Goal: Task Accomplishment & Management: Complete application form

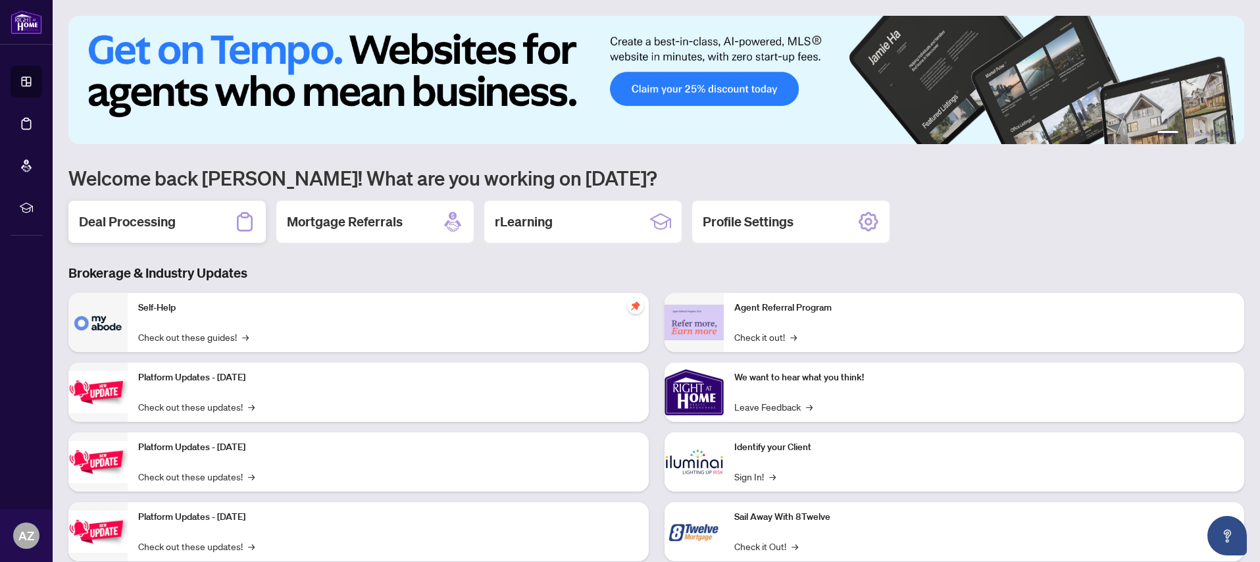
scroll to position [1, 0]
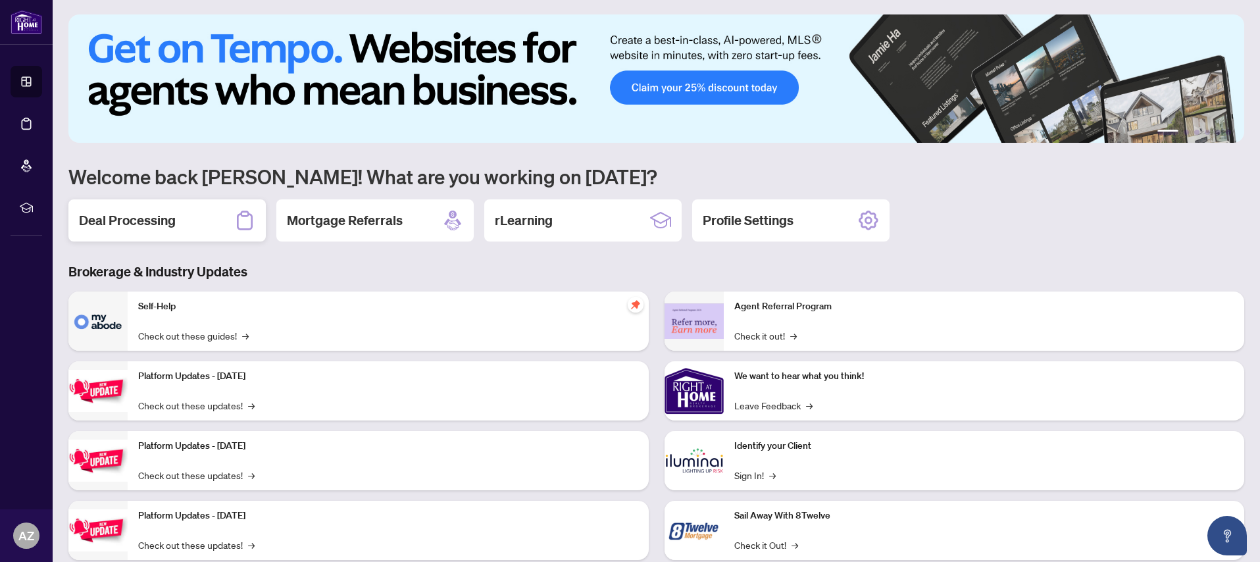
click at [130, 224] on h2 "Deal Processing" at bounding box center [127, 220] width 97 height 18
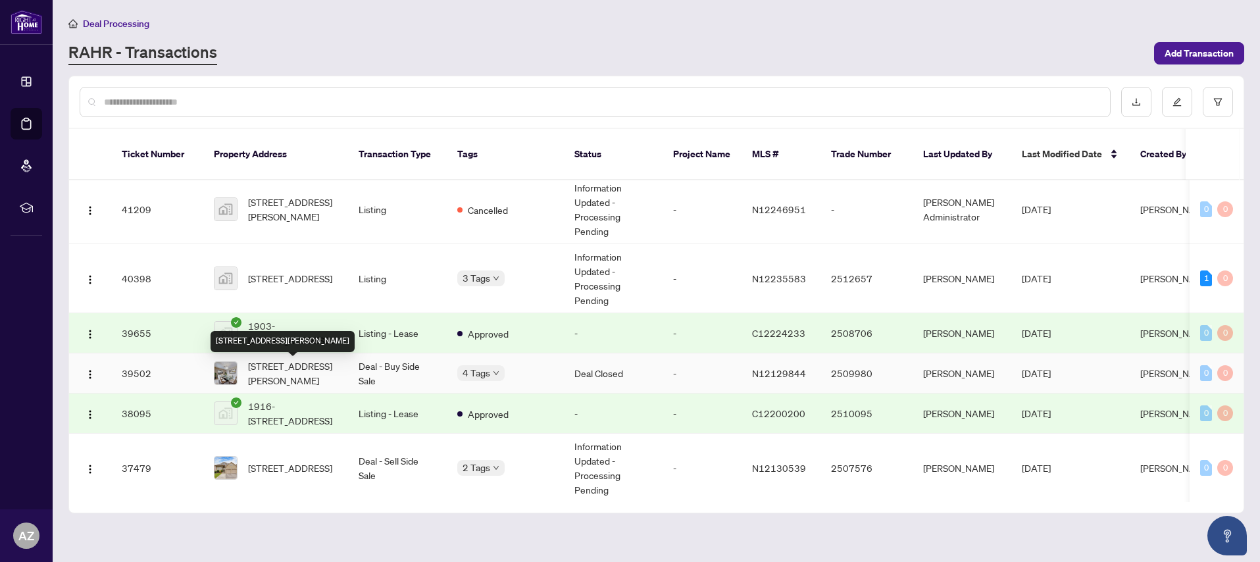
scroll to position [515, 0]
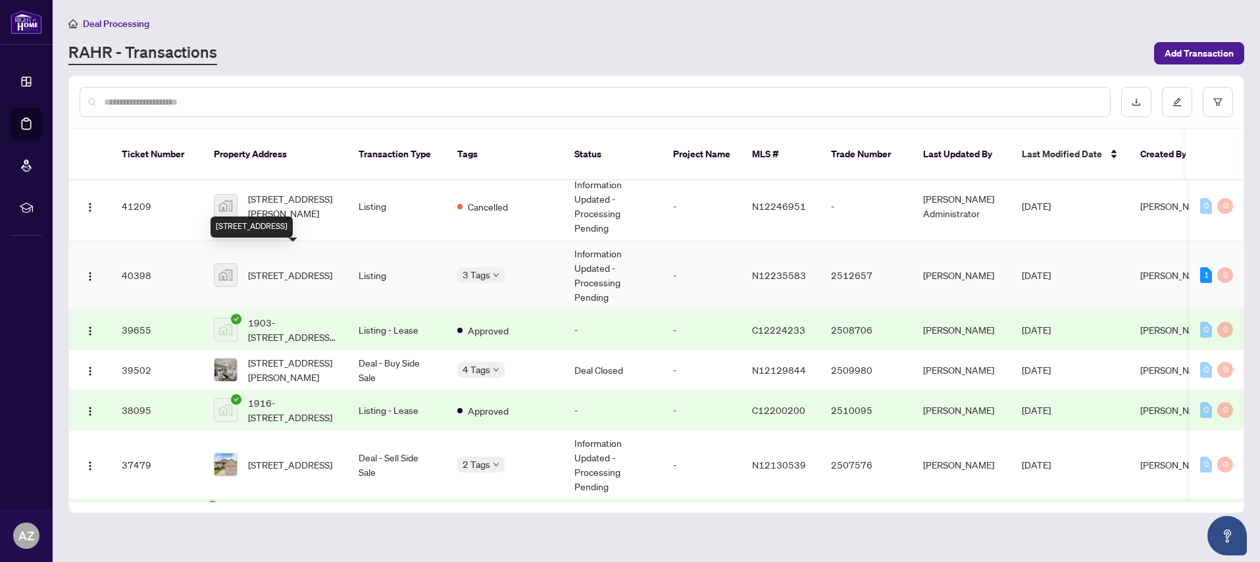
click at [276, 268] on span "[STREET_ADDRESS]" at bounding box center [290, 275] width 84 height 14
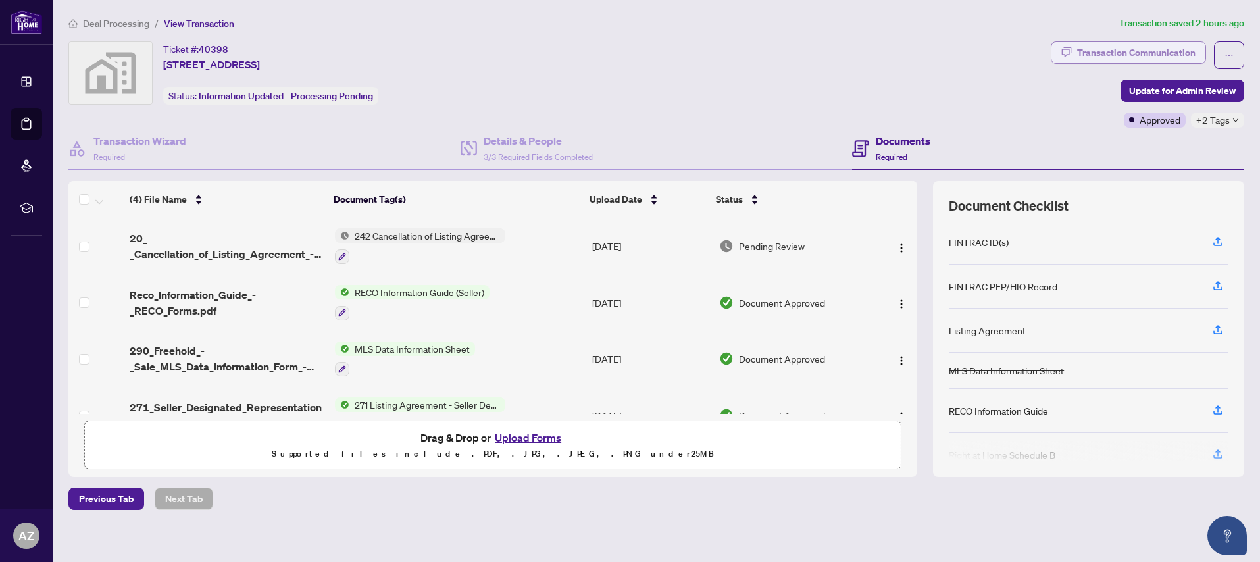
click at [1142, 53] on div "Transaction Communication" at bounding box center [1136, 52] width 118 height 21
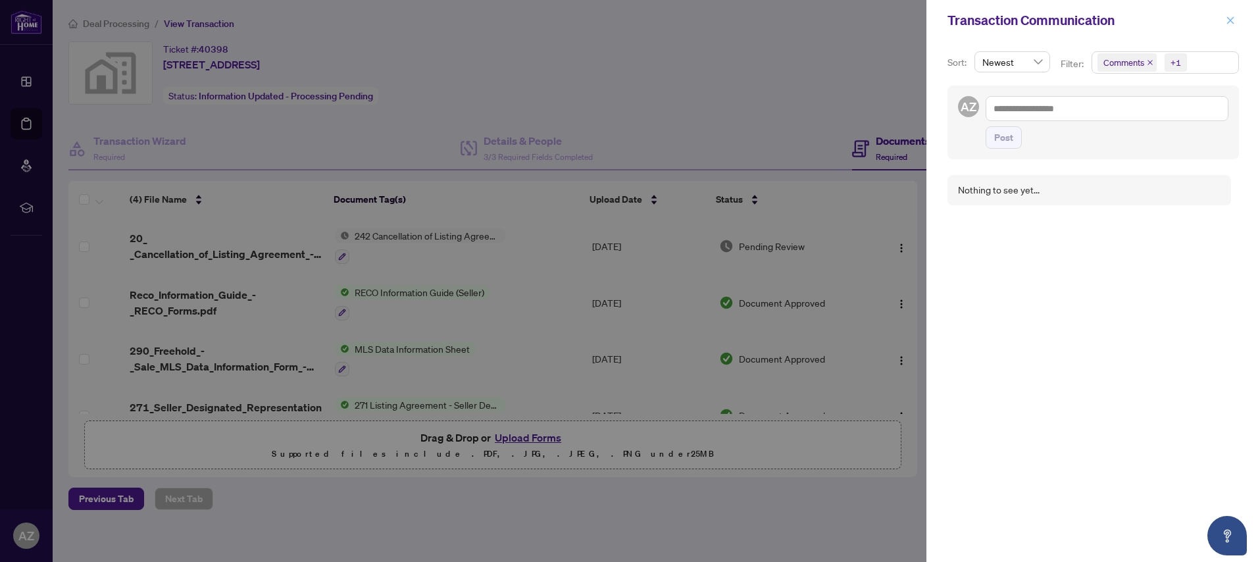
click at [1233, 22] on icon "close" at bounding box center [1230, 20] width 9 height 9
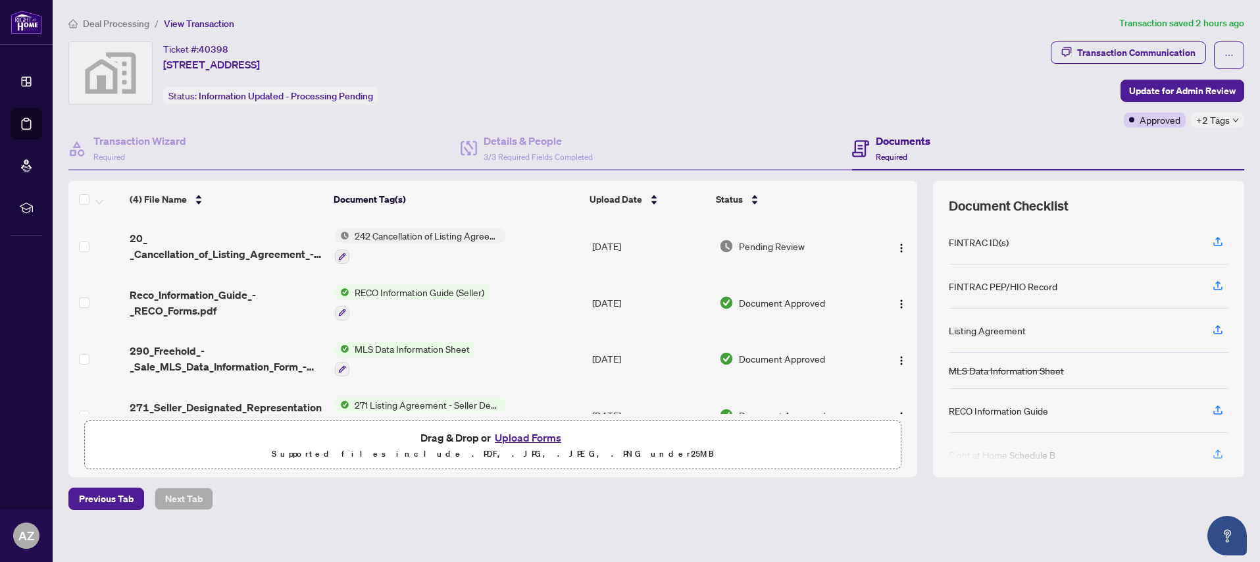
click at [531, 436] on button "Upload Forms" at bounding box center [528, 437] width 74 height 17
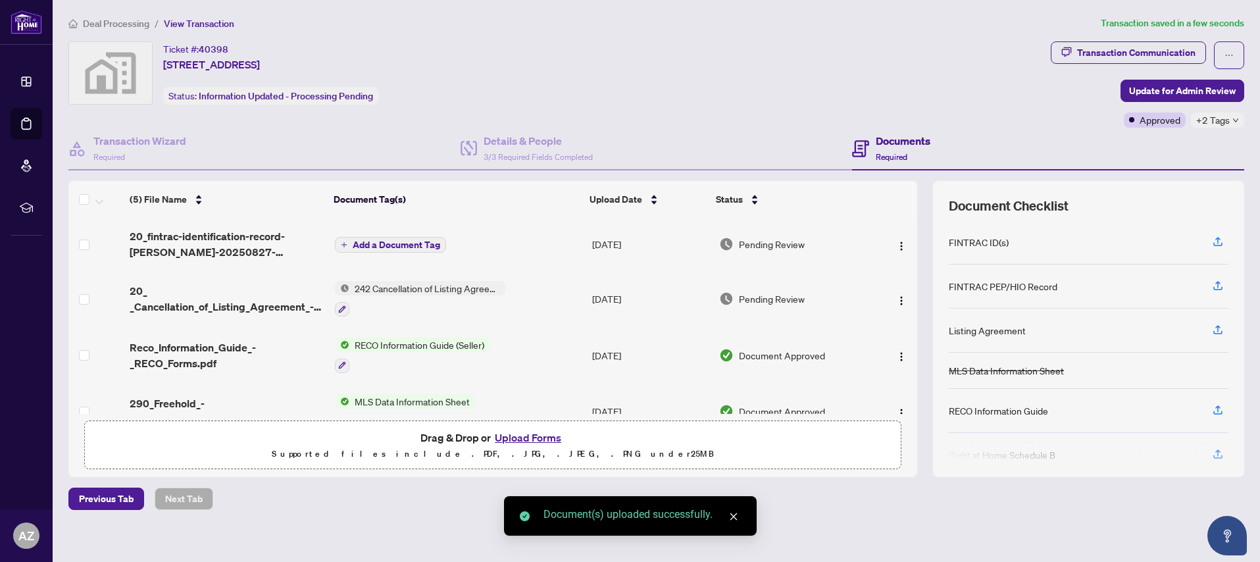
click at [369, 246] on span "Add a Document Tag" at bounding box center [397, 244] width 88 height 9
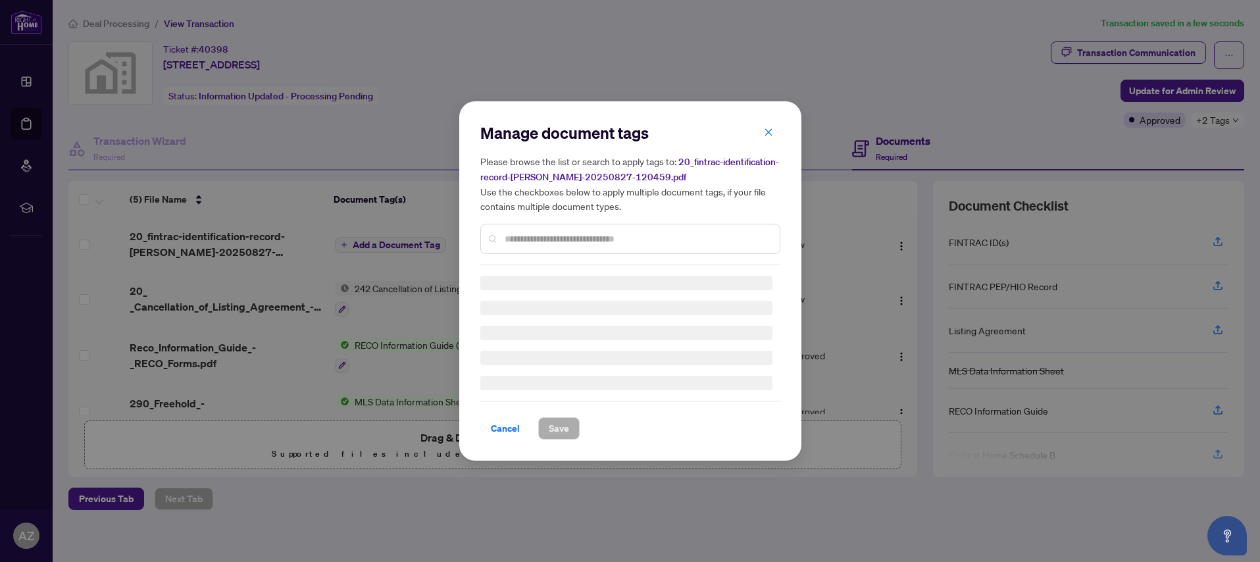
click at [536, 237] on input "text" at bounding box center [637, 239] width 265 height 14
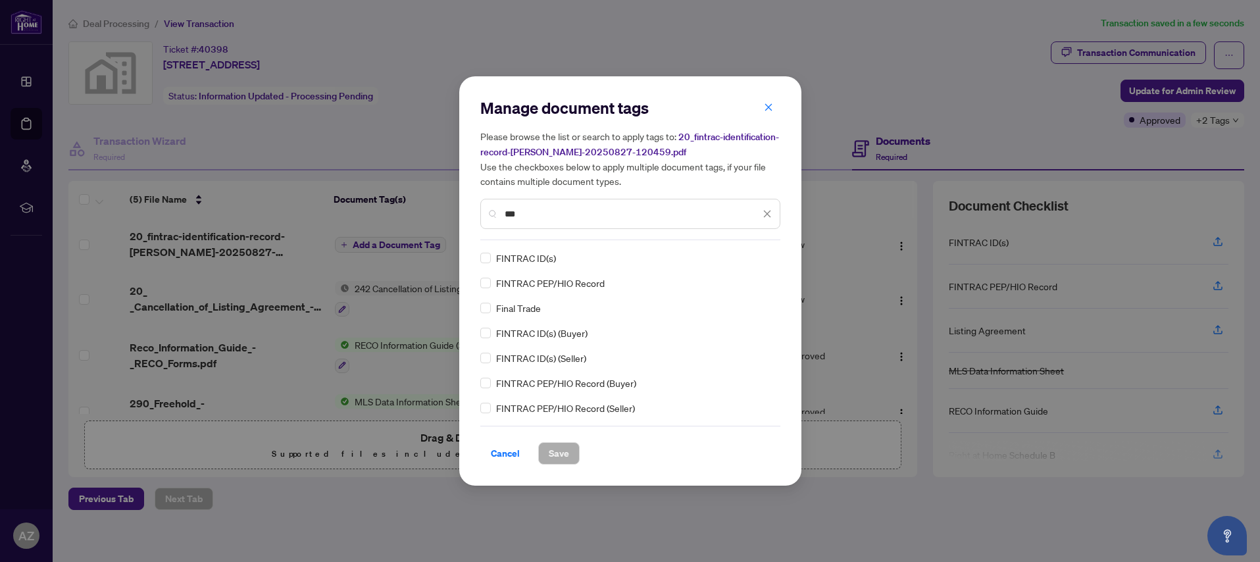
type input "***"
click at [559, 453] on span "Save" at bounding box center [559, 453] width 20 height 21
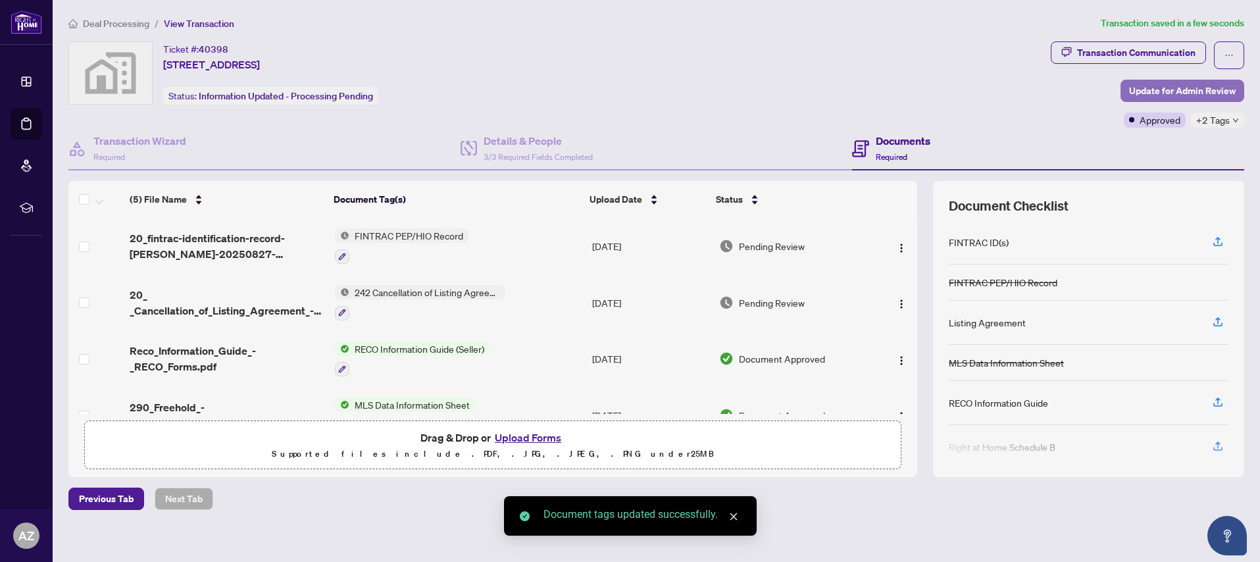
click at [1199, 91] on span "Update for Admin Review" at bounding box center [1182, 90] width 107 height 21
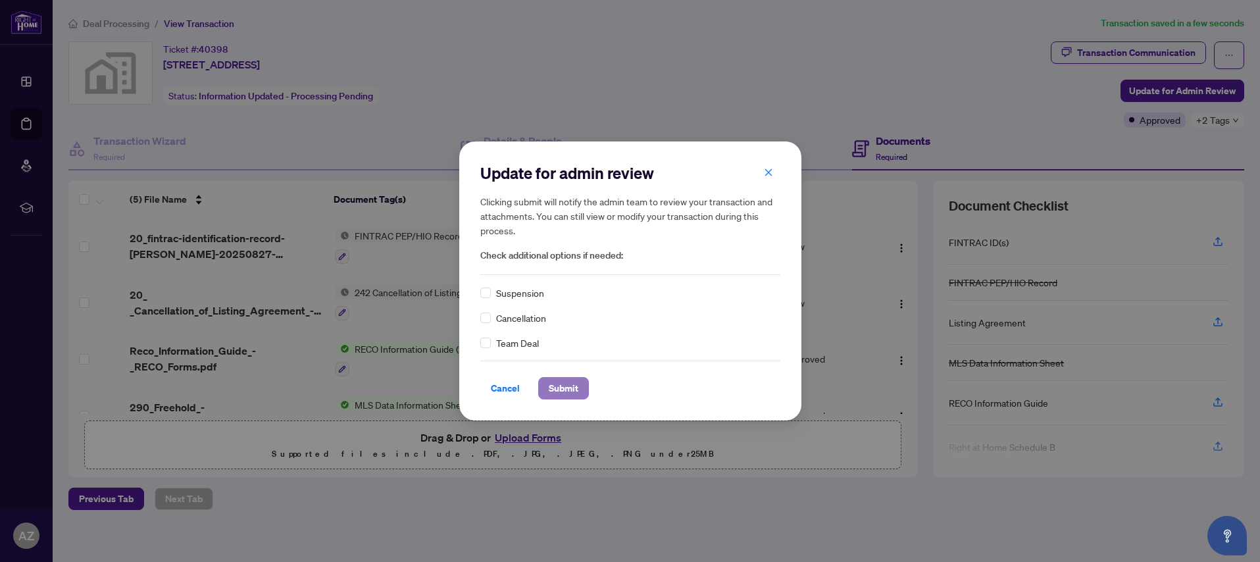
click at [560, 388] on span "Submit" at bounding box center [564, 388] width 30 height 21
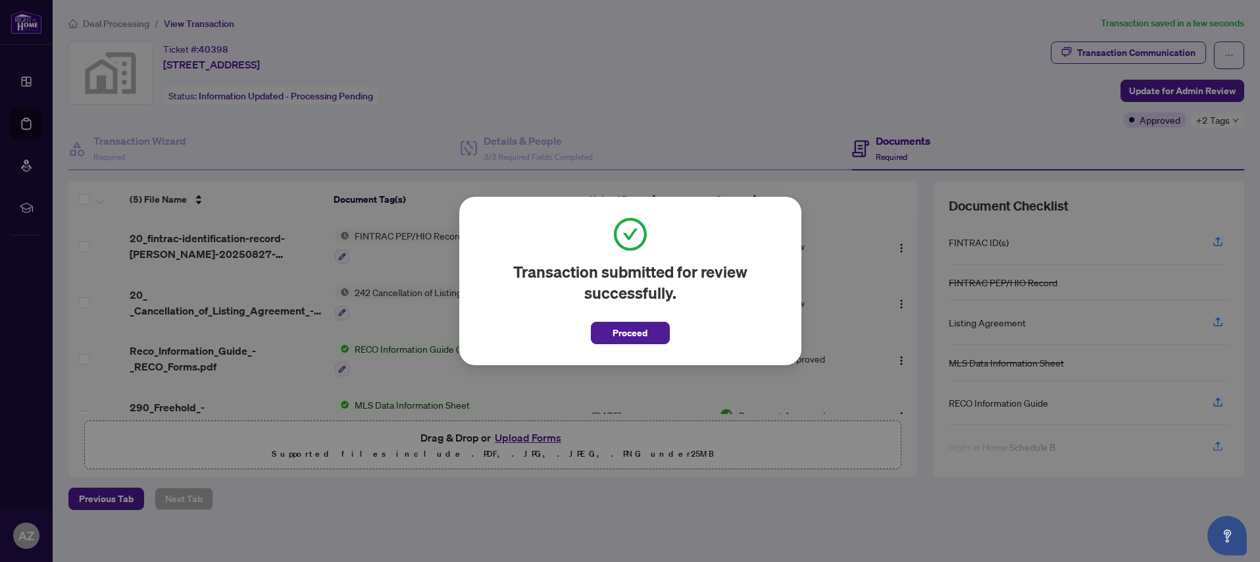
click at [629, 332] on span "Proceed" at bounding box center [630, 333] width 35 height 21
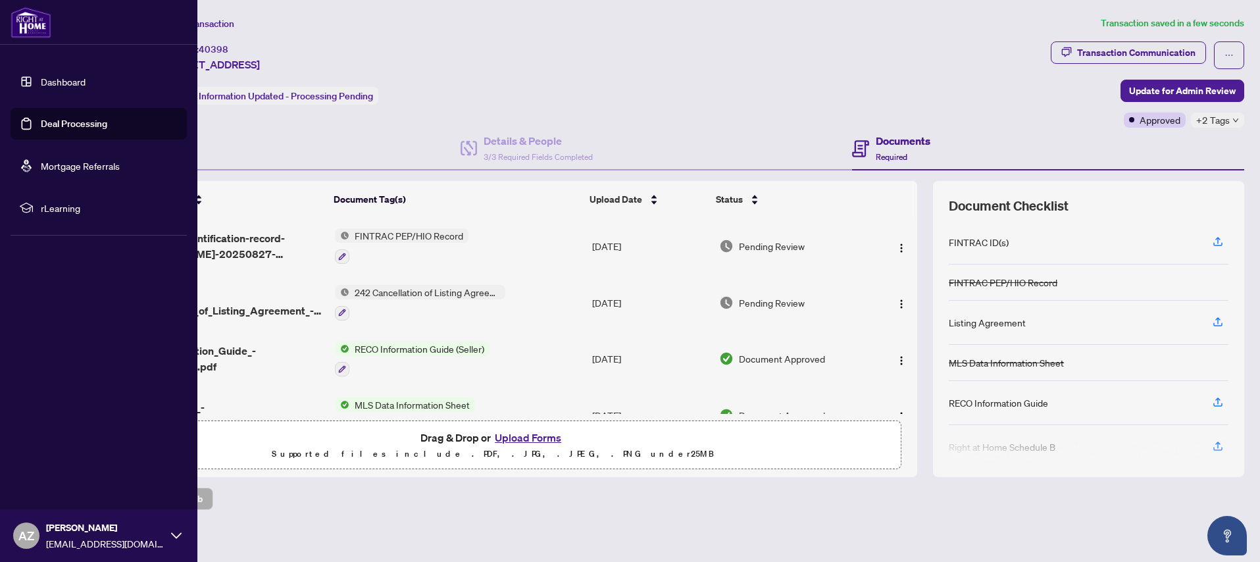
click at [47, 82] on link "Dashboard" at bounding box center [63, 82] width 45 height 12
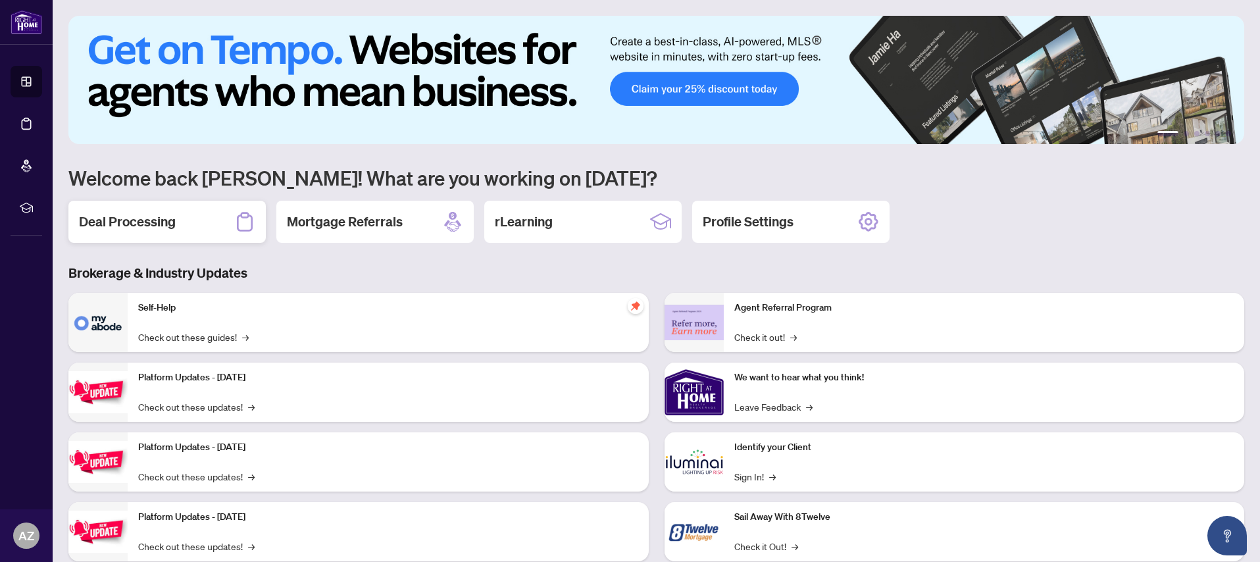
click at [134, 224] on h2 "Deal Processing" at bounding box center [127, 222] width 97 height 18
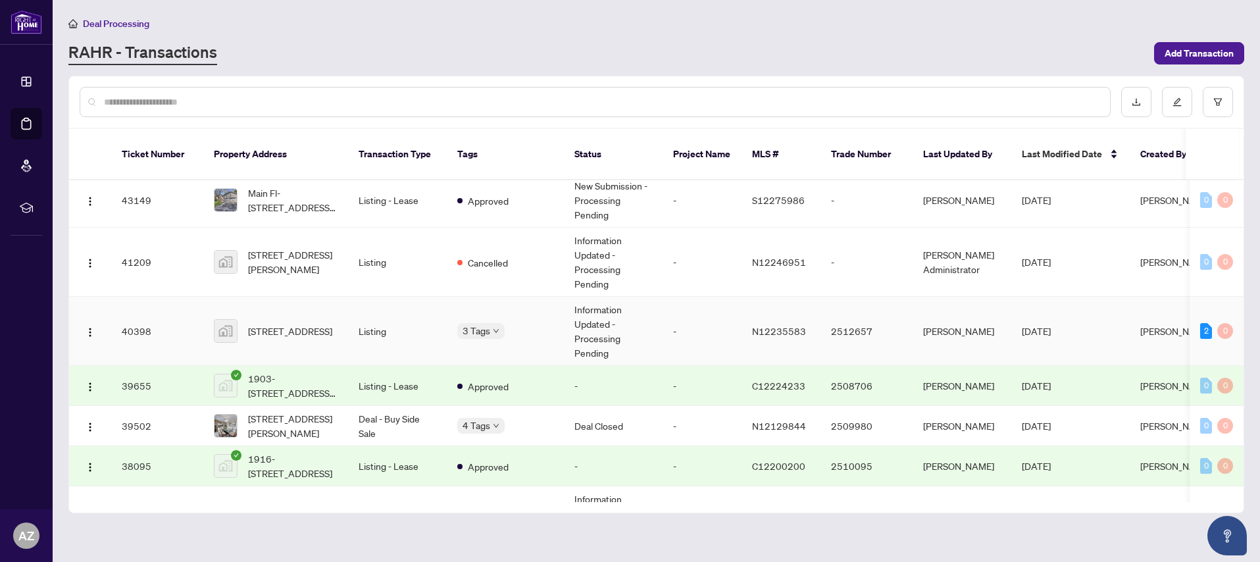
scroll to position [461, 0]
click at [294, 321] on span "[STREET_ADDRESS]" at bounding box center [290, 328] width 84 height 14
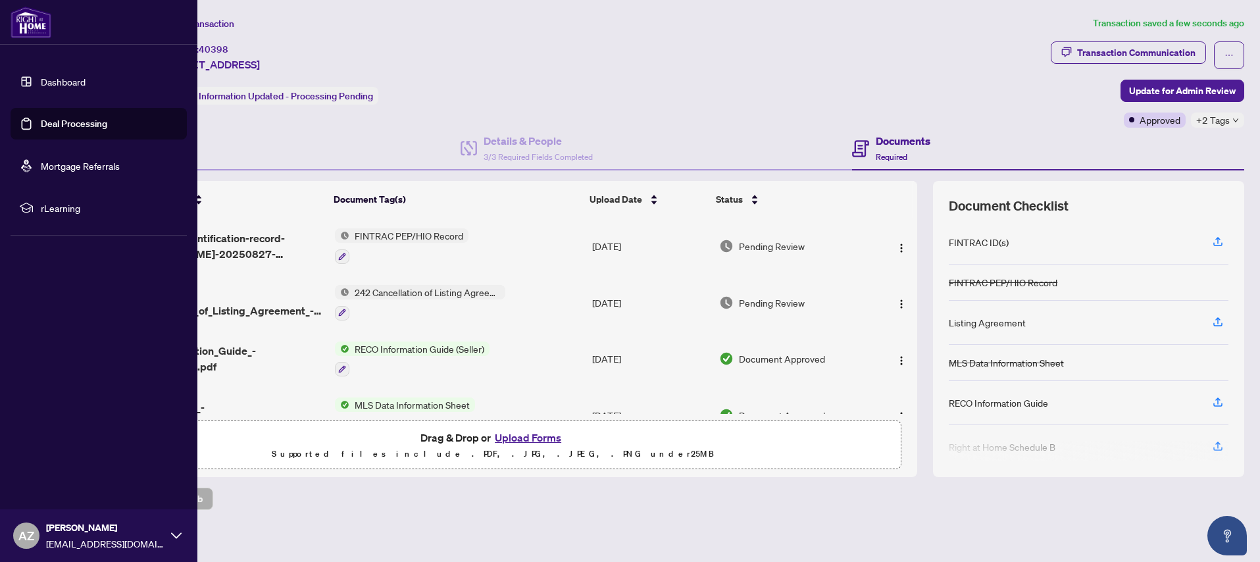
click at [52, 86] on link "Dashboard" at bounding box center [63, 82] width 45 height 12
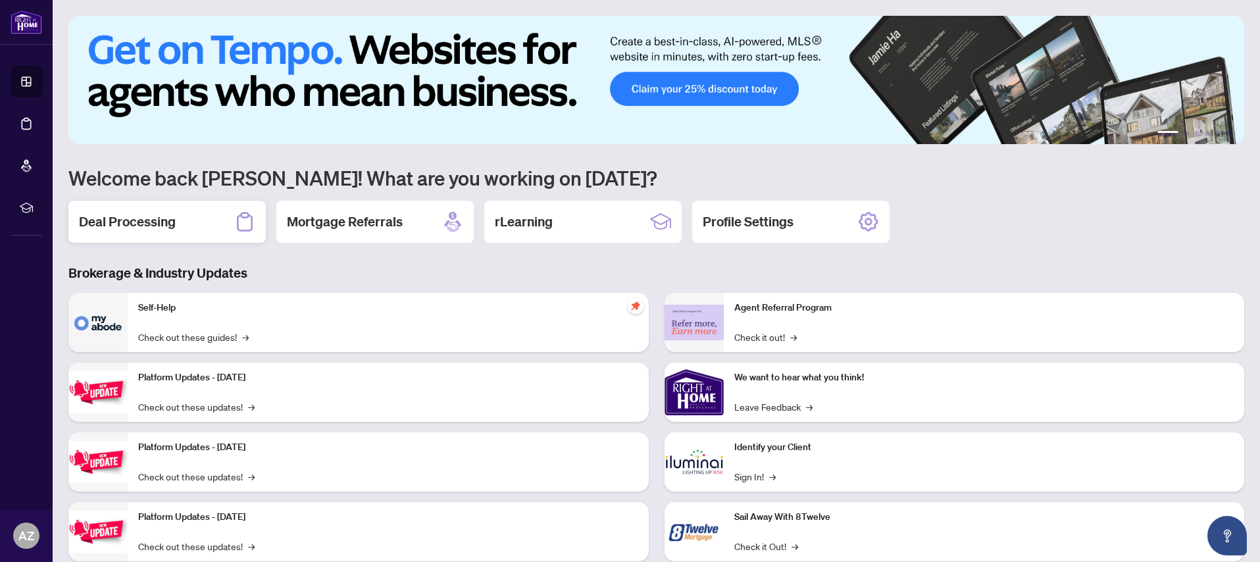
click at [141, 221] on h2 "Deal Processing" at bounding box center [127, 222] width 97 height 18
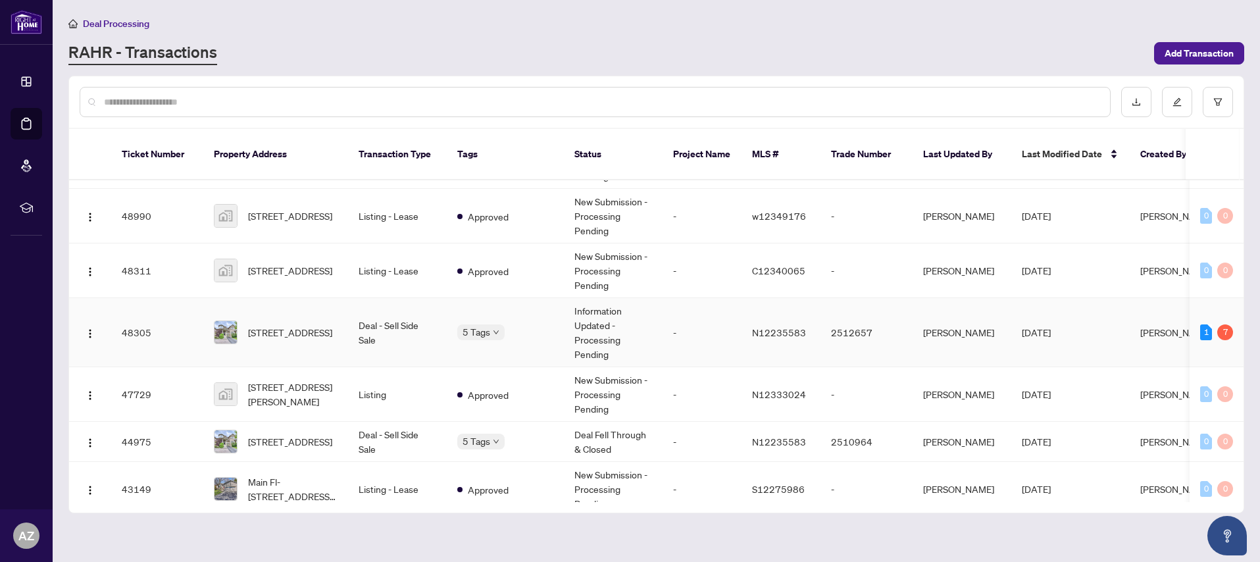
scroll to position [170, 0]
click at [278, 324] on span "[STREET_ADDRESS]" at bounding box center [290, 331] width 84 height 14
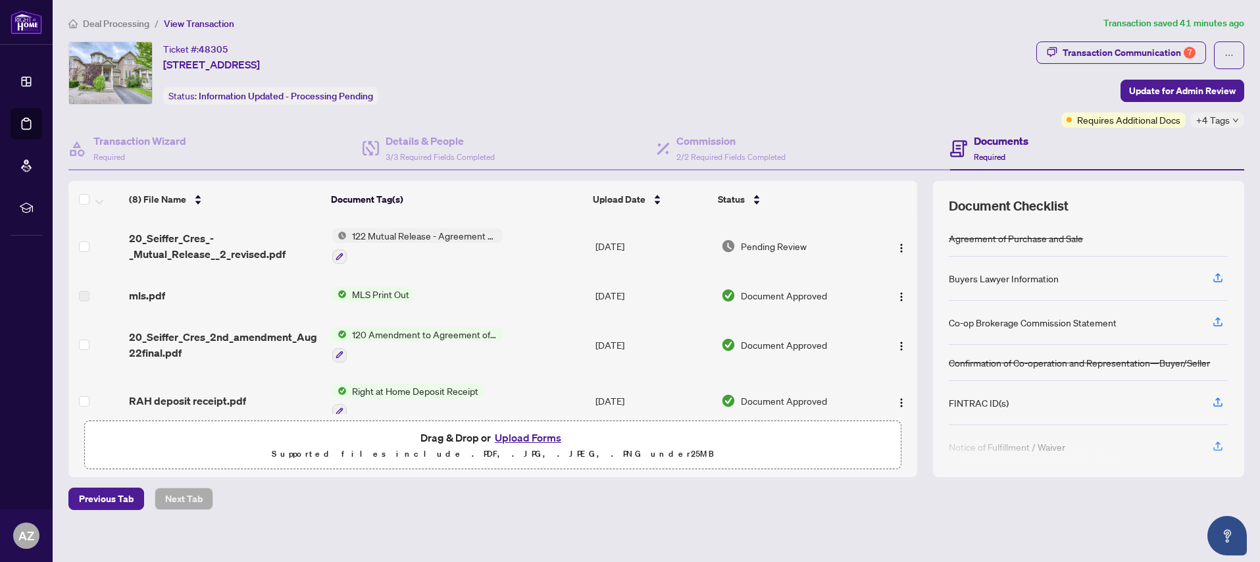
click at [522, 434] on button "Upload Forms" at bounding box center [528, 437] width 74 height 17
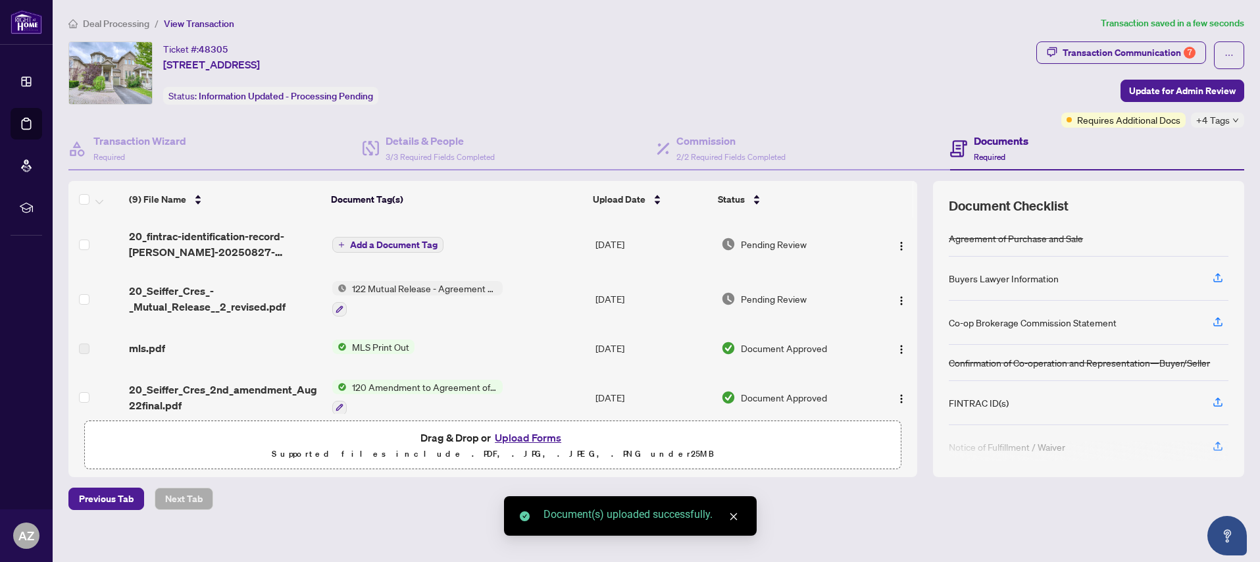
click at [369, 246] on span "Add a Document Tag" at bounding box center [394, 244] width 88 height 9
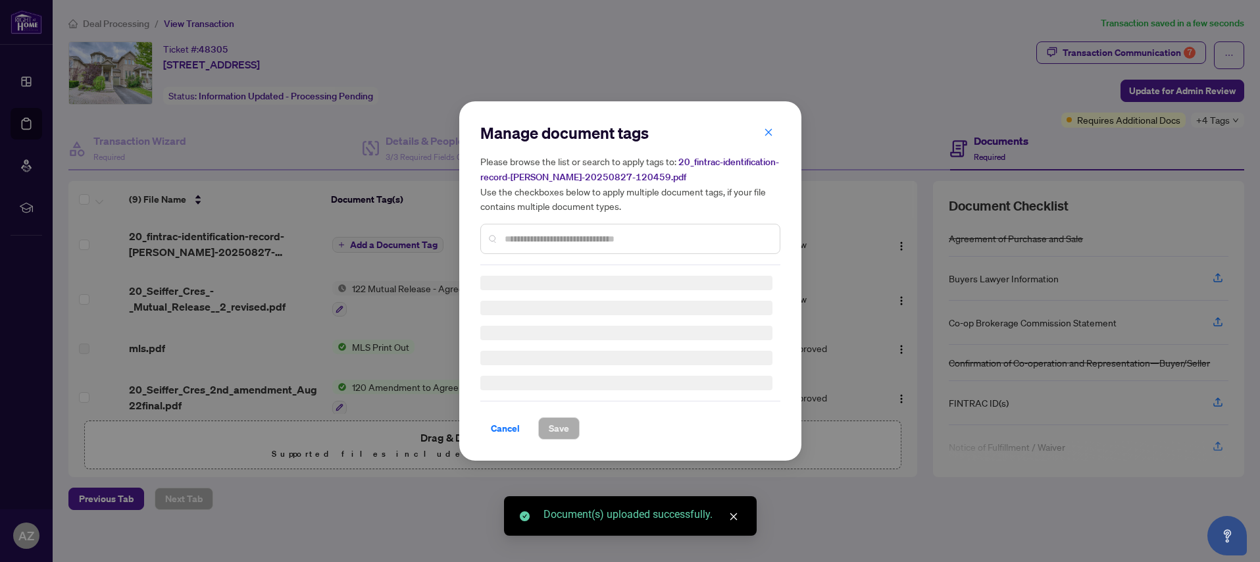
click at [517, 234] on input "text" at bounding box center [637, 239] width 265 height 14
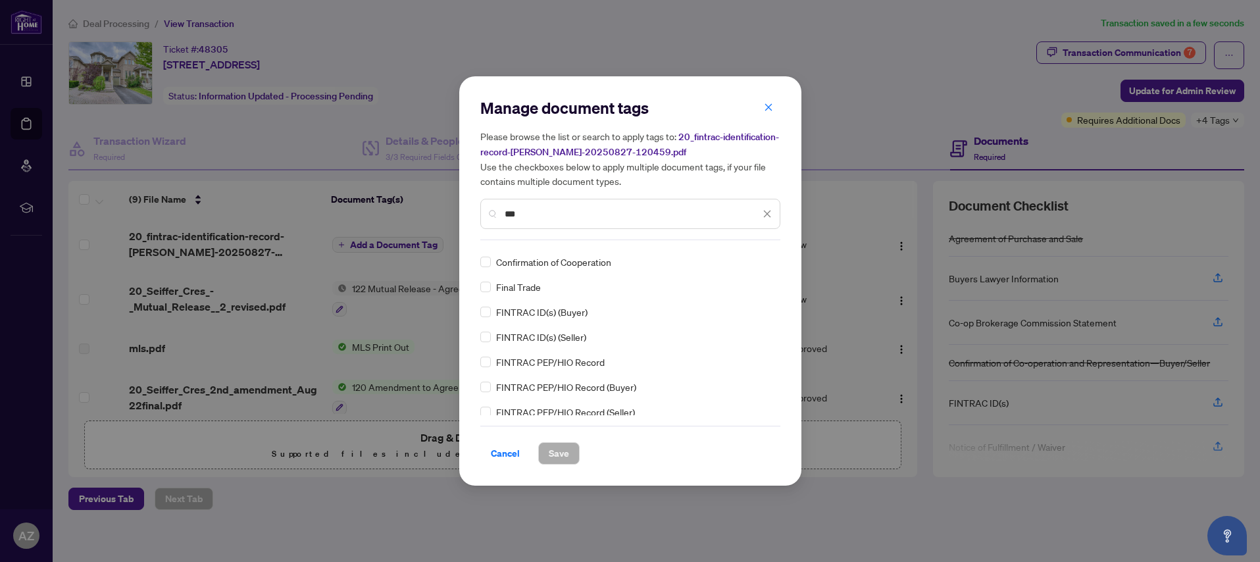
scroll to position [123, 0]
type input "***"
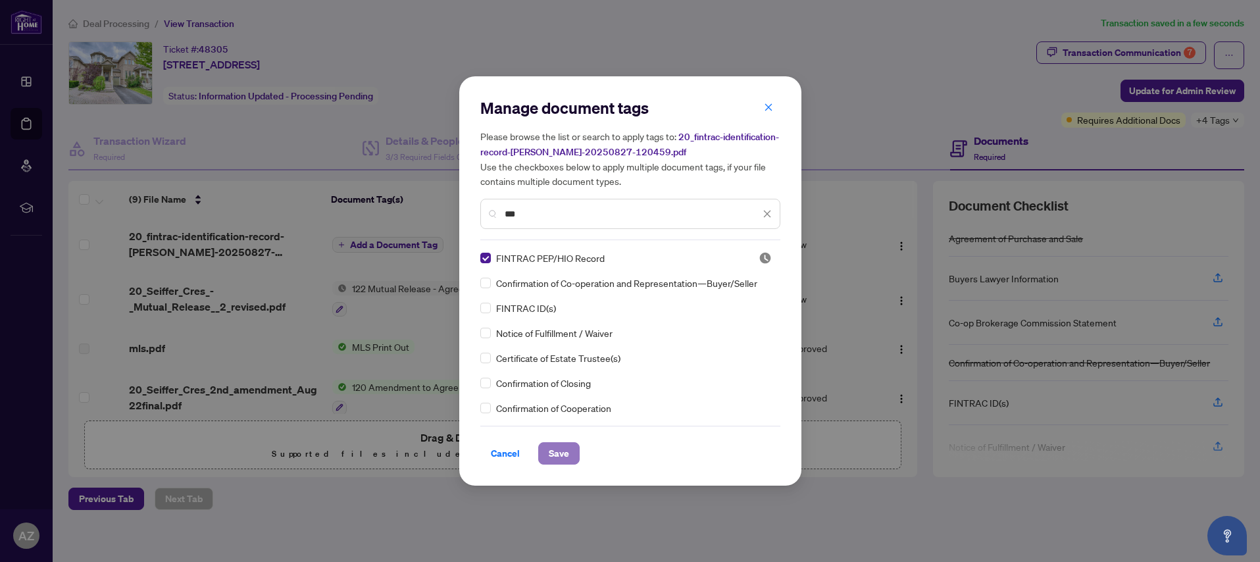
click at [554, 455] on span "Save" at bounding box center [559, 453] width 20 height 21
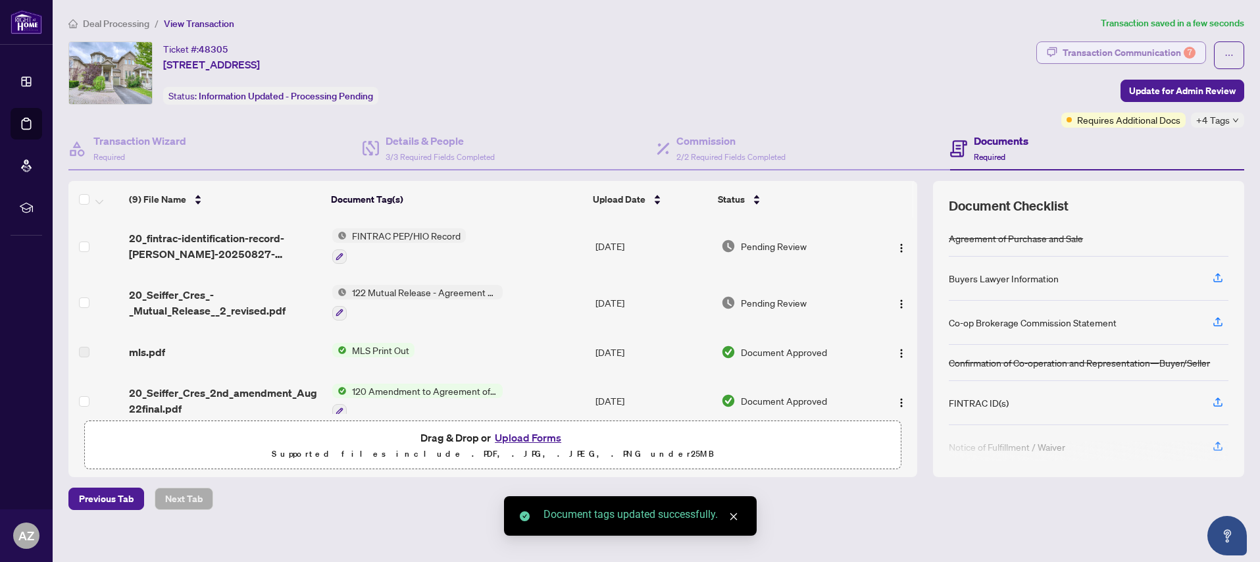
click at [1127, 55] on div "Transaction Communication 7" at bounding box center [1129, 52] width 133 height 21
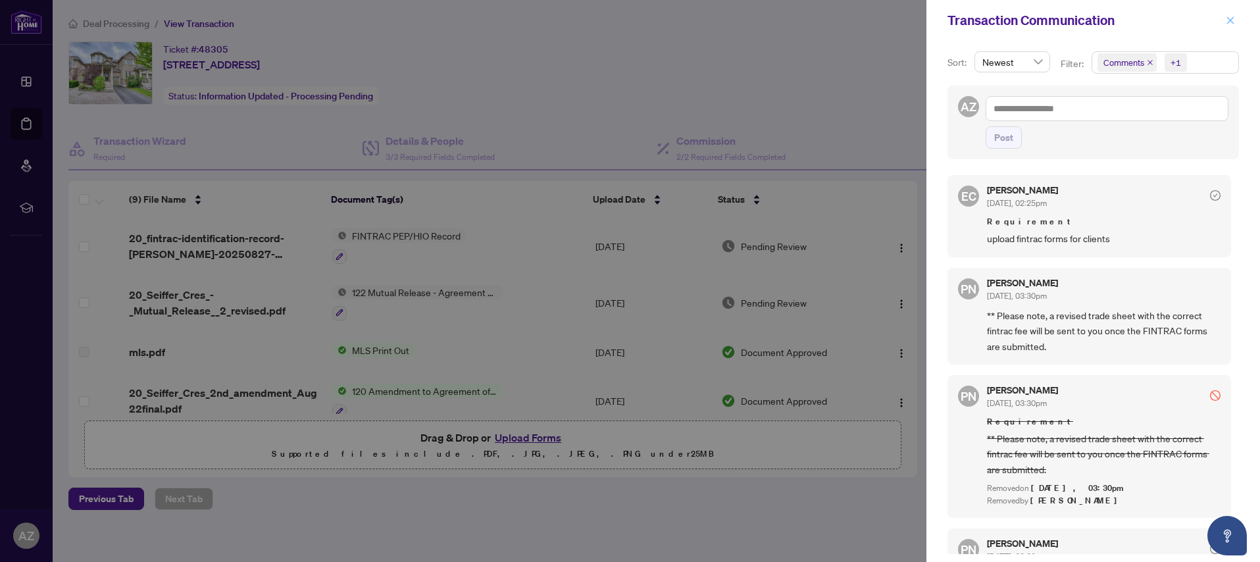
click at [1226, 20] on icon "close" at bounding box center [1230, 20] width 9 height 9
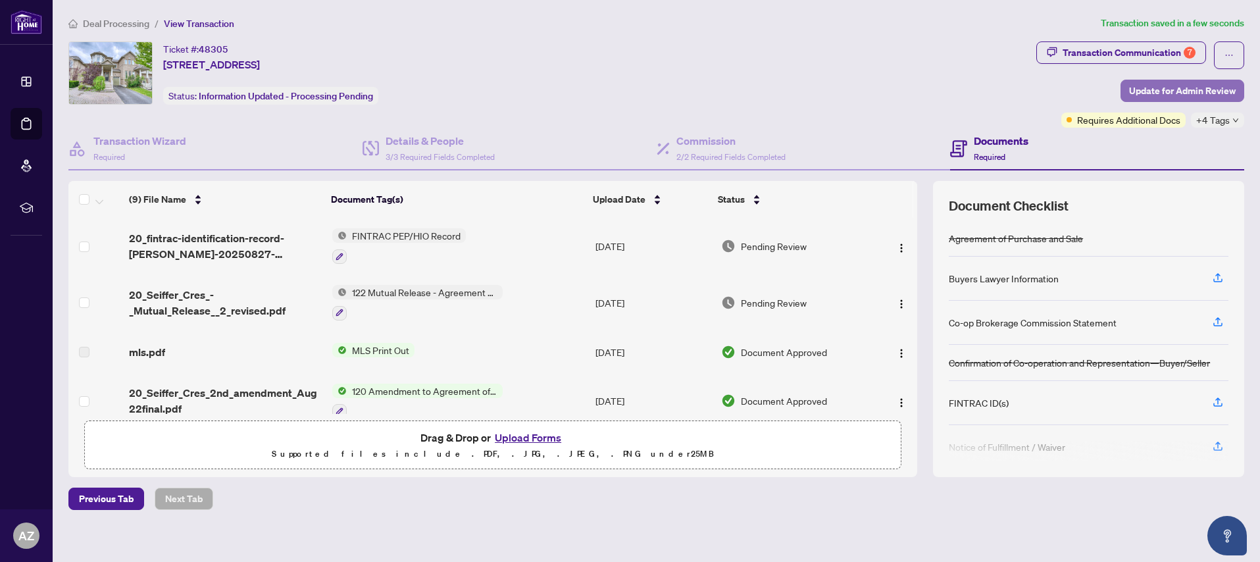
click at [1168, 88] on span "Update for Admin Review" at bounding box center [1182, 90] width 107 height 21
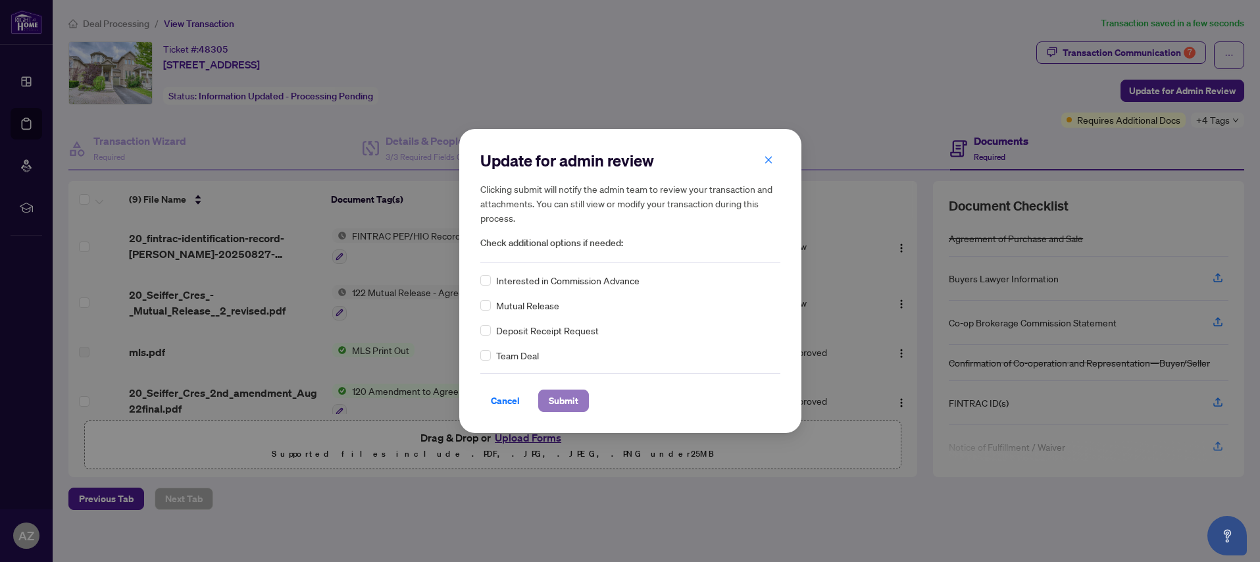
click at [563, 405] on span "Submit" at bounding box center [564, 400] width 30 height 21
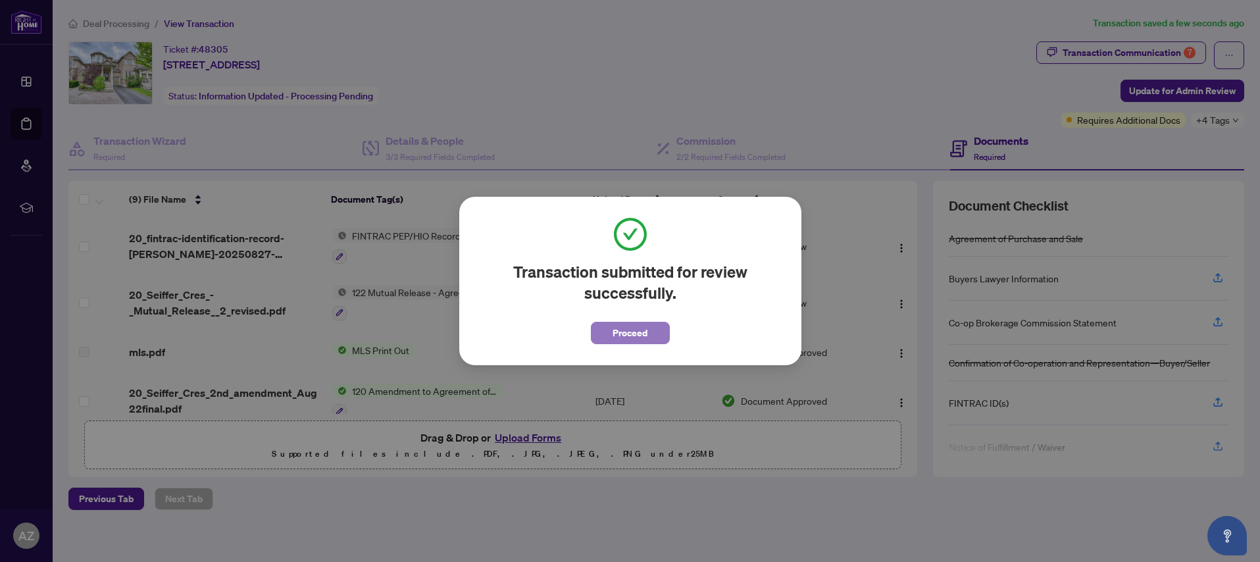
click at [633, 336] on span "Proceed" at bounding box center [630, 333] width 35 height 21
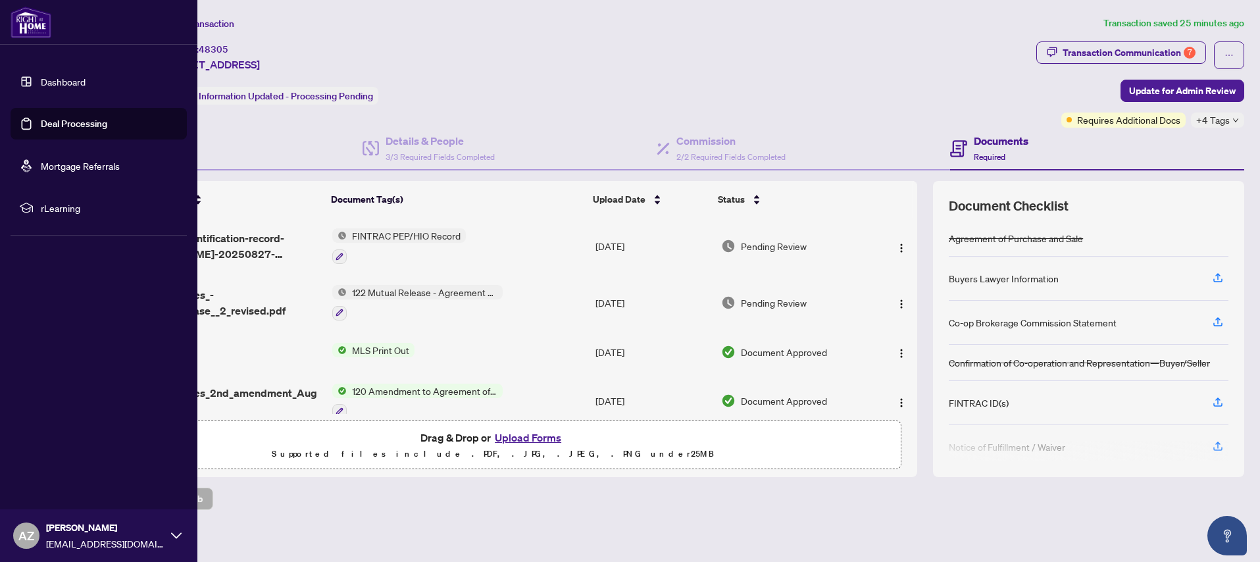
click at [52, 81] on link "Dashboard" at bounding box center [63, 82] width 45 height 12
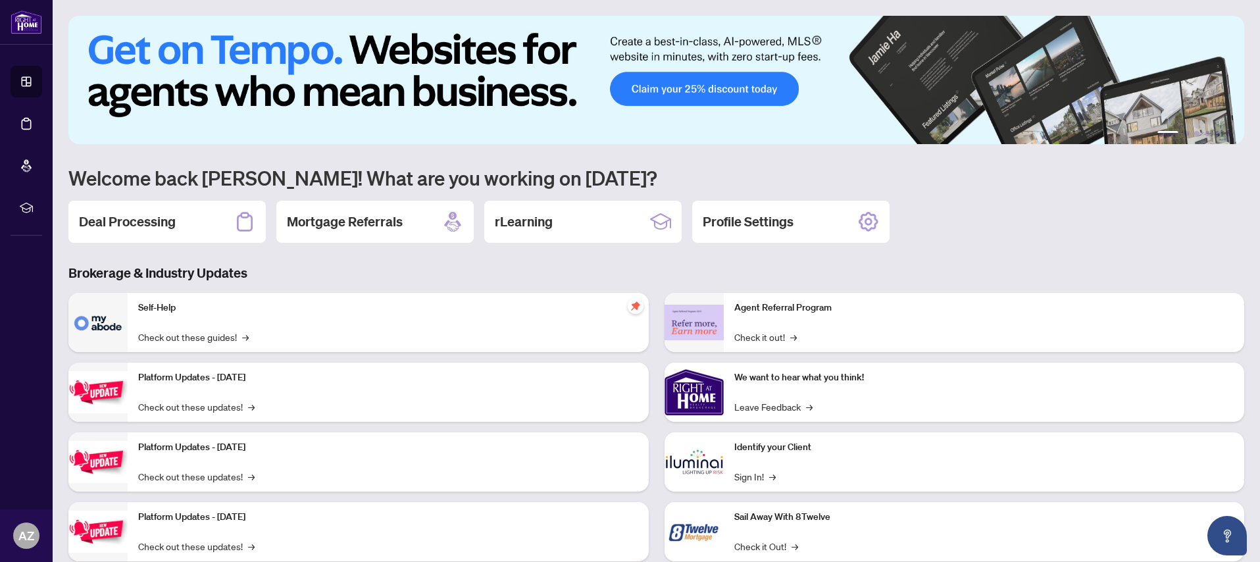
drag, startPoint x: 125, startPoint y: 224, endPoint x: 144, endPoint y: 218, distance: 20.0
click at [124, 224] on h2 "Deal Processing" at bounding box center [127, 222] width 97 height 18
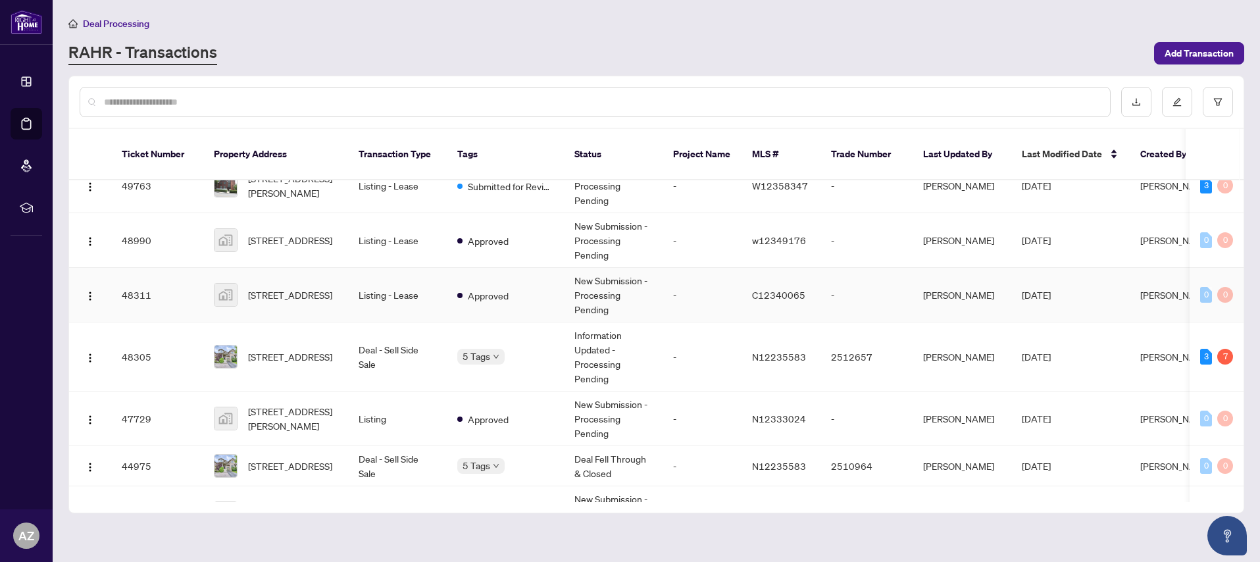
scroll to position [153, 0]
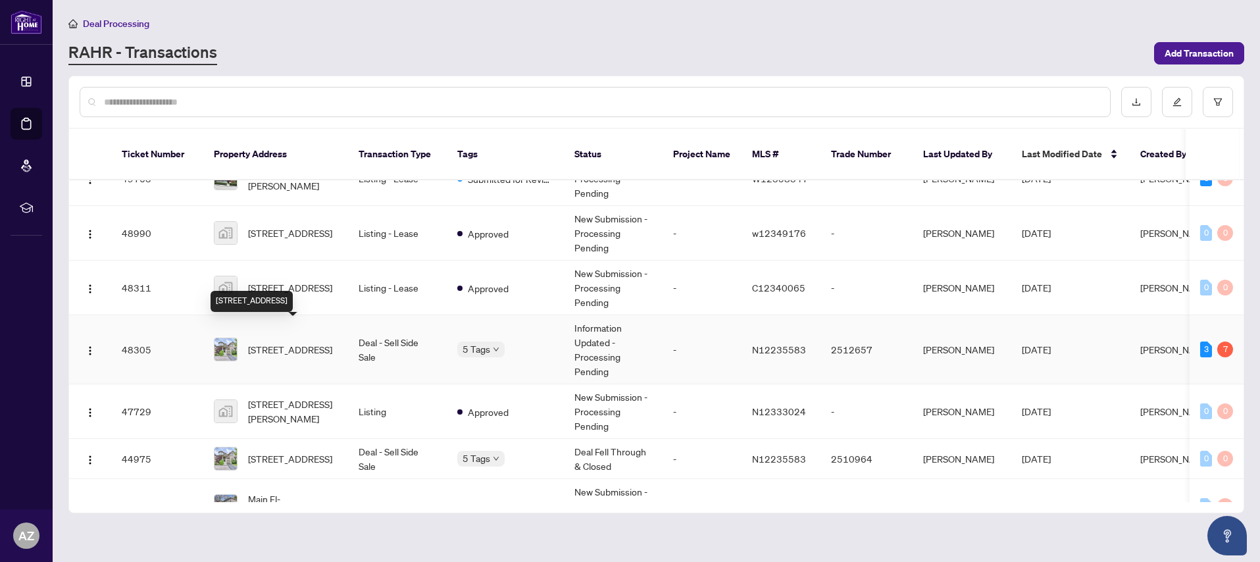
click at [294, 342] on span "[STREET_ADDRESS]" at bounding box center [290, 349] width 84 height 14
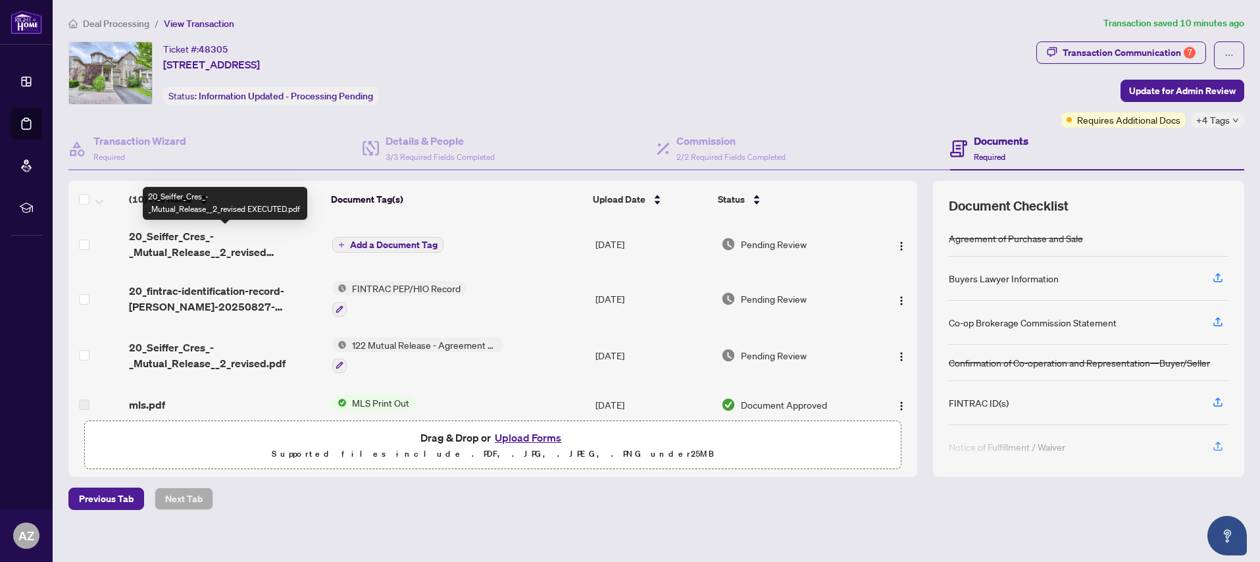
click at [180, 242] on span "20_Seiffer_Cres_-_Mutual_Release__2_revised EXECUTED.pdf" at bounding box center [225, 244] width 193 height 32
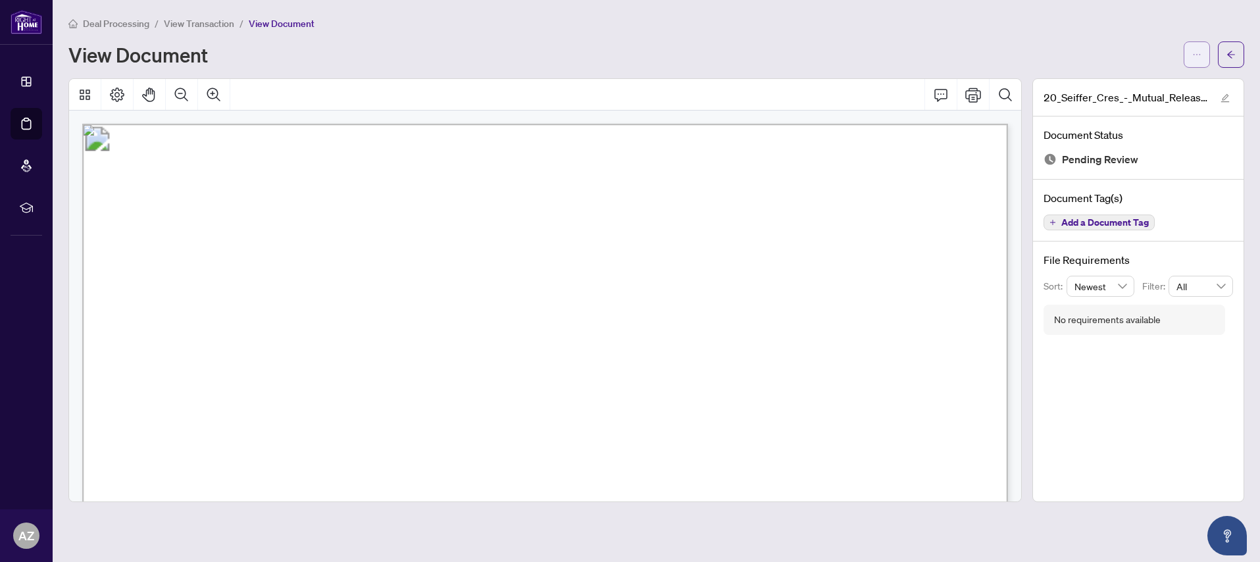
click at [1196, 52] on icon "ellipsis" at bounding box center [1197, 54] width 9 height 9
click at [1126, 80] on span "Download" at bounding box center [1150, 83] width 100 height 14
drag, startPoint x: 1077, startPoint y: 18, endPoint x: 1072, endPoint y: 4, distance: 15.4
click at [1077, 18] on div "Deal Processing / View Transaction / View Document" at bounding box center [656, 23] width 1176 height 15
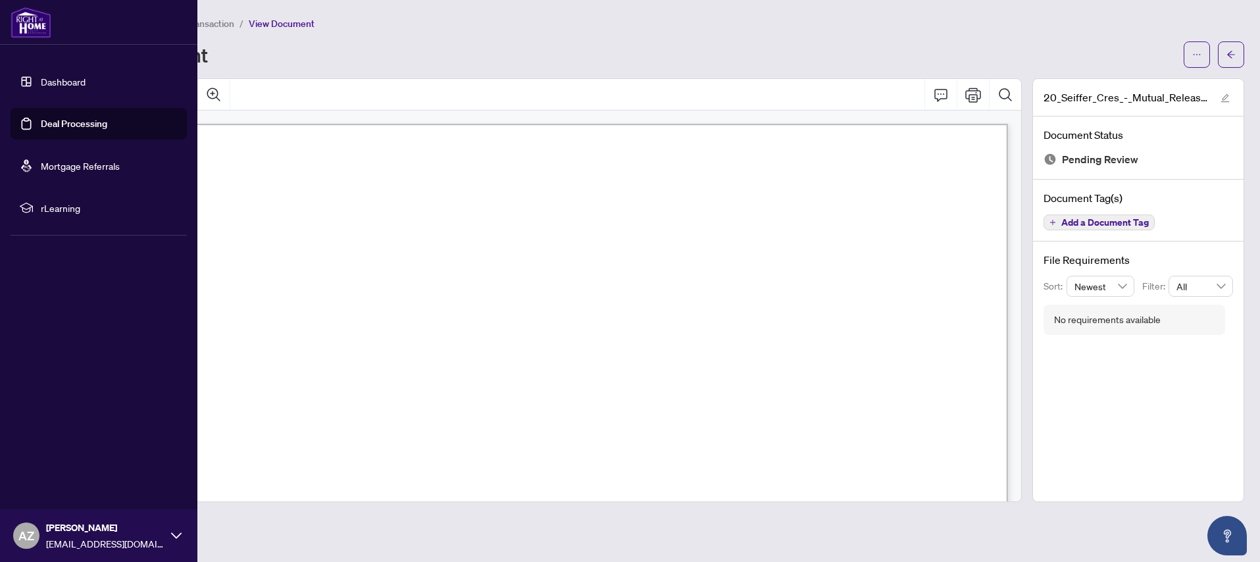
click at [62, 84] on link "Dashboard" at bounding box center [63, 82] width 45 height 12
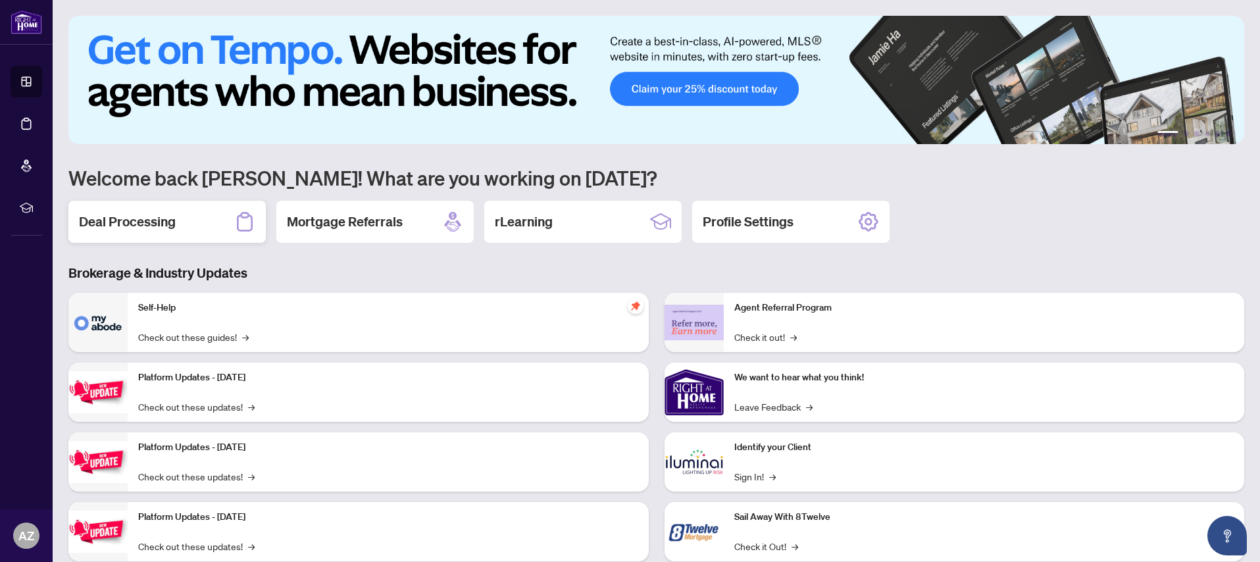
click at [164, 227] on h2 "Deal Processing" at bounding box center [127, 222] width 97 height 18
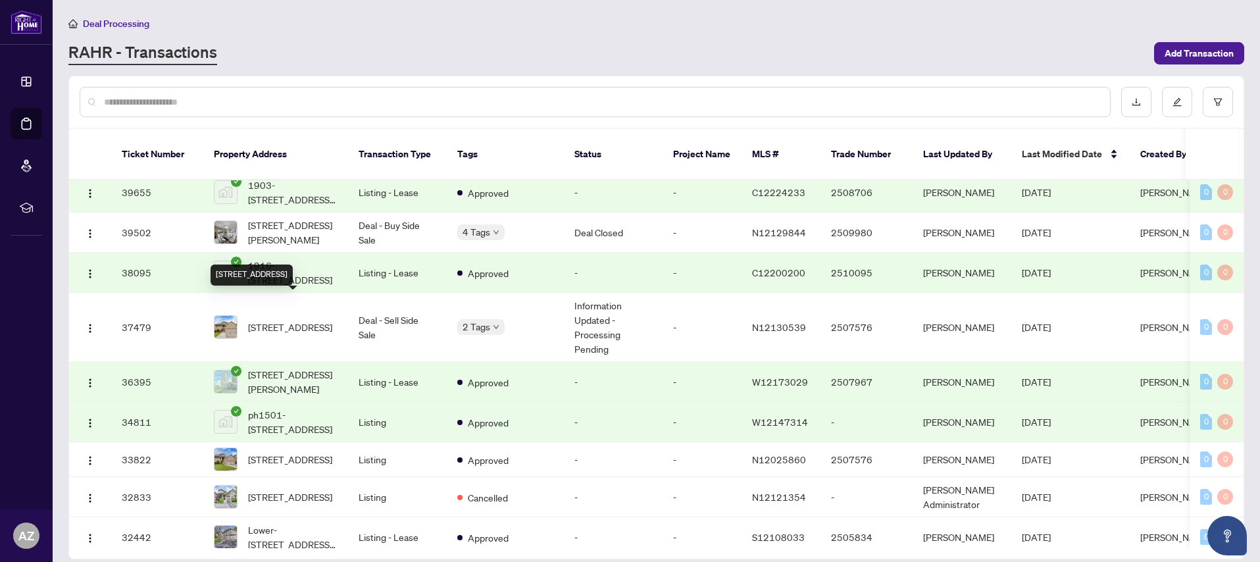
scroll to position [671, 0]
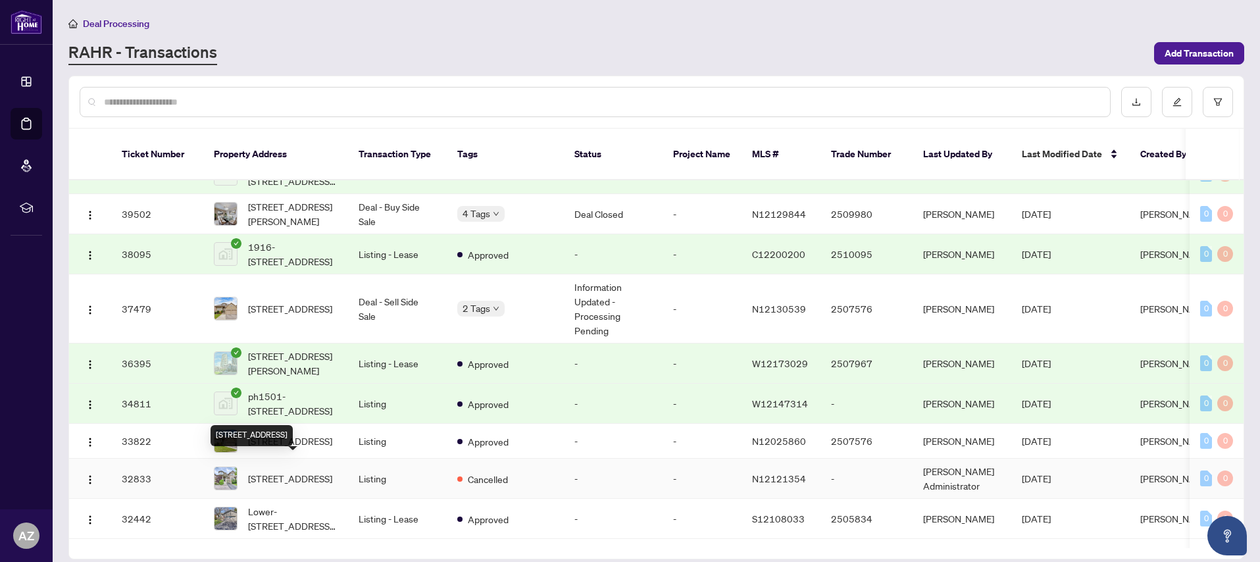
click at [292, 471] on span "[STREET_ADDRESS]" at bounding box center [290, 478] width 84 height 14
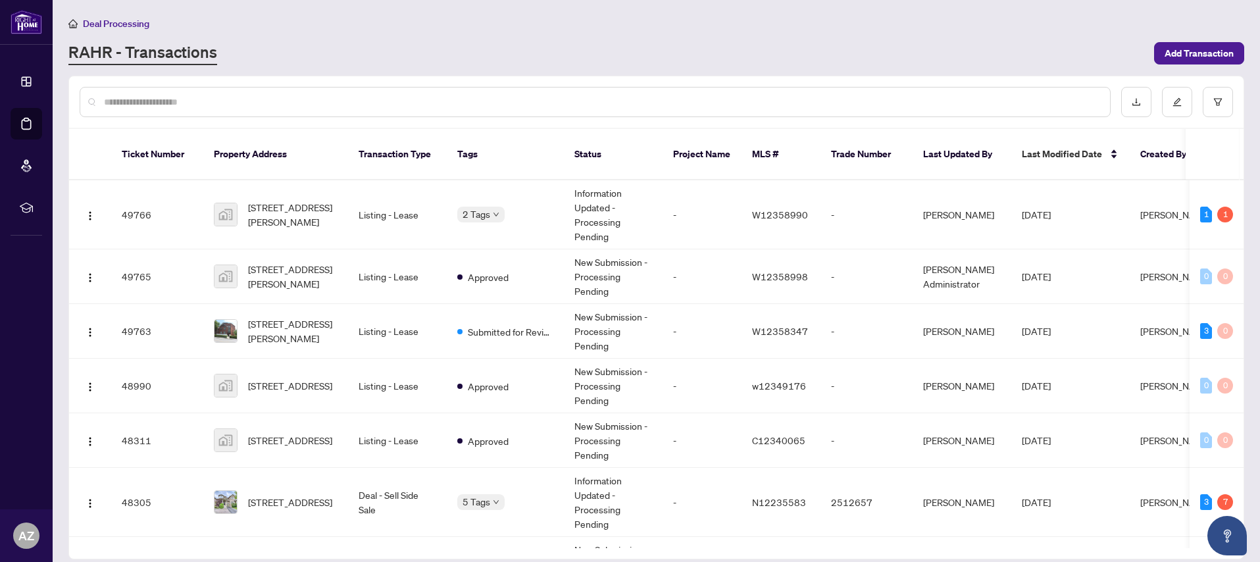
click at [230, 101] on input "text" at bounding box center [602, 102] width 996 height 14
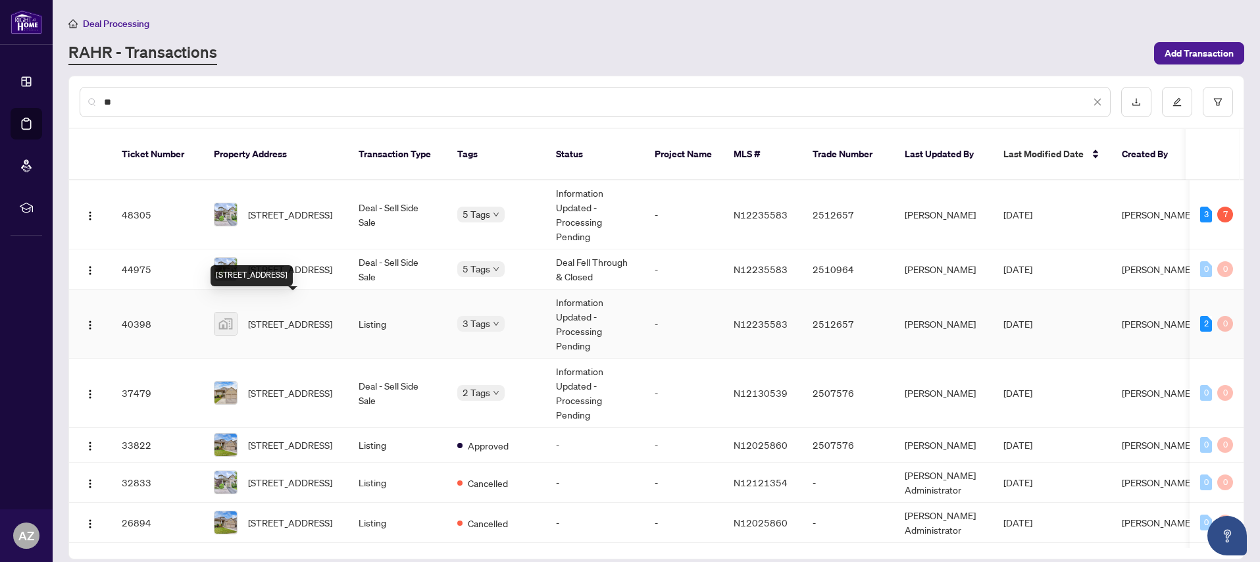
type input "**"
click at [290, 317] on span "[STREET_ADDRESS]" at bounding box center [290, 324] width 84 height 14
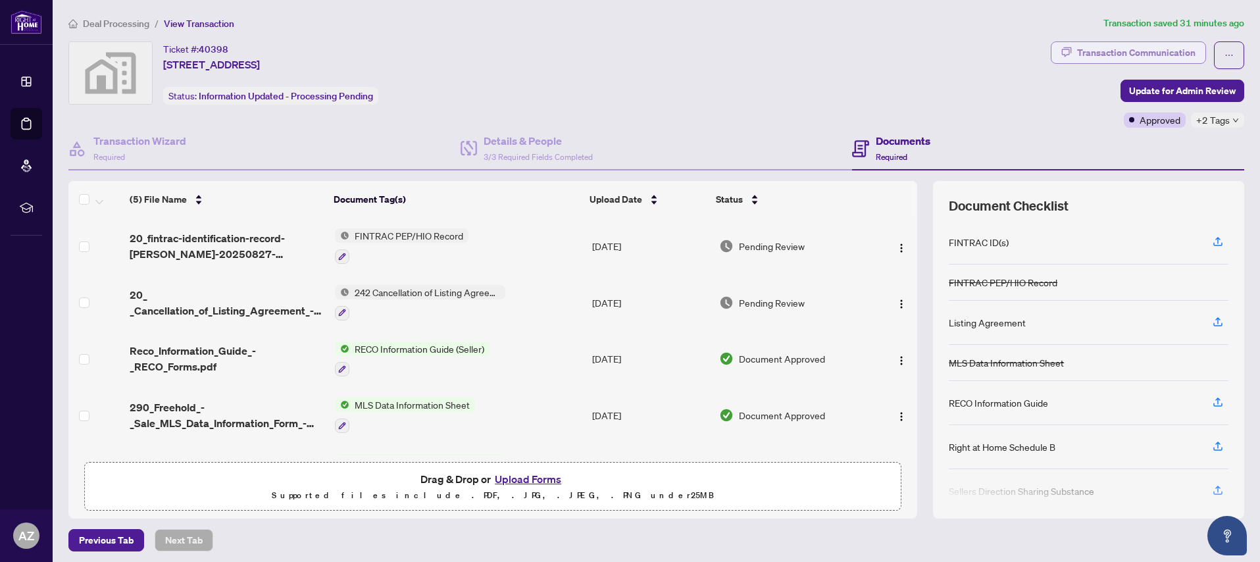
click at [1114, 56] on div "Transaction Communication" at bounding box center [1136, 52] width 118 height 21
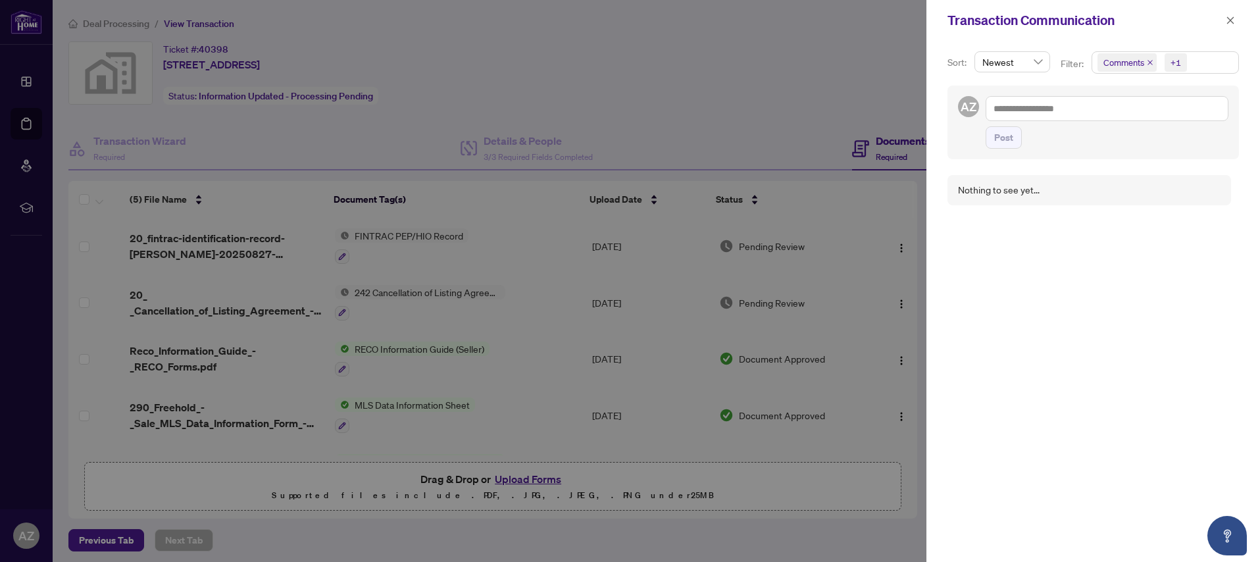
drag, startPoint x: 1229, startPoint y: 20, endPoint x: 1209, endPoint y: 22, distance: 19.9
click at [1229, 20] on icon "close" at bounding box center [1230, 20] width 9 height 9
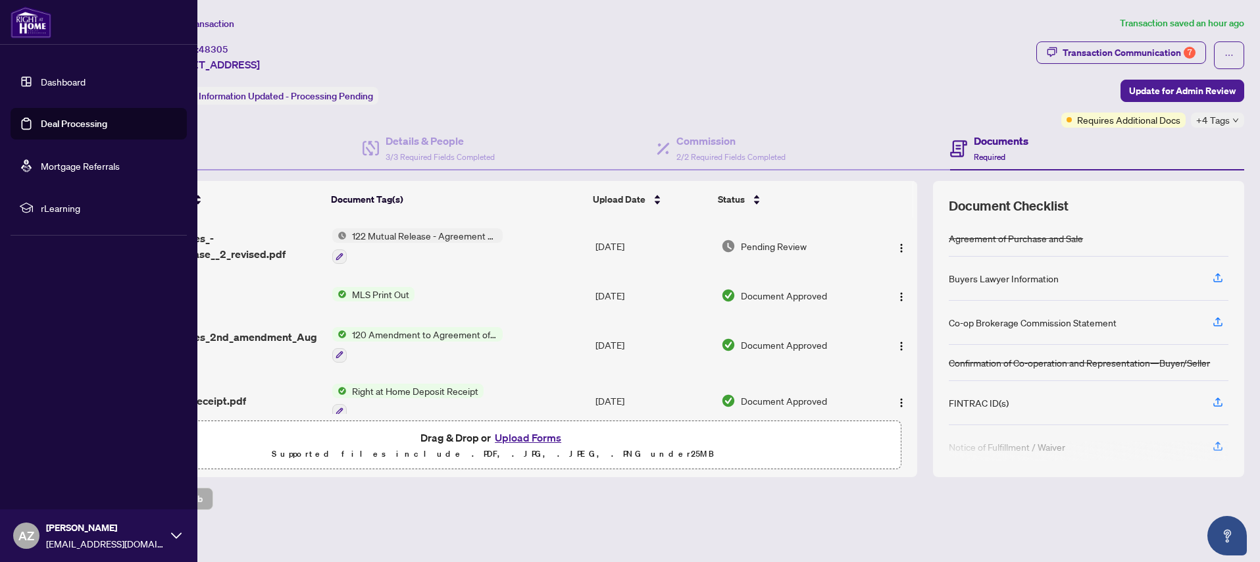
click at [41, 81] on link "Dashboard" at bounding box center [63, 82] width 45 height 12
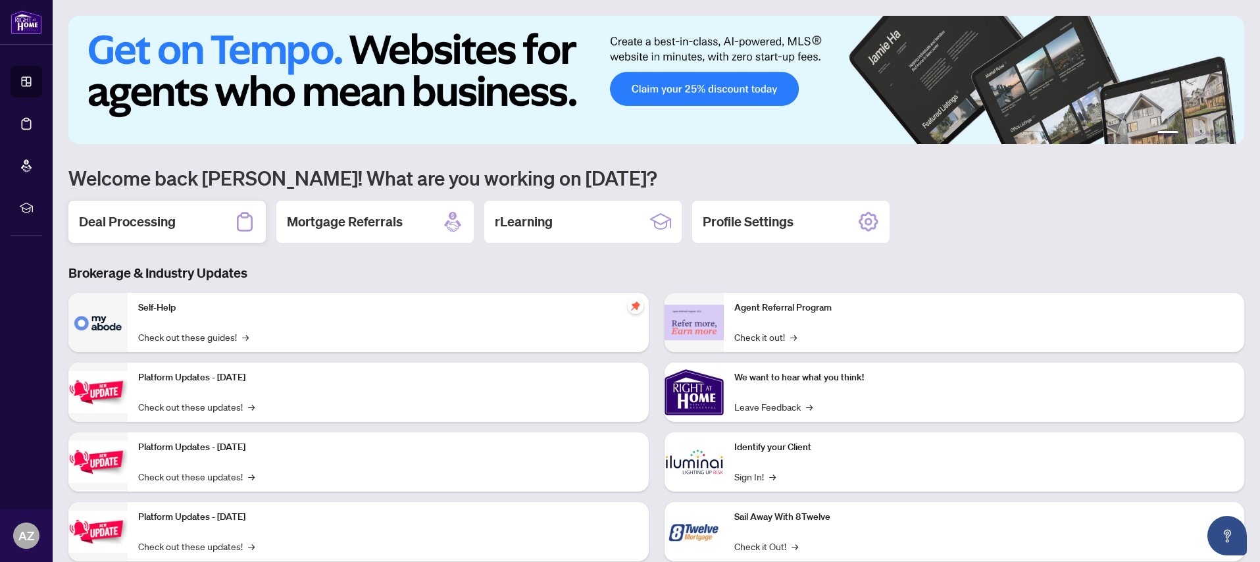
click at [114, 224] on h2 "Deal Processing" at bounding box center [127, 222] width 97 height 18
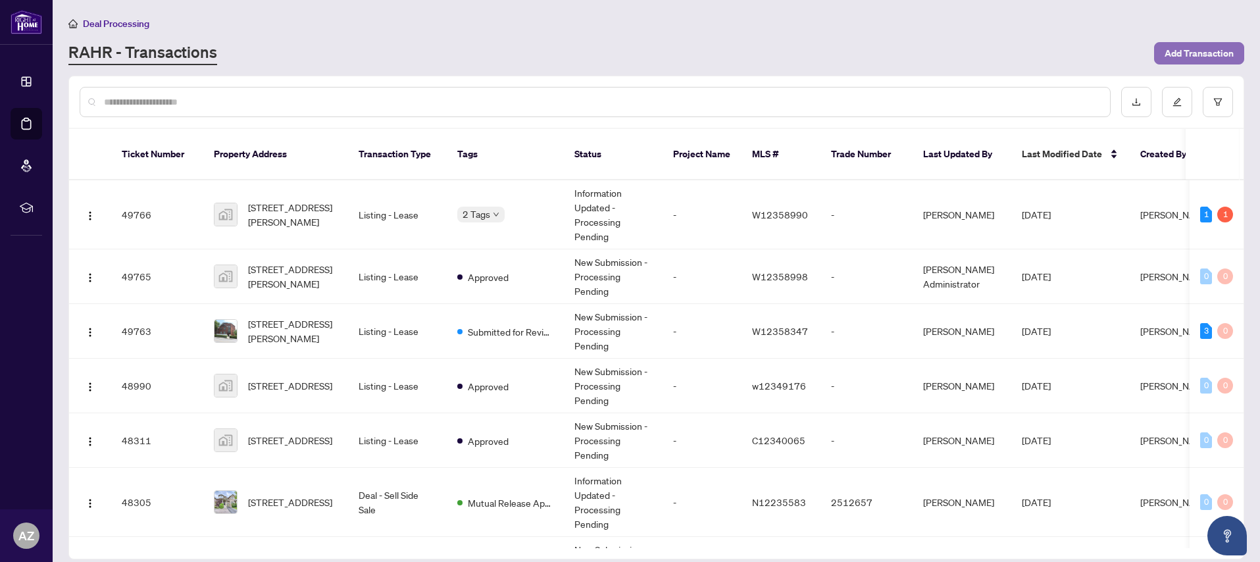
click at [1199, 59] on span "Add Transaction" at bounding box center [1199, 53] width 69 height 21
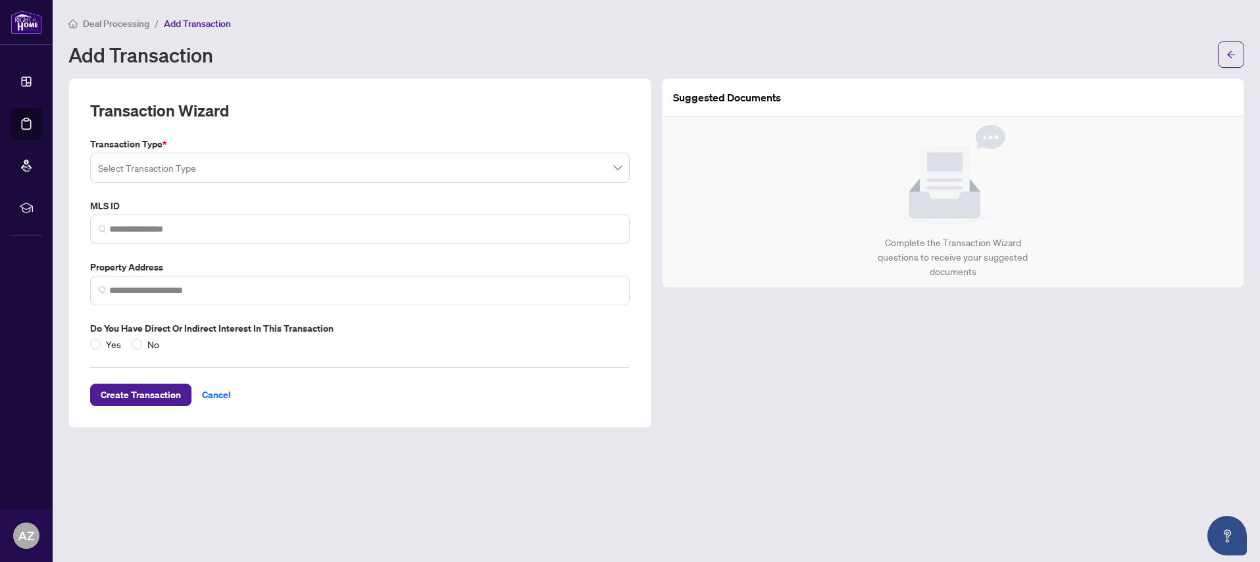
click at [203, 176] on input "search" at bounding box center [354, 169] width 512 height 29
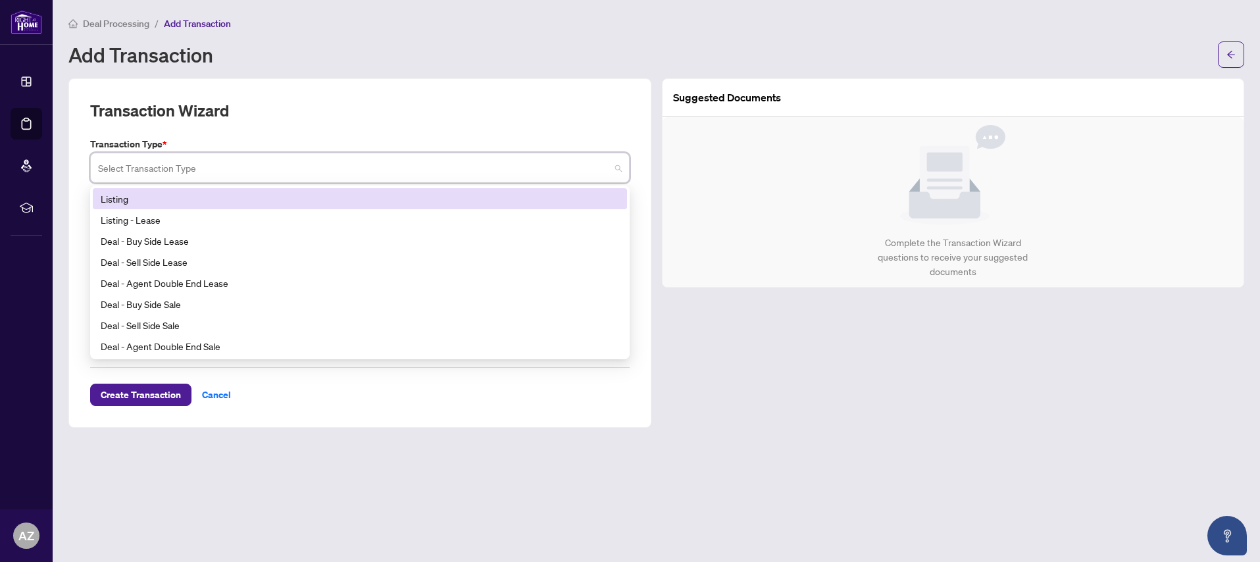
click at [107, 199] on div "Listing" at bounding box center [360, 199] width 519 height 14
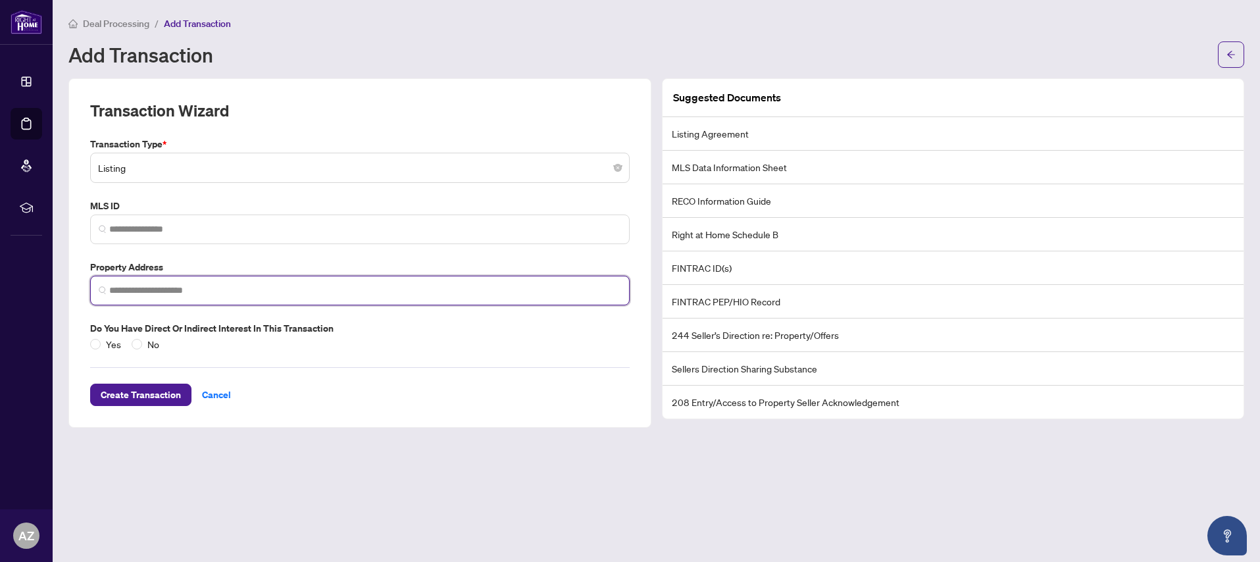
click at [134, 286] on input "search" at bounding box center [365, 291] width 512 height 14
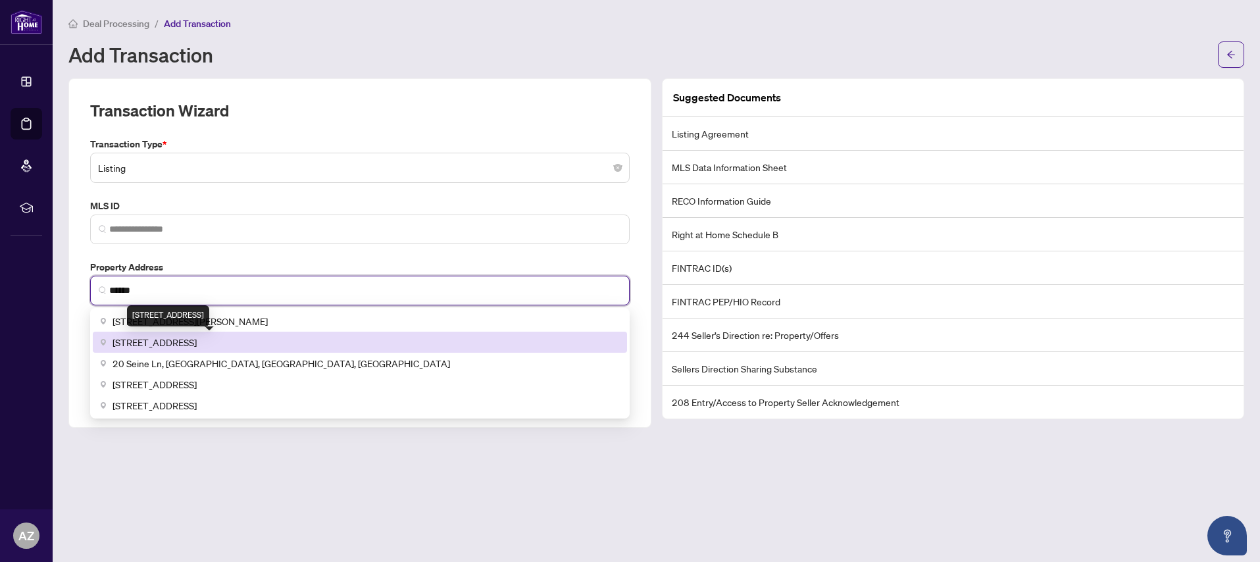
click at [192, 342] on span "[STREET_ADDRESS]" at bounding box center [155, 342] width 84 height 14
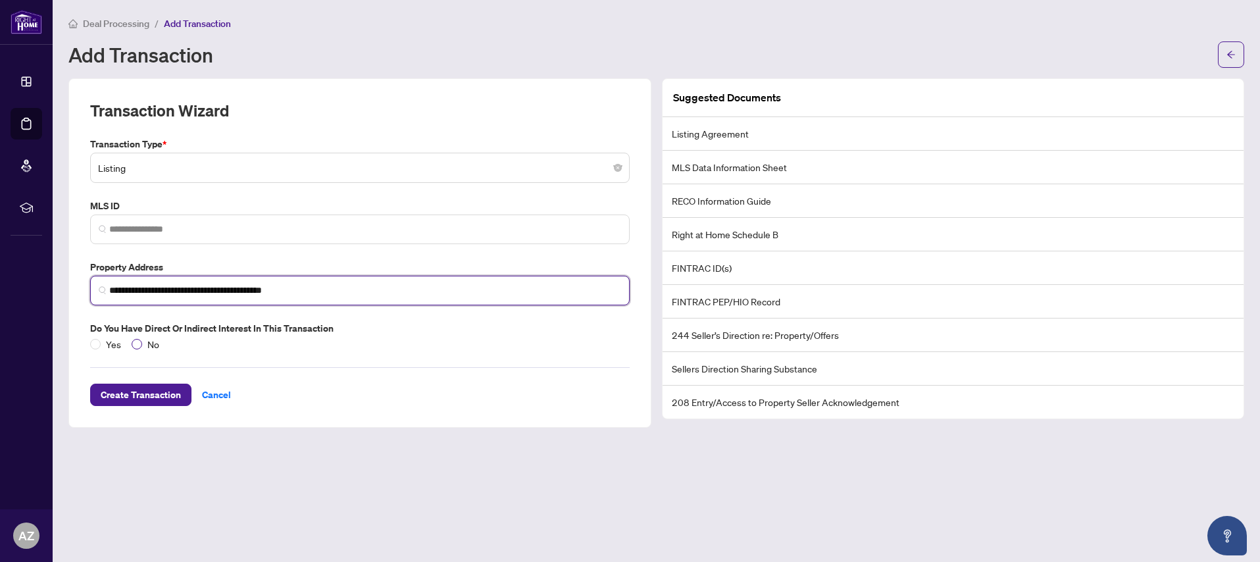
type input "**********"
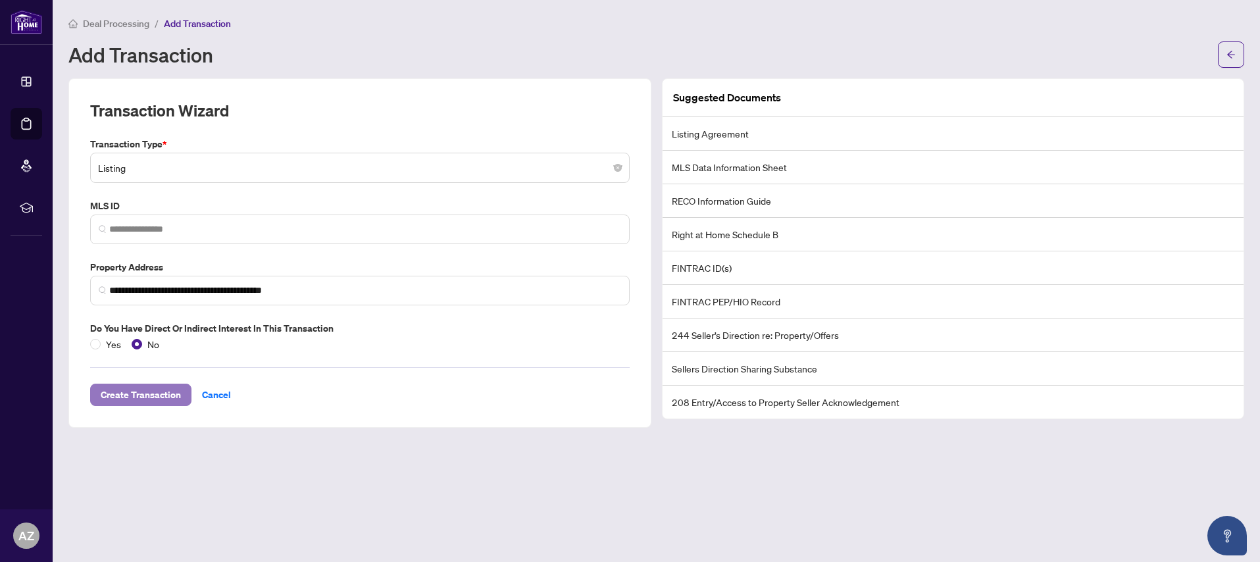
click at [141, 394] on span "Create Transaction" at bounding box center [141, 394] width 80 height 21
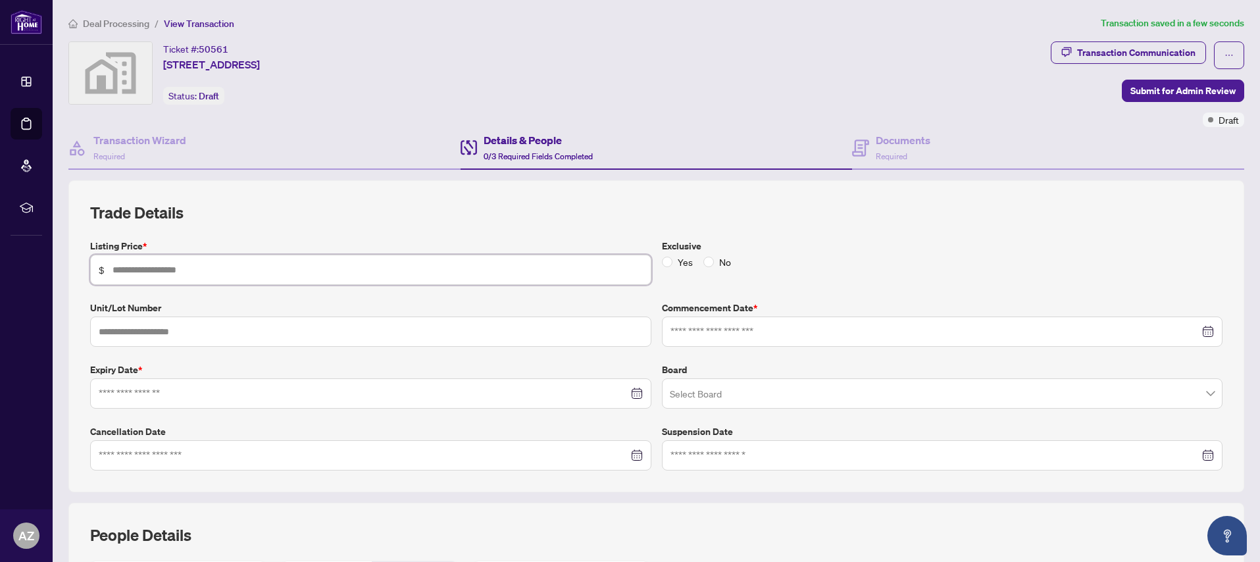
click at [147, 271] on input "text" at bounding box center [378, 270] width 531 height 14
type input "*********"
click at [723, 331] on input at bounding box center [936, 331] width 530 height 14
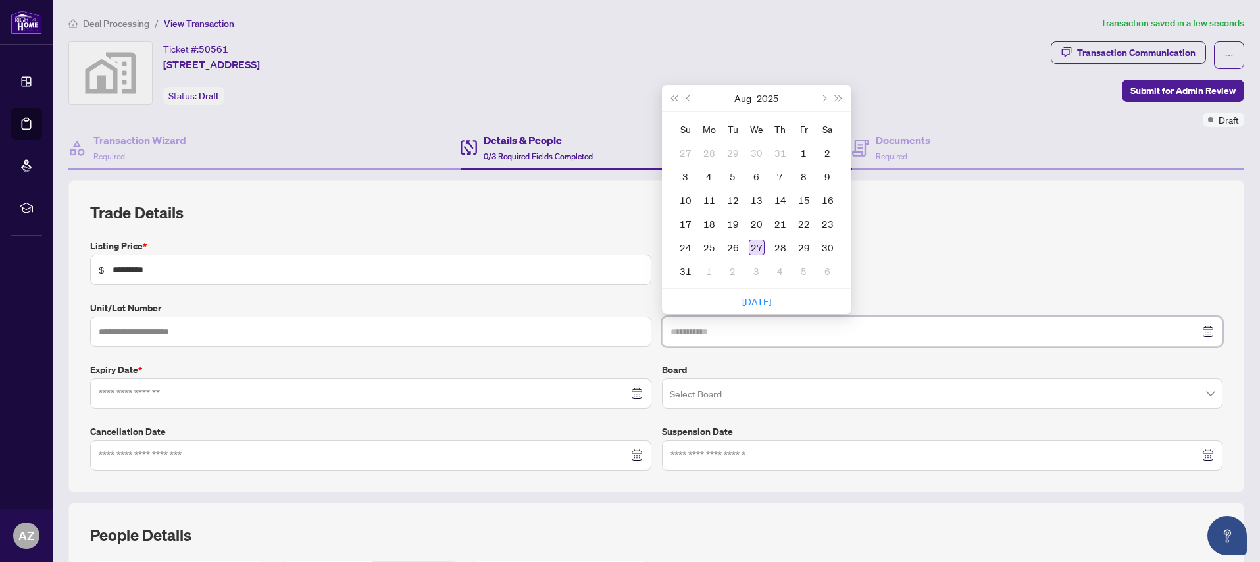
type input "**********"
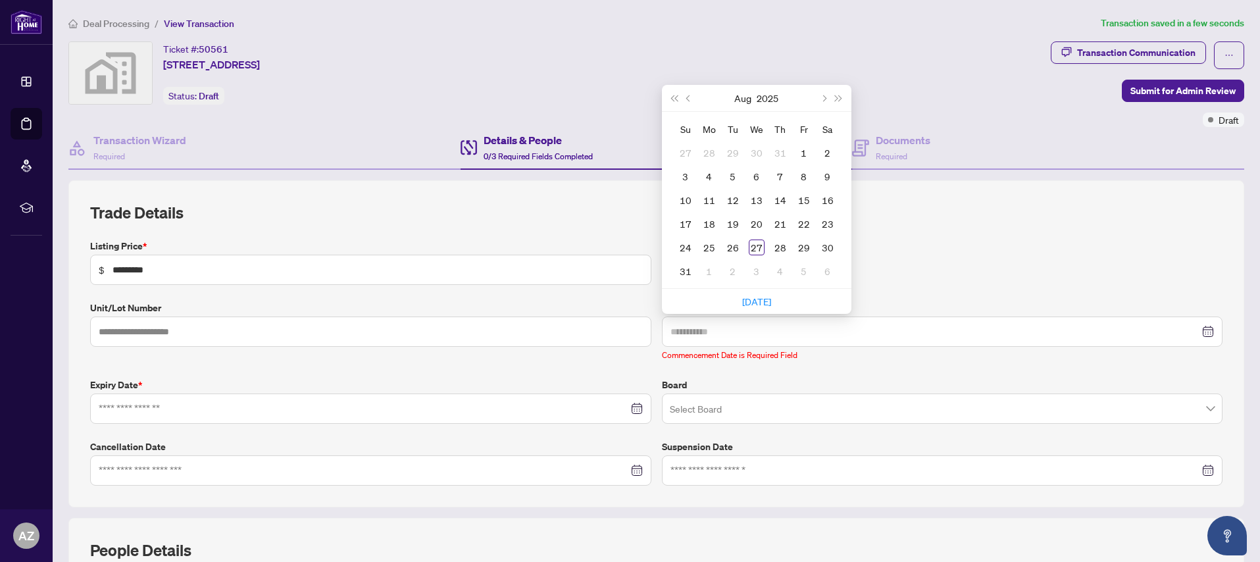
drag, startPoint x: 760, startPoint y: 247, endPoint x: 733, endPoint y: 255, distance: 28.3
click at [760, 247] on div "27" at bounding box center [757, 248] width 16 height 16
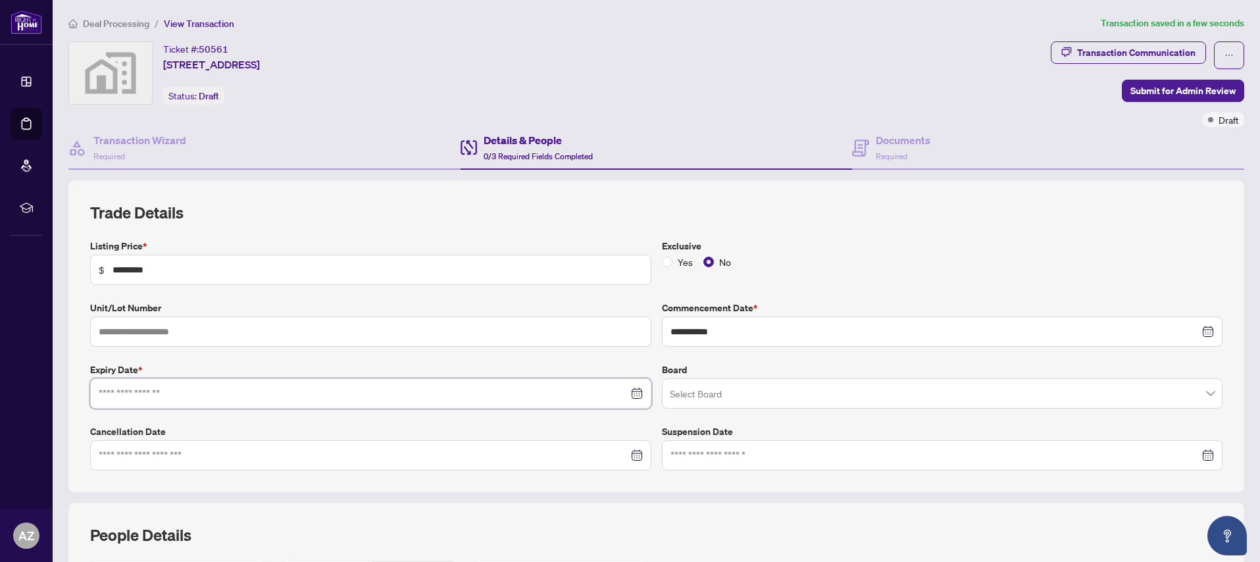
click at [148, 393] on input at bounding box center [364, 393] width 530 height 14
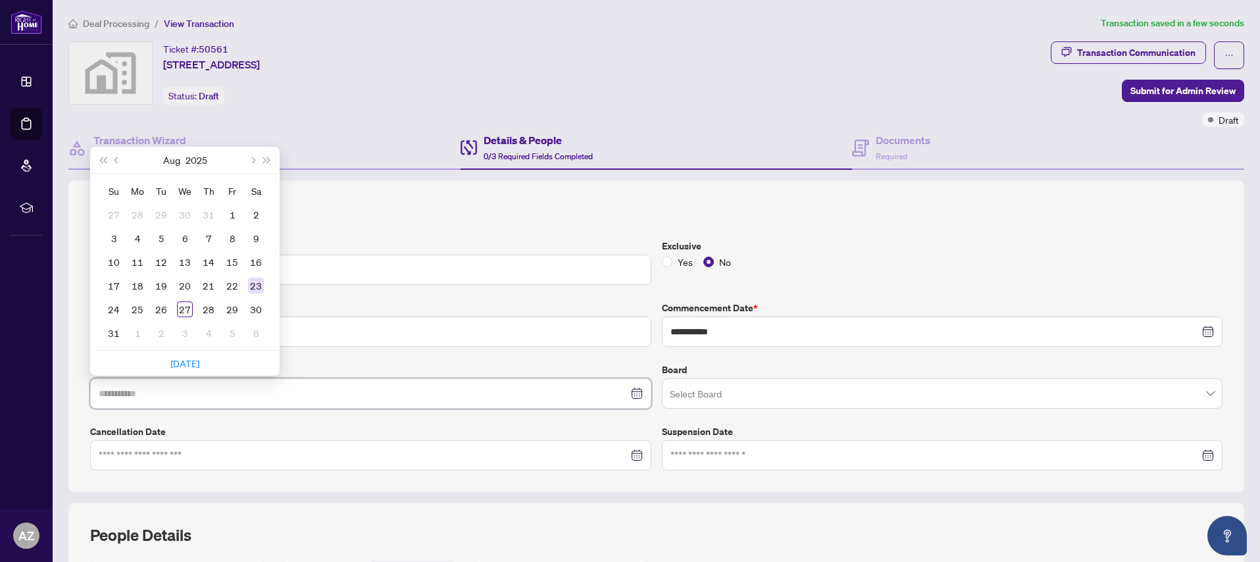
type input "**********"
click at [253, 159] on span "Next month (PageDown)" at bounding box center [252, 160] width 7 height 7
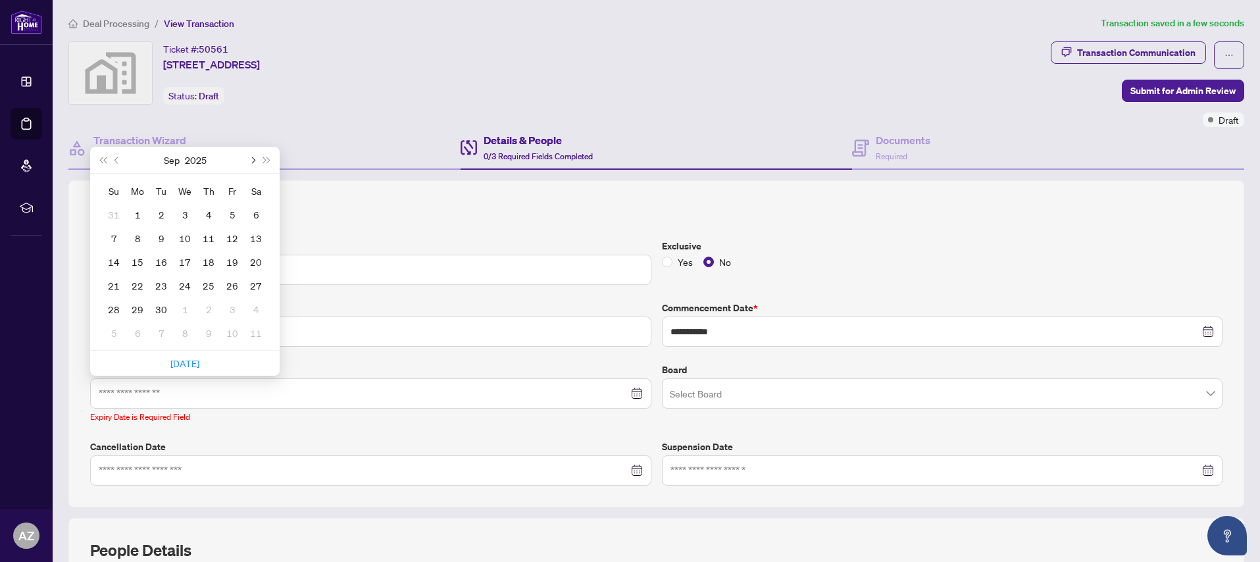
click at [253, 159] on span "Next month (PageDown)" at bounding box center [252, 160] width 7 height 7
type input "**********"
click at [109, 332] on div "30" at bounding box center [114, 333] width 16 height 16
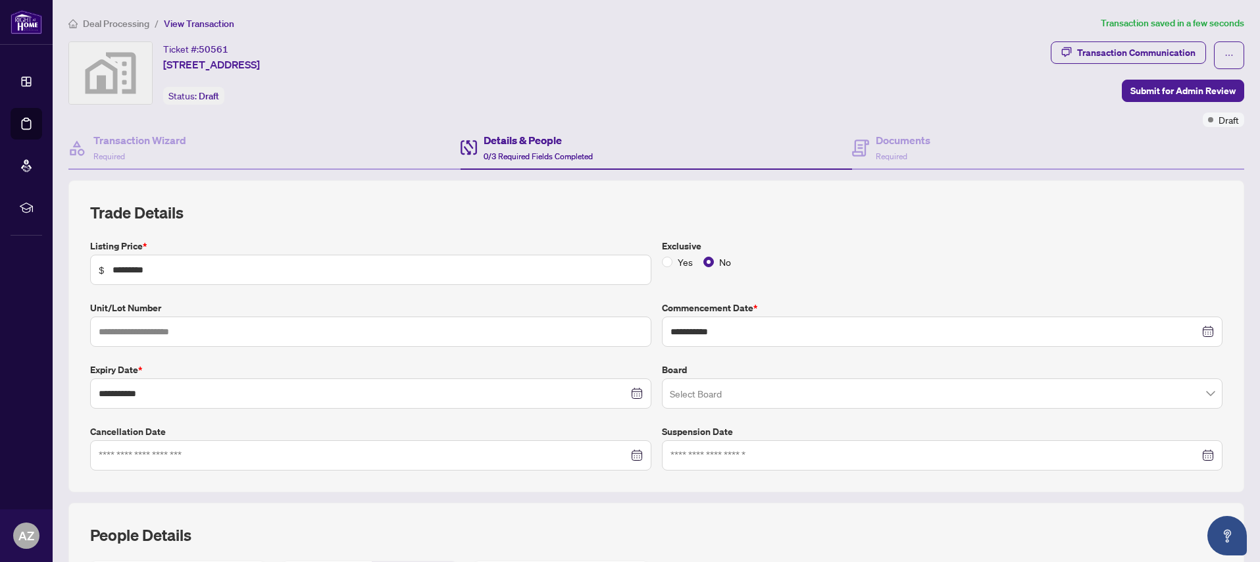
click at [735, 394] on input "search" at bounding box center [937, 395] width 534 height 29
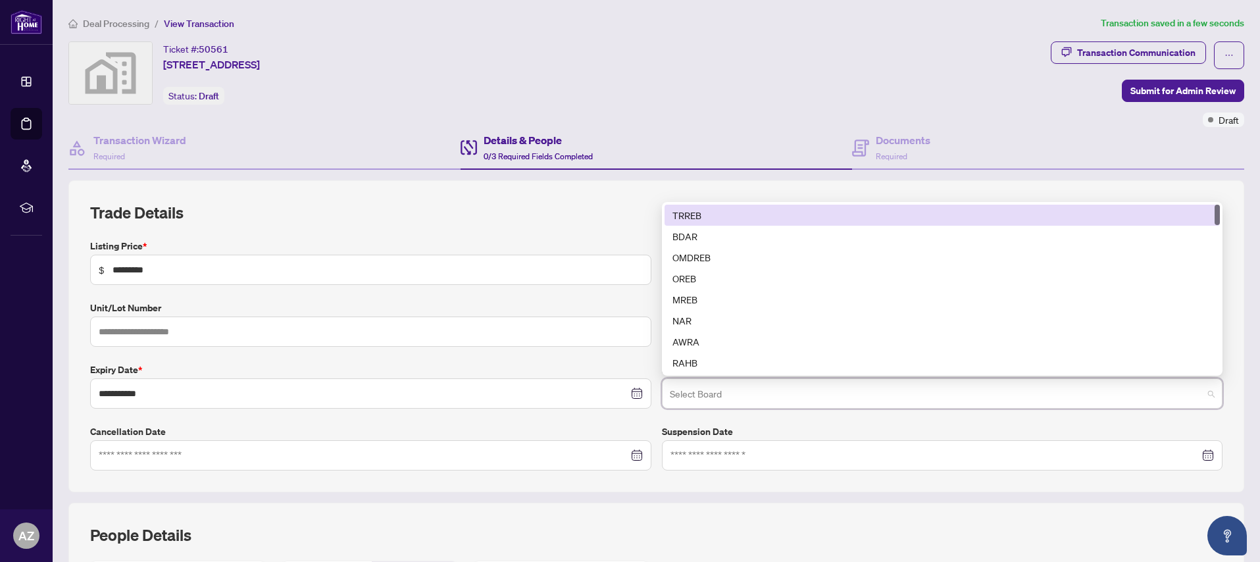
click at [688, 212] on div "TRREB" at bounding box center [943, 215] width 540 height 14
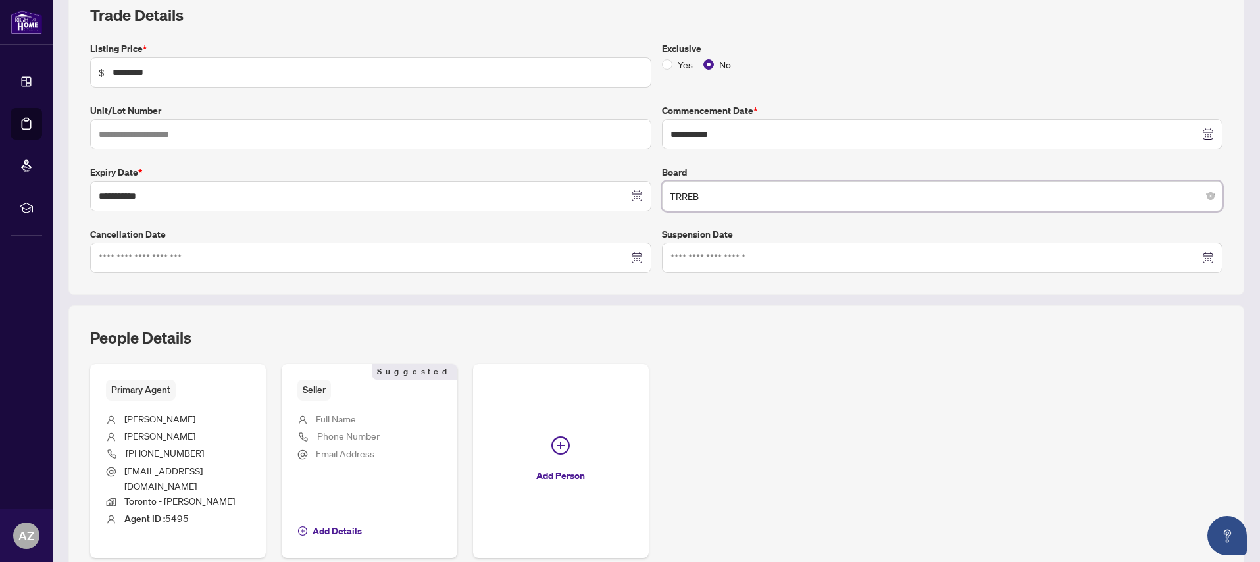
scroll to position [250, 0]
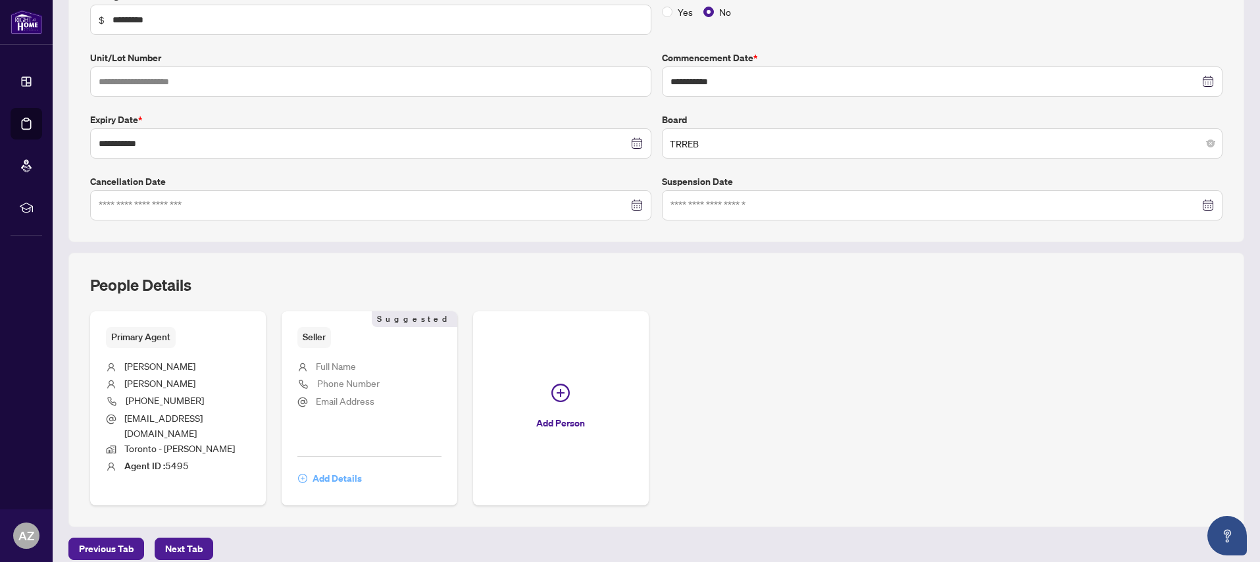
click at [332, 468] on span "Add Details" at bounding box center [337, 478] width 49 height 21
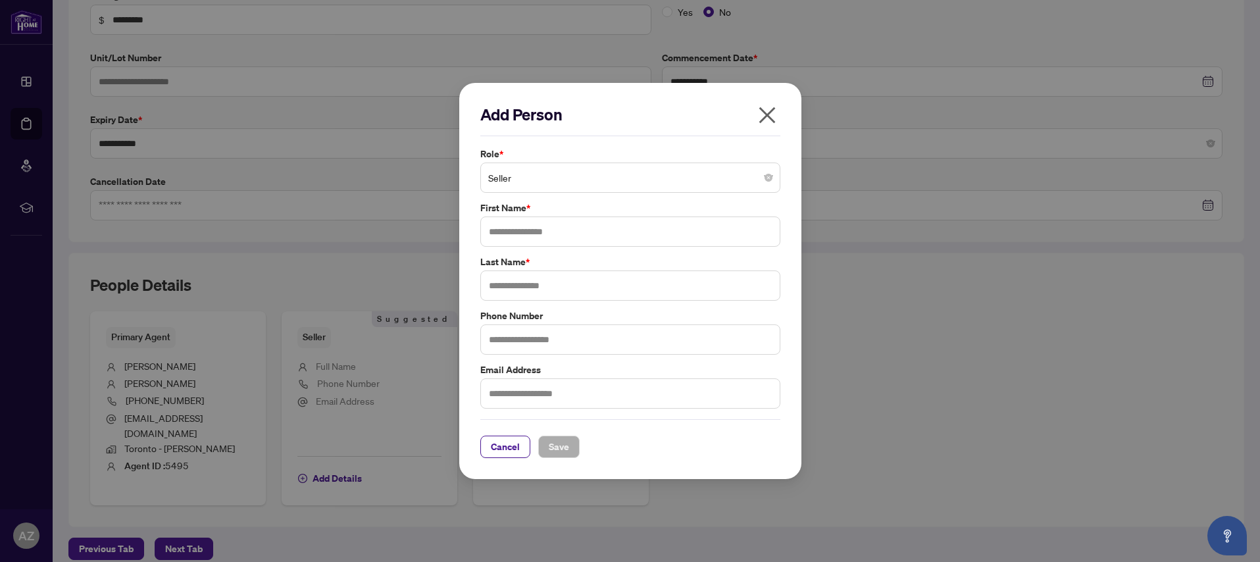
click at [571, 174] on span "Seller" at bounding box center [630, 177] width 284 height 25
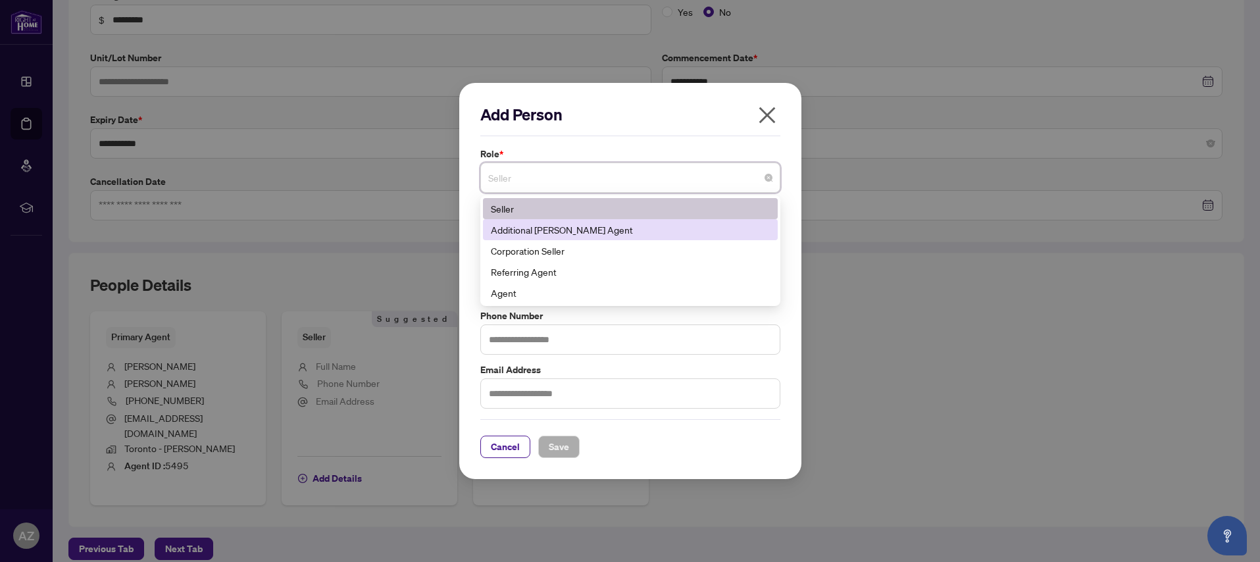
click at [552, 231] on div "Additional [PERSON_NAME] Agent" at bounding box center [630, 229] width 279 height 14
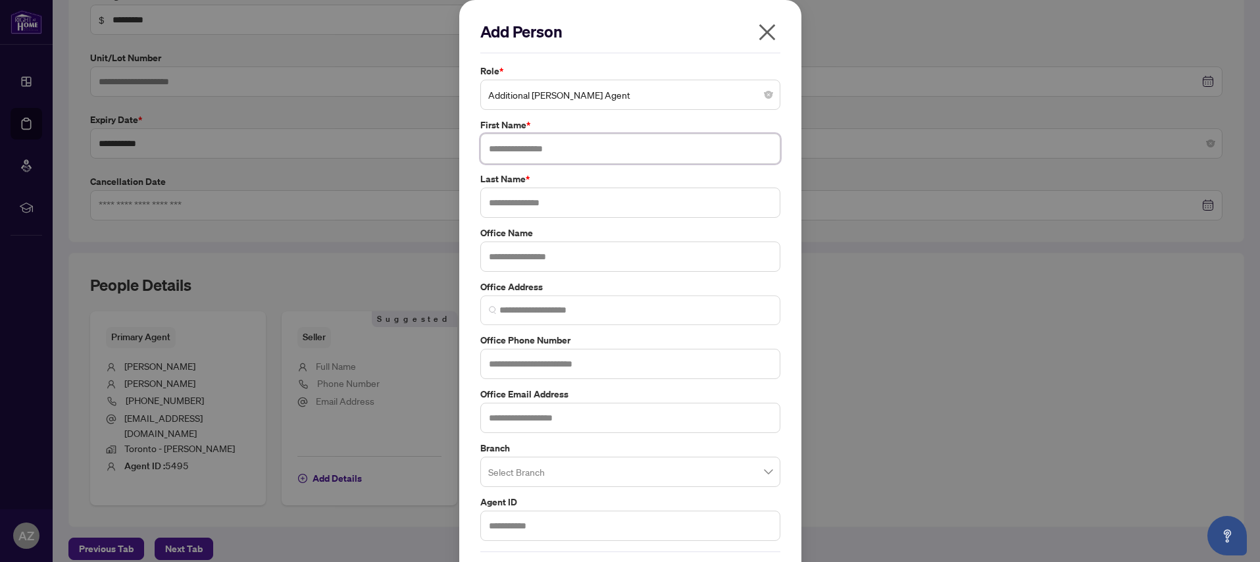
click at [532, 147] on input "text" at bounding box center [630, 149] width 300 height 30
drag, startPoint x: 525, startPoint y: 151, endPoint x: 551, endPoint y: 150, distance: 26.3
click at [551, 150] on input "**********" at bounding box center [630, 149] width 300 height 30
type input "********"
click at [500, 205] on input "text" at bounding box center [630, 203] width 300 height 30
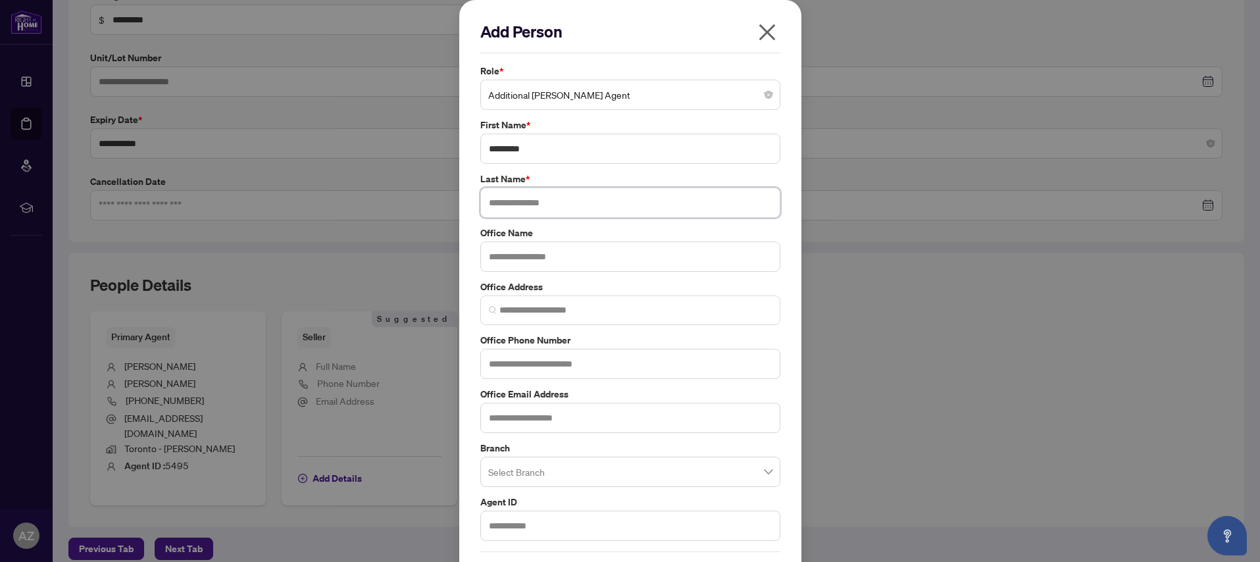
paste input "******"
type input "******"
click at [522, 260] on input "text" at bounding box center [630, 257] width 300 height 30
type input "**********"
click at [523, 361] on input "text" at bounding box center [630, 364] width 300 height 30
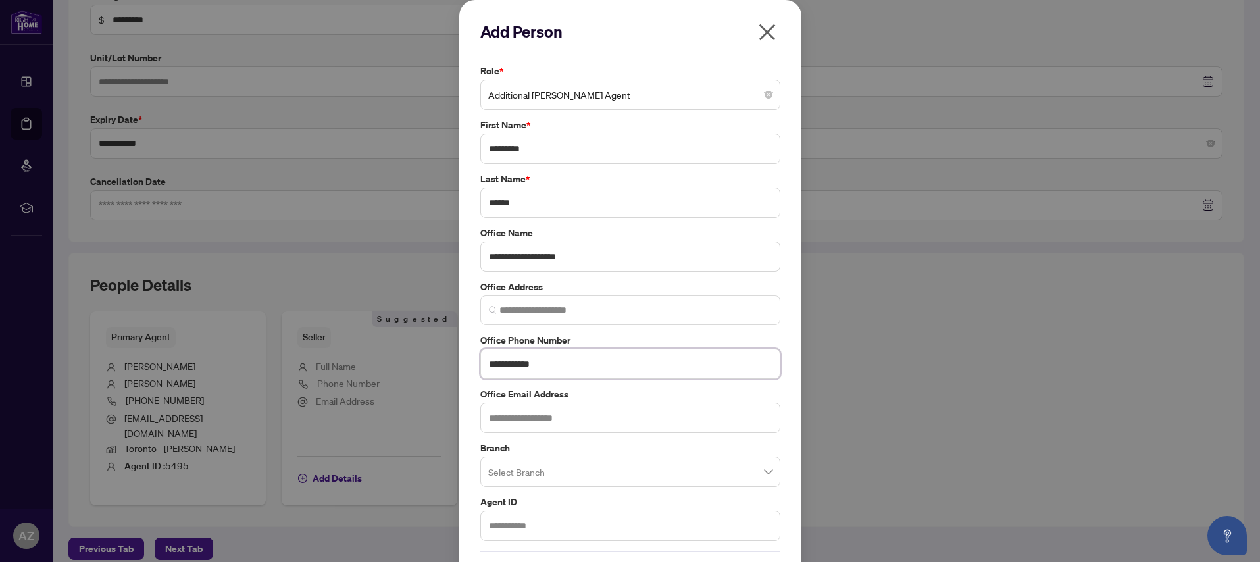
type input "**********"
click at [515, 471] on input "search" at bounding box center [624, 473] width 272 height 29
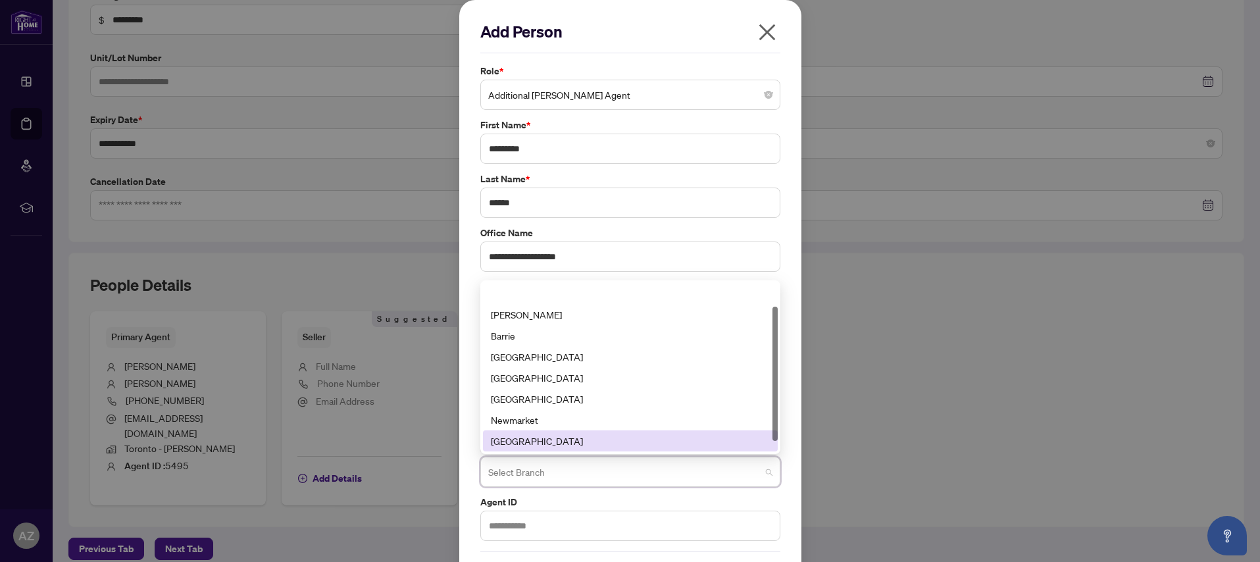
scroll to position [42, 0]
click at [543, 438] on div "Toronto - [PERSON_NAME]" at bounding box center [630, 441] width 279 height 14
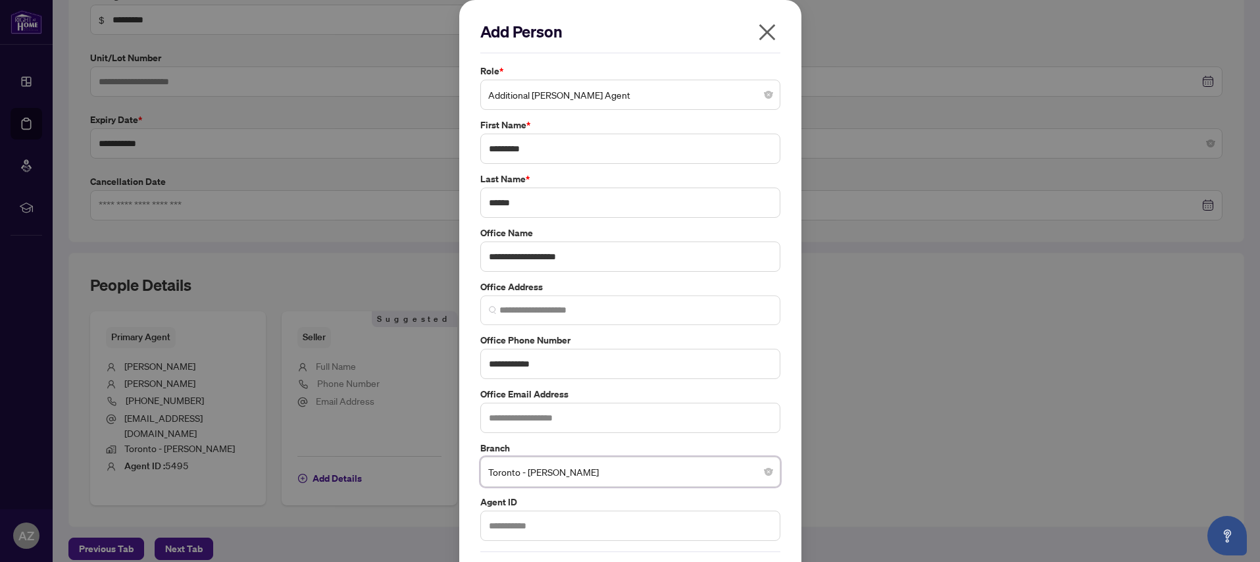
scroll to position [49, 0]
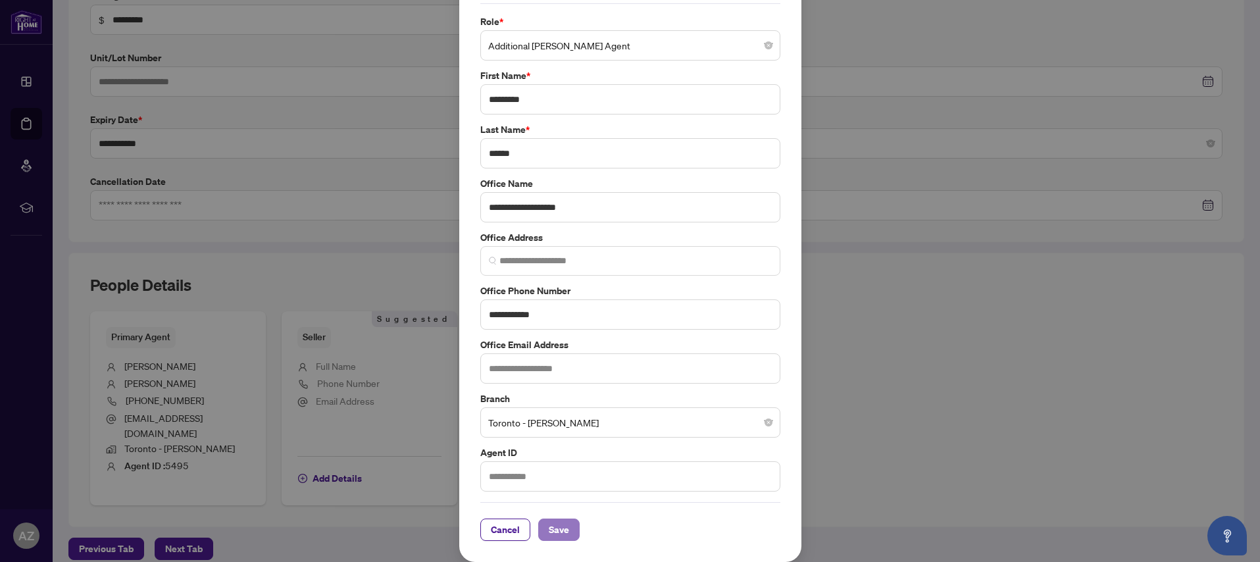
click at [554, 530] on span "Save" at bounding box center [559, 529] width 20 height 21
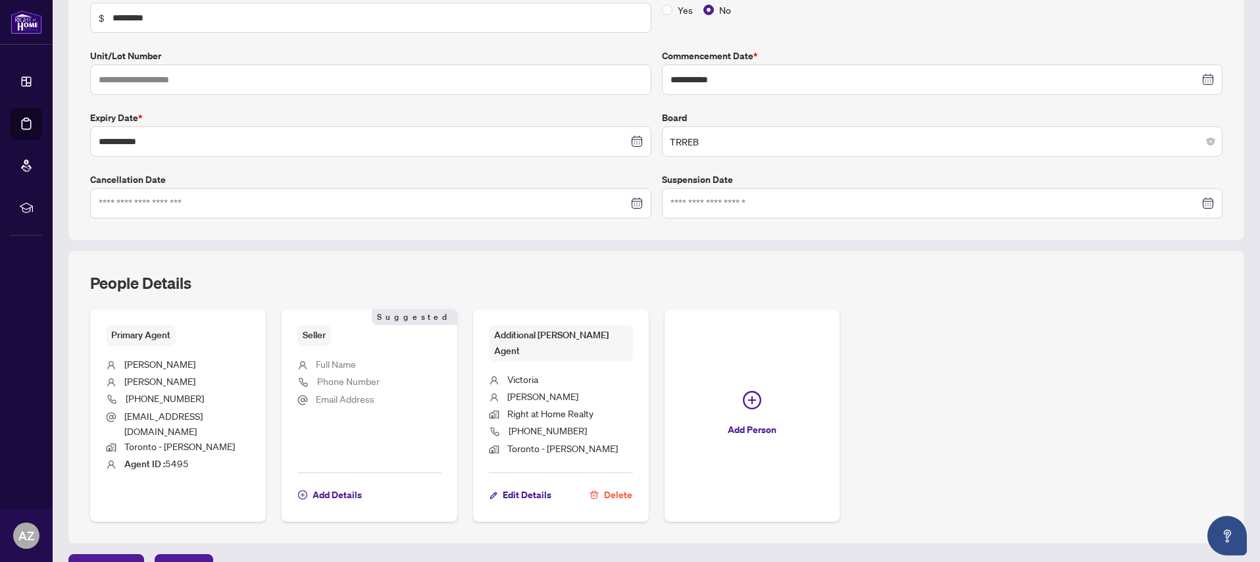
scroll to position [267, 0]
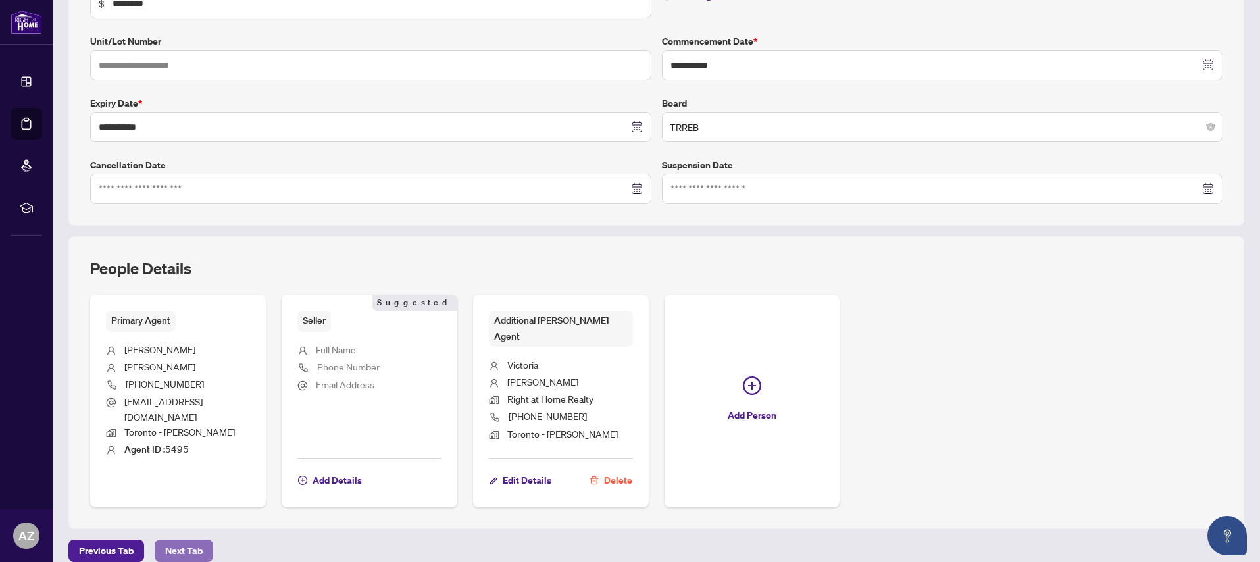
click at [194, 540] on span "Next Tab" at bounding box center [184, 550] width 38 height 21
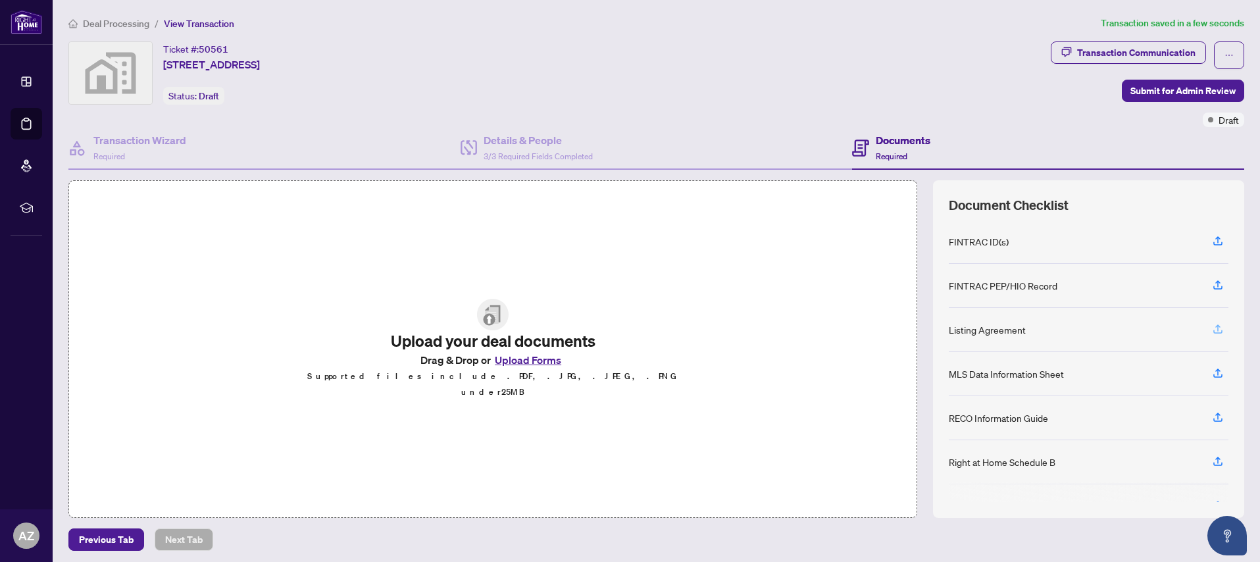
click at [1218, 328] on icon "button" at bounding box center [1218, 327] width 5 height 7
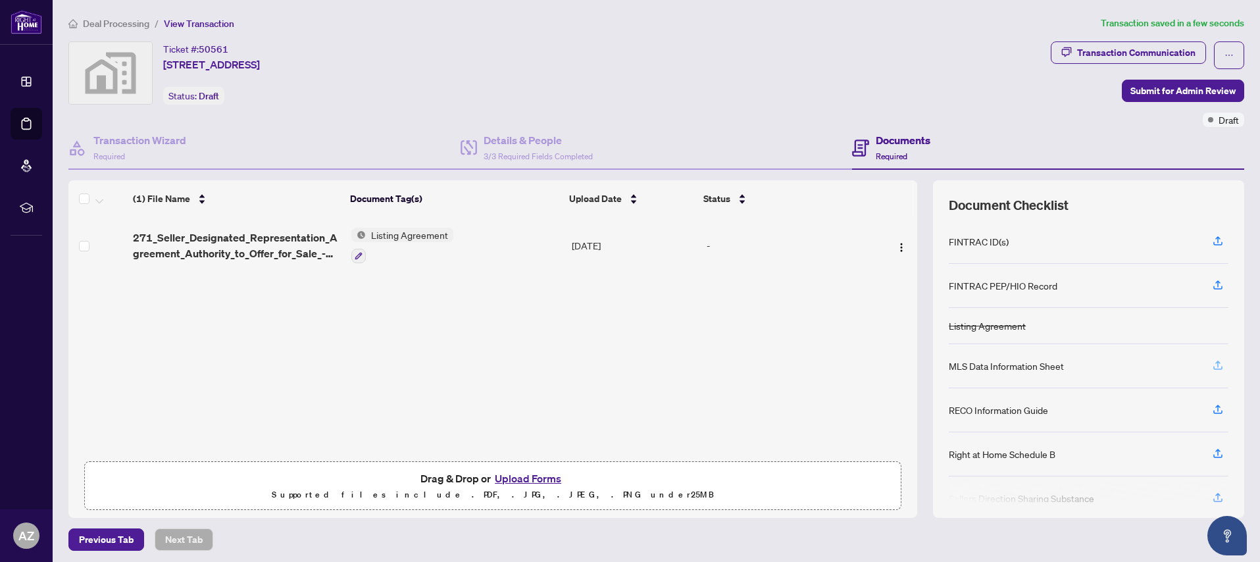
click at [1218, 365] on icon "button" at bounding box center [1218, 365] width 12 height 12
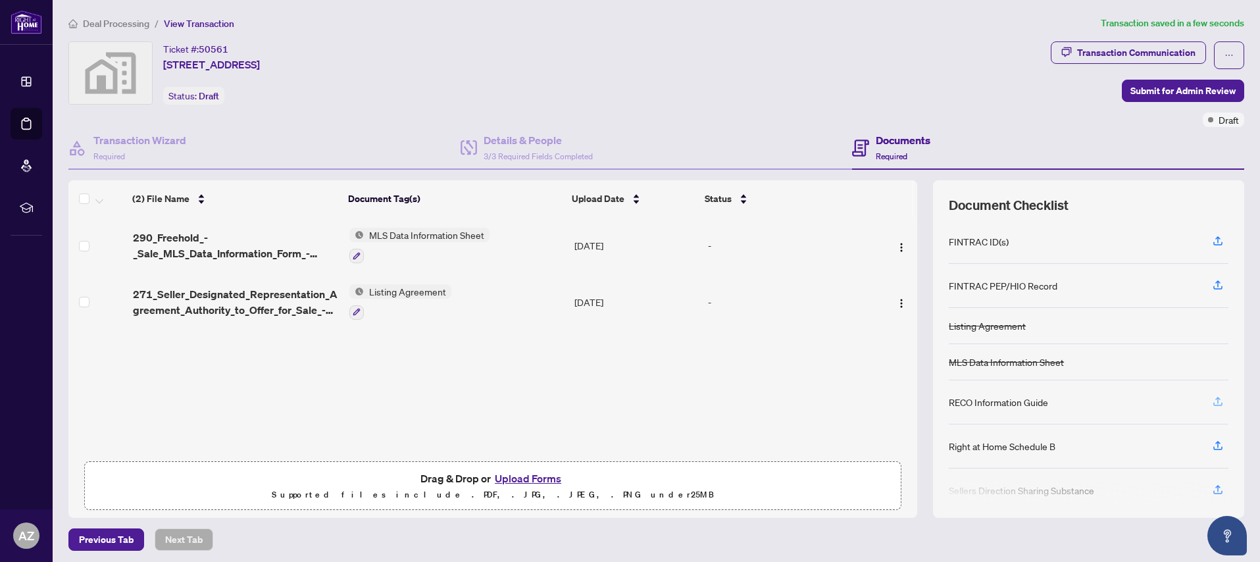
click at [1218, 401] on icon "button" at bounding box center [1218, 400] width 5 height 7
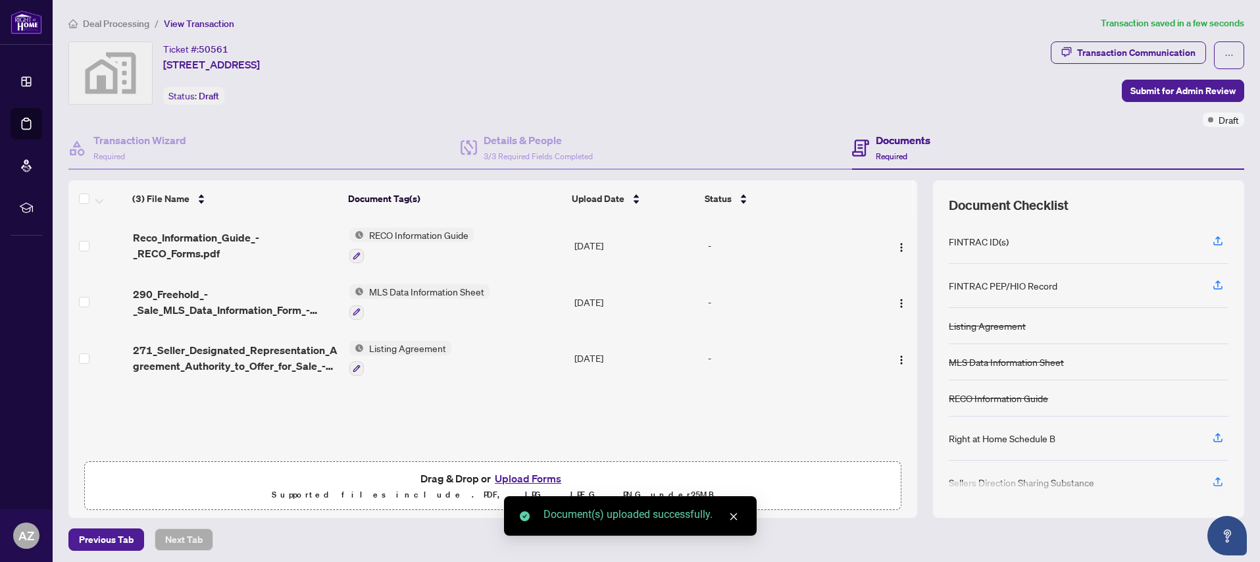
click at [523, 479] on button "Upload Forms" at bounding box center [528, 478] width 74 height 17
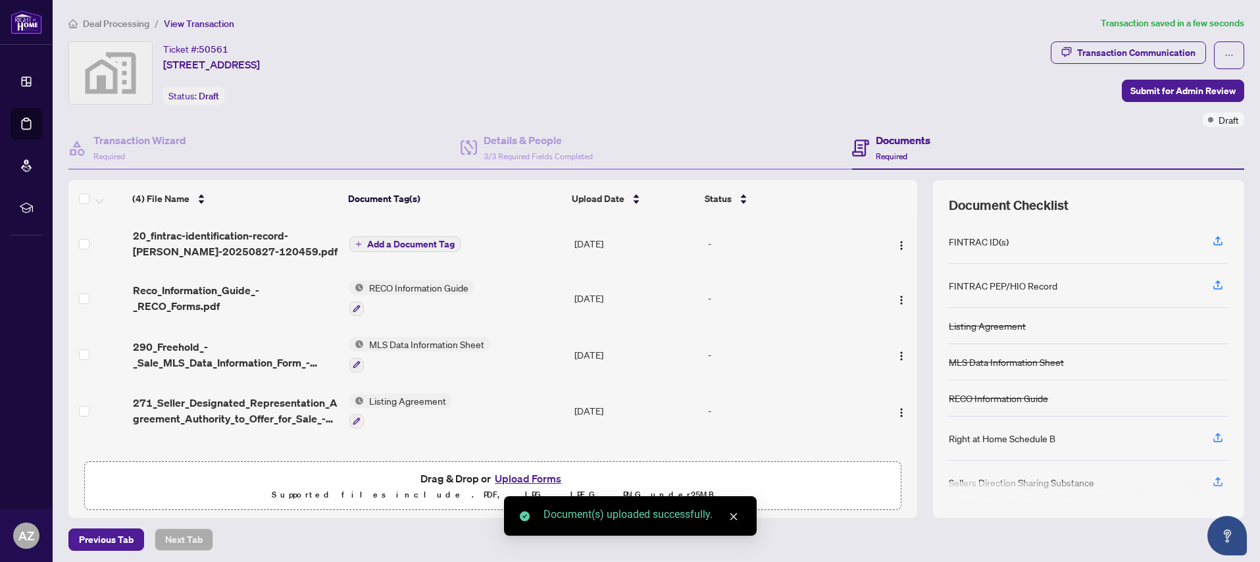
click at [385, 244] on span "Add a Document Tag" at bounding box center [411, 244] width 88 height 9
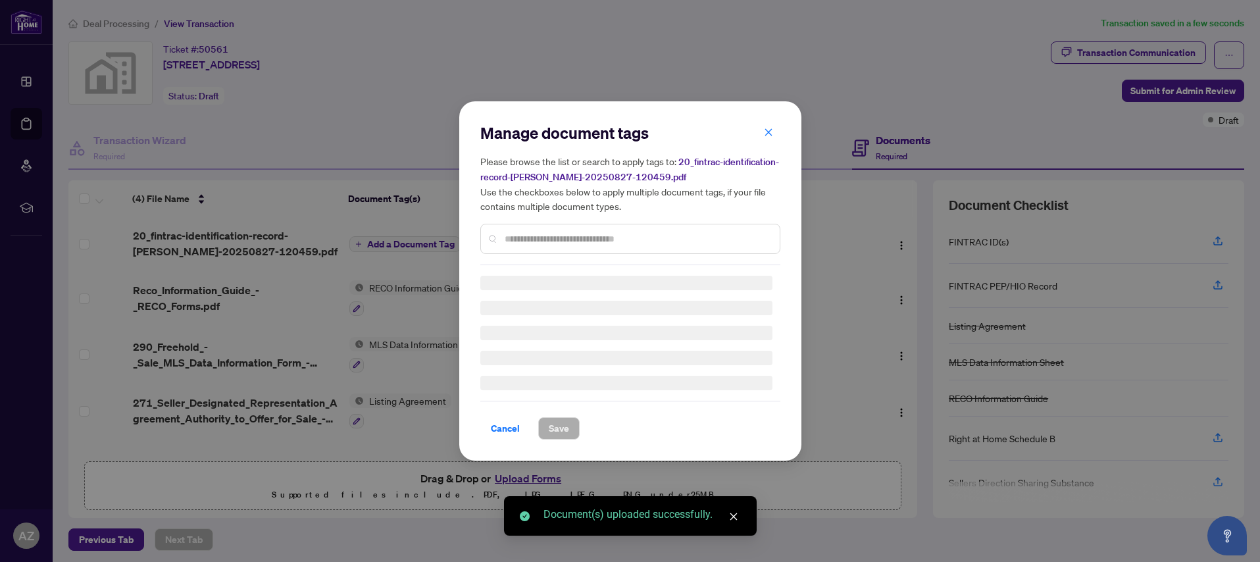
click at [511, 240] on div "Manage document tags Please browse the list or search to apply tags to: 20_fint…" at bounding box center [630, 280] width 300 height 317
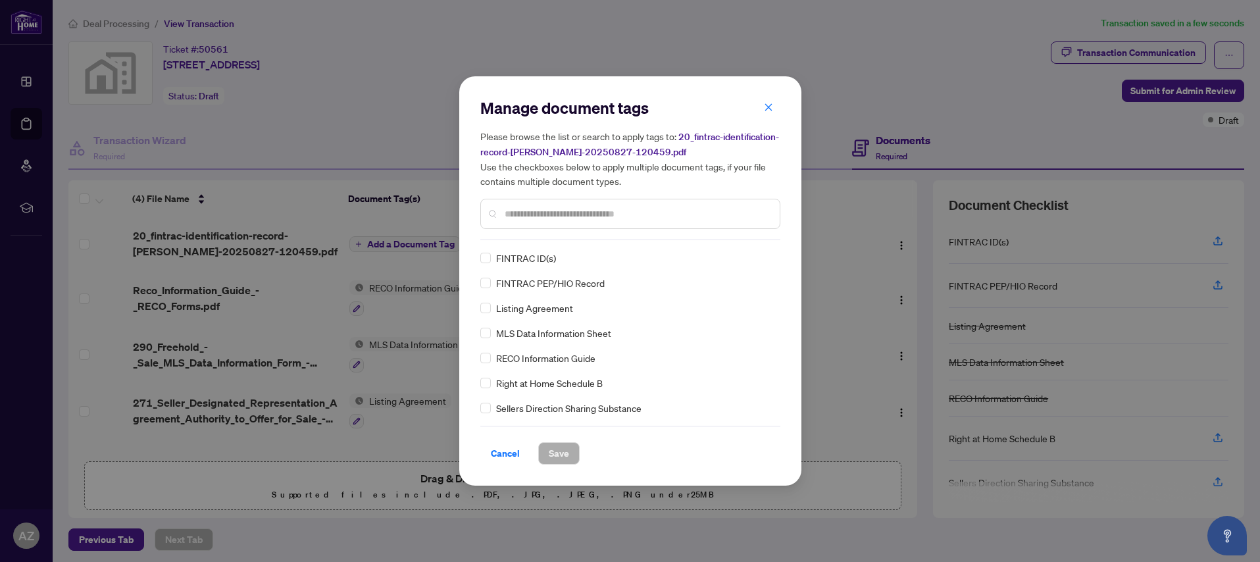
drag, startPoint x: 507, startPoint y: 213, endPoint x: 515, endPoint y: 236, distance: 24.4
click at [507, 216] on input "text" at bounding box center [637, 214] width 265 height 14
type input "***"
click at [555, 455] on span "Save" at bounding box center [559, 453] width 20 height 21
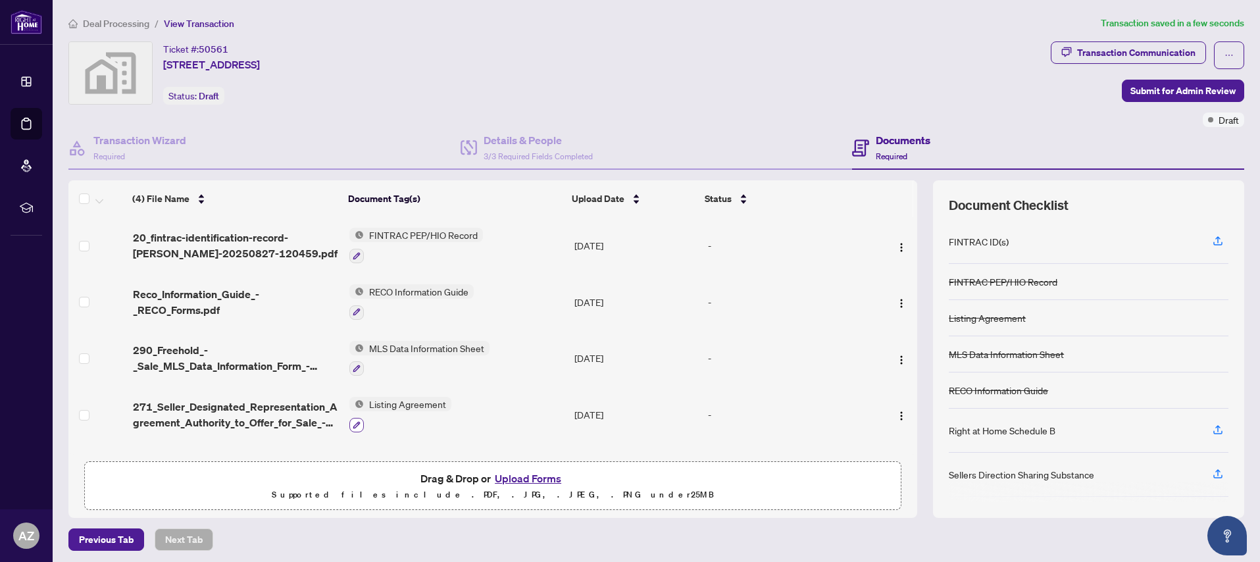
scroll to position [4, 0]
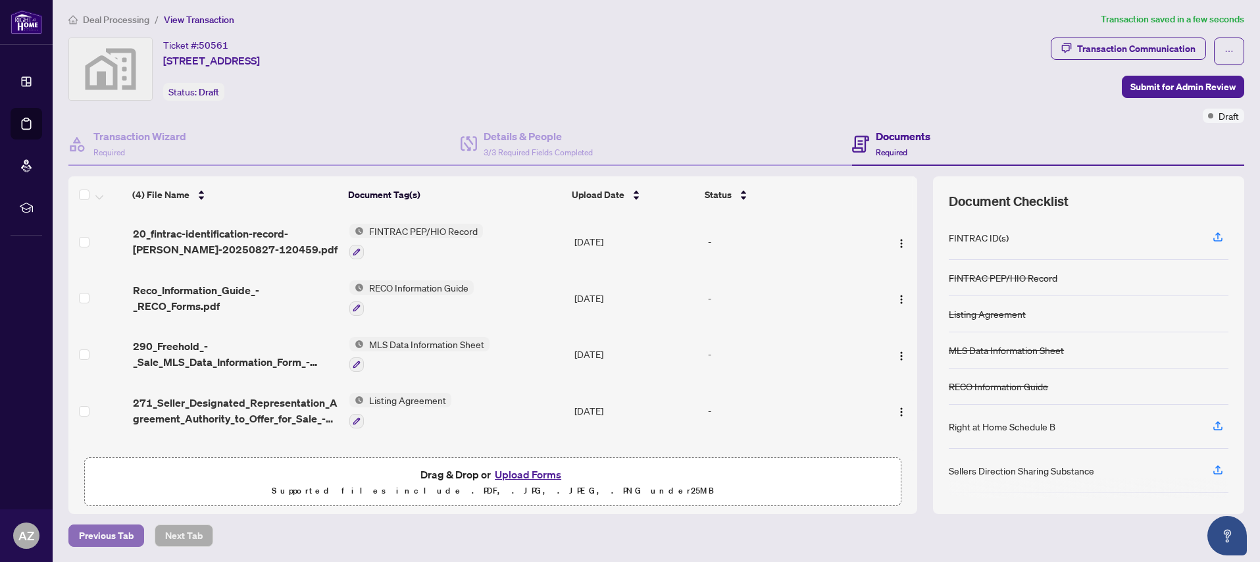
click at [101, 532] on span "Previous Tab" at bounding box center [106, 535] width 55 height 21
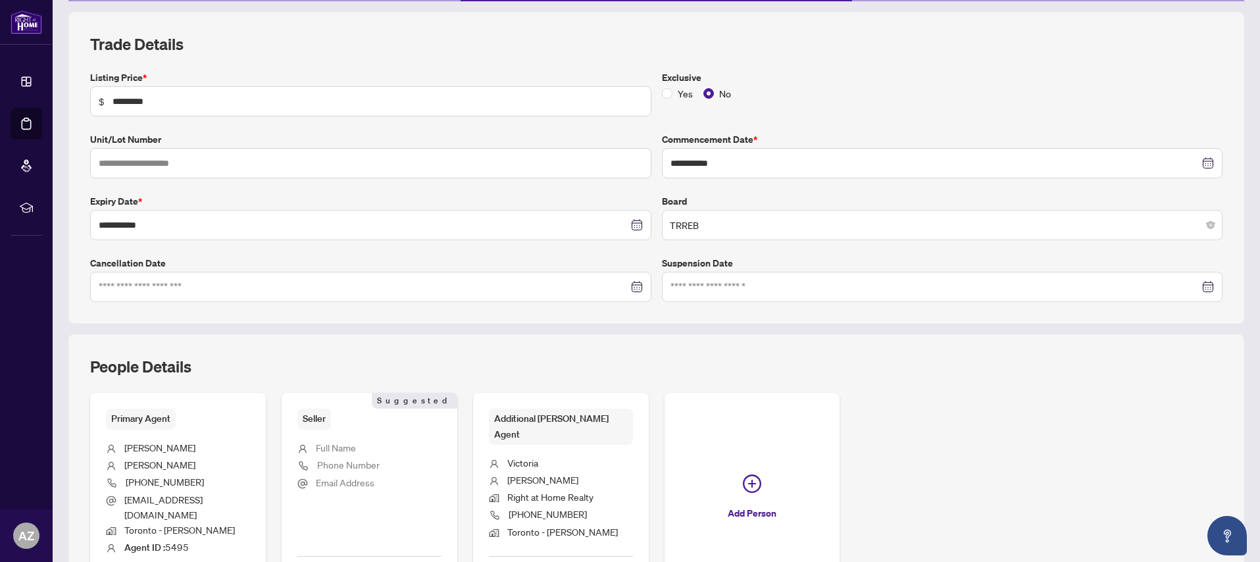
scroll to position [267, 0]
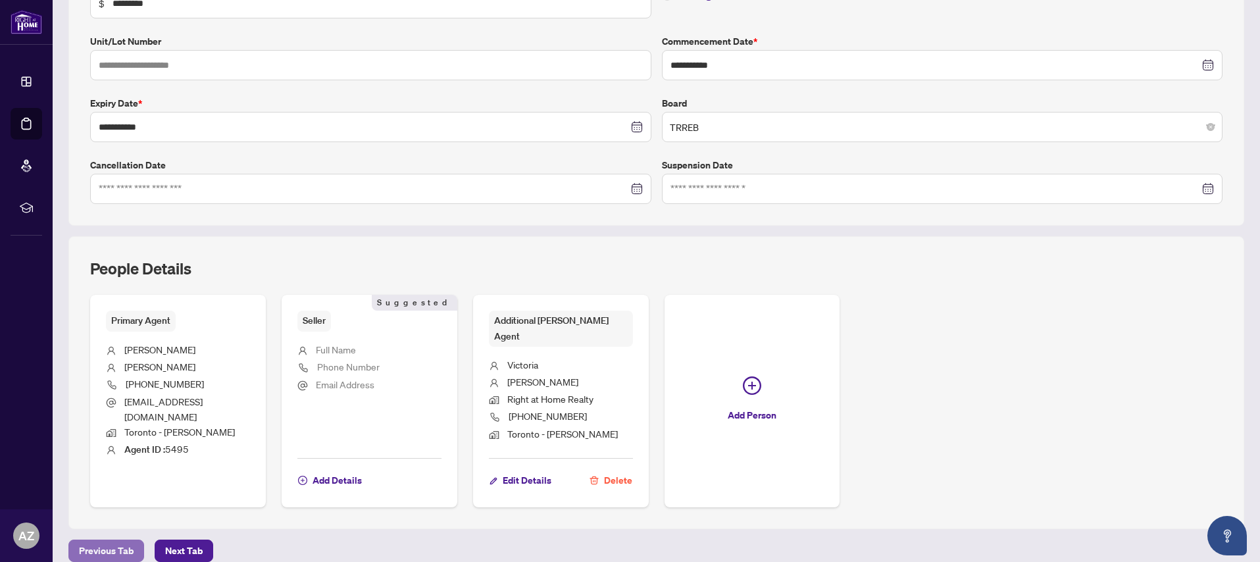
click at [111, 540] on span "Previous Tab" at bounding box center [106, 550] width 55 height 21
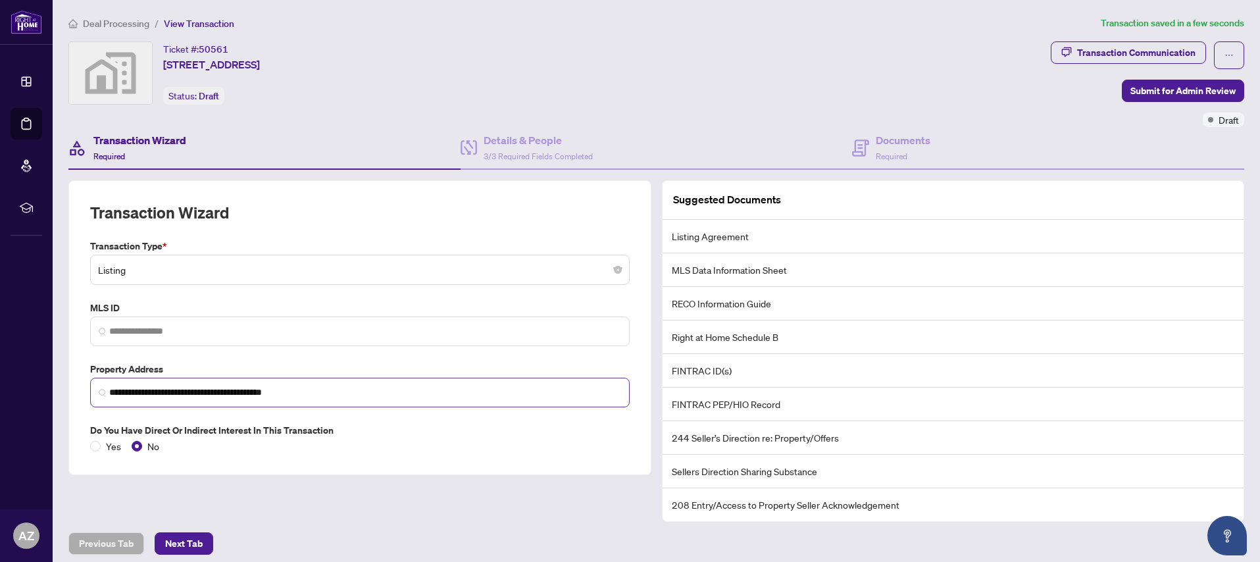
scroll to position [8, 0]
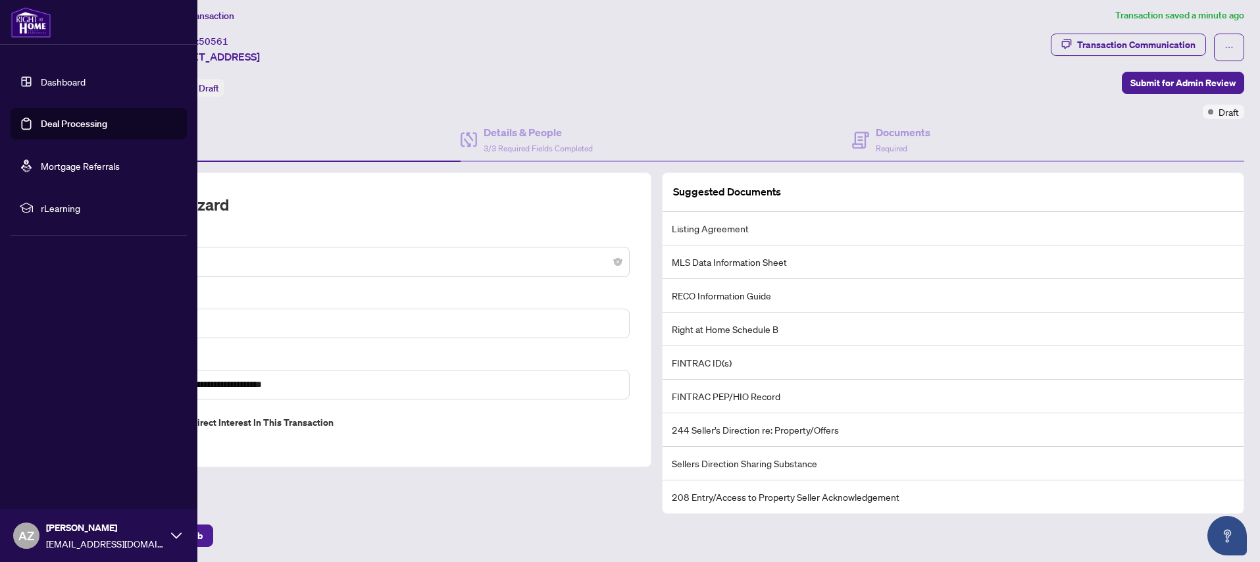
click at [60, 80] on link "Dashboard" at bounding box center [63, 82] width 45 height 12
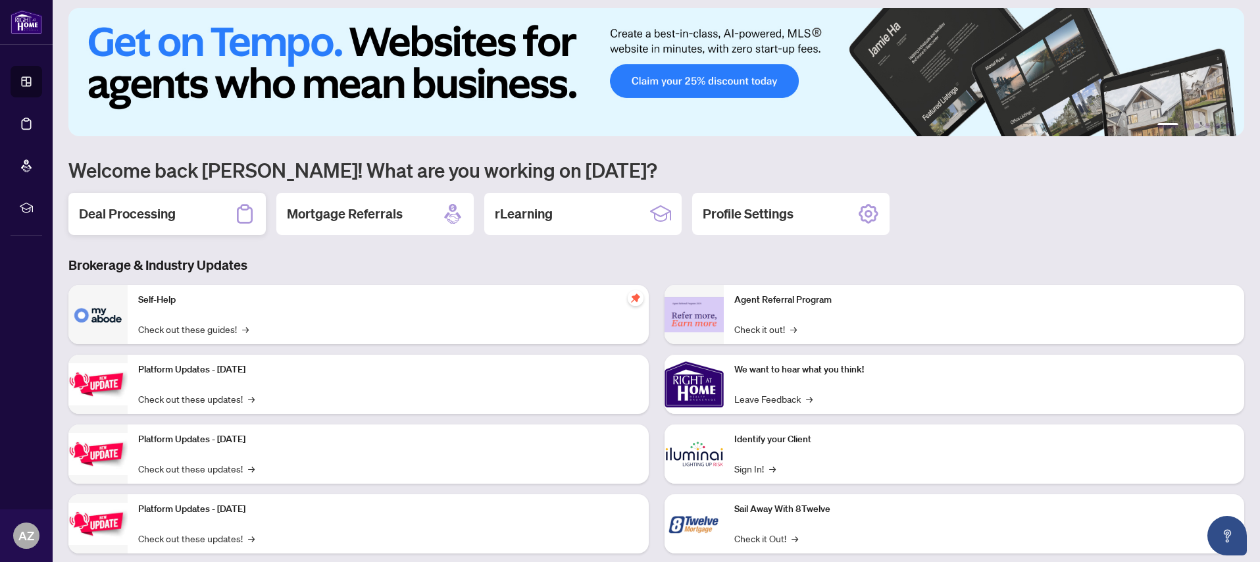
click at [138, 218] on h2 "Deal Processing" at bounding box center [127, 214] width 97 height 18
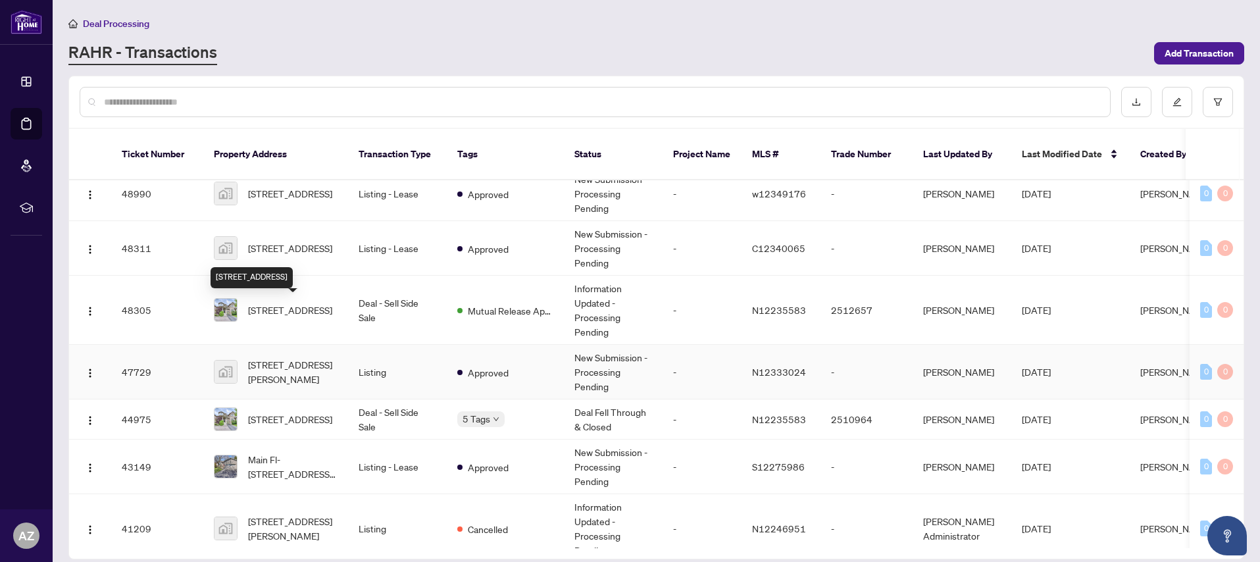
scroll to position [230, 0]
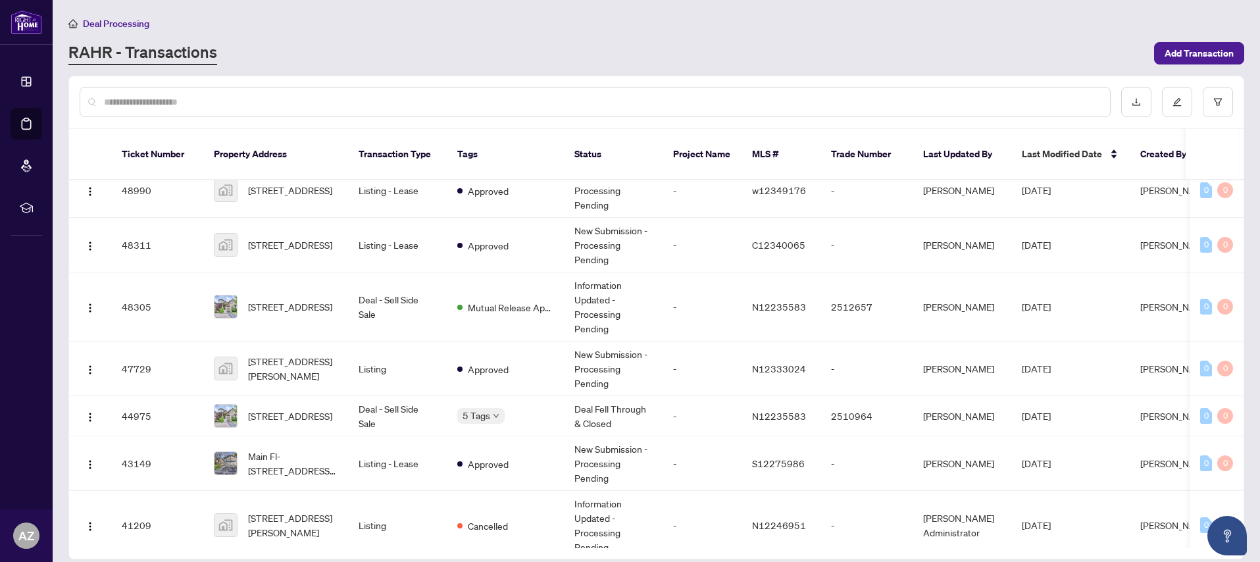
click at [321, 97] on input "text" at bounding box center [602, 102] width 996 height 14
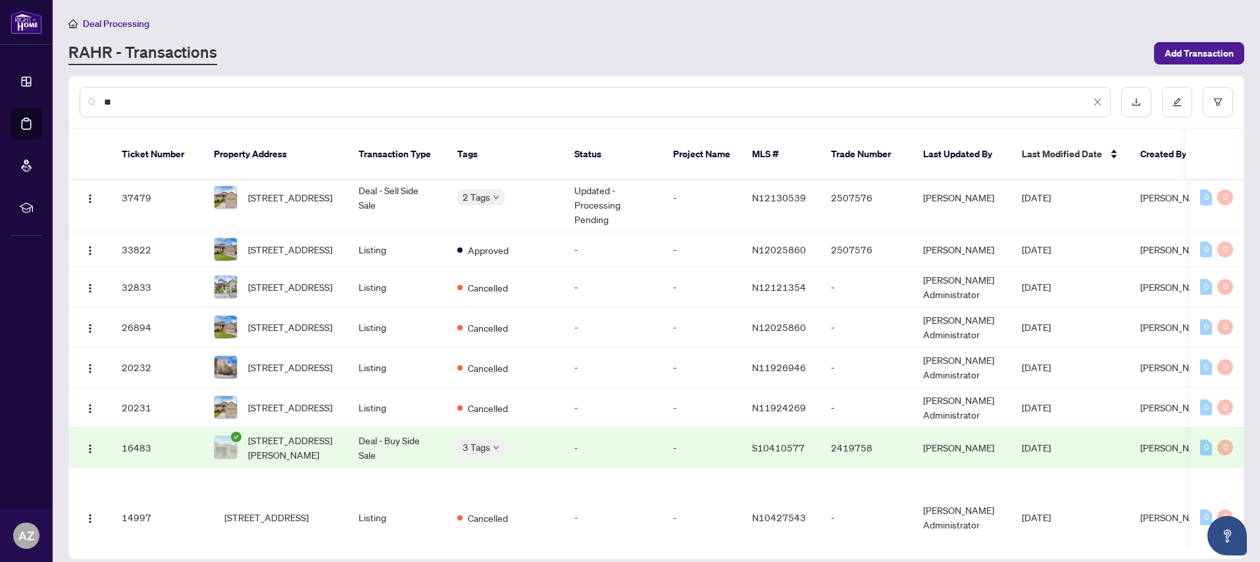
scroll to position [0, 0]
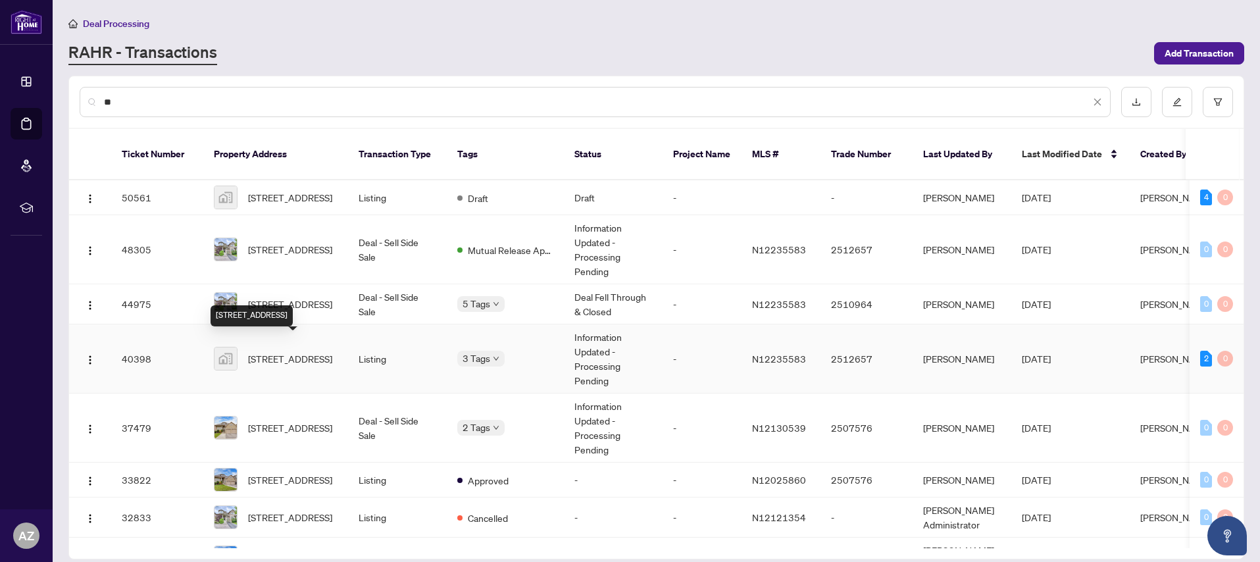
type input "**"
click at [286, 351] on span "[STREET_ADDRESS]" at bounding box center [290, 358] width 84 height 14
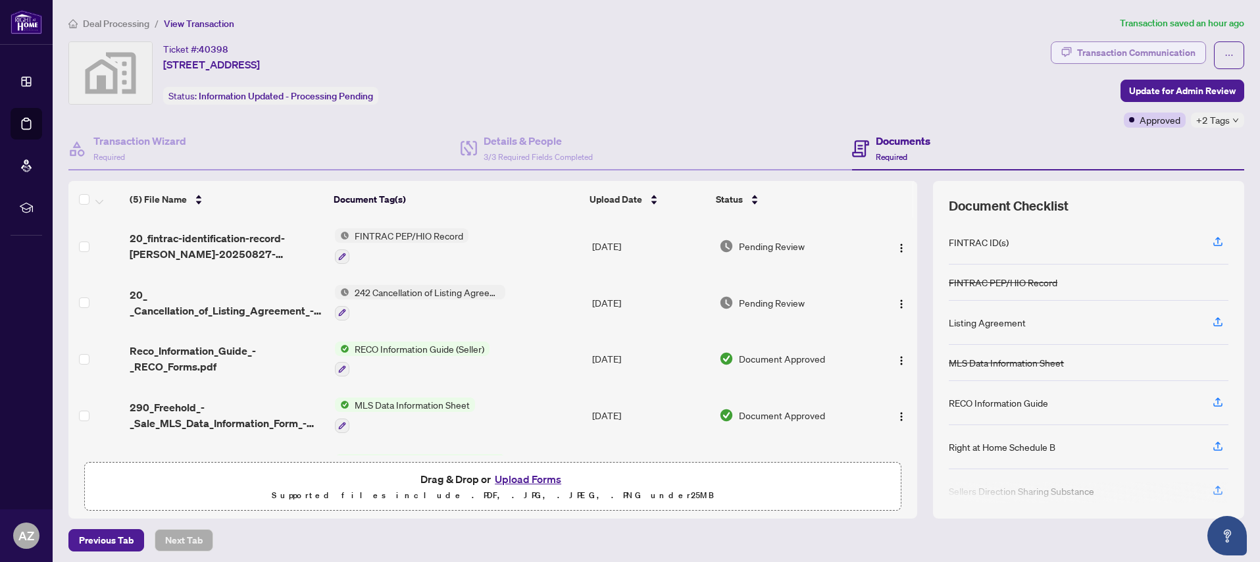
click at [1153, 53] on div "Transaction Communication" at bounding box center [1136, 52] width 118 height 21
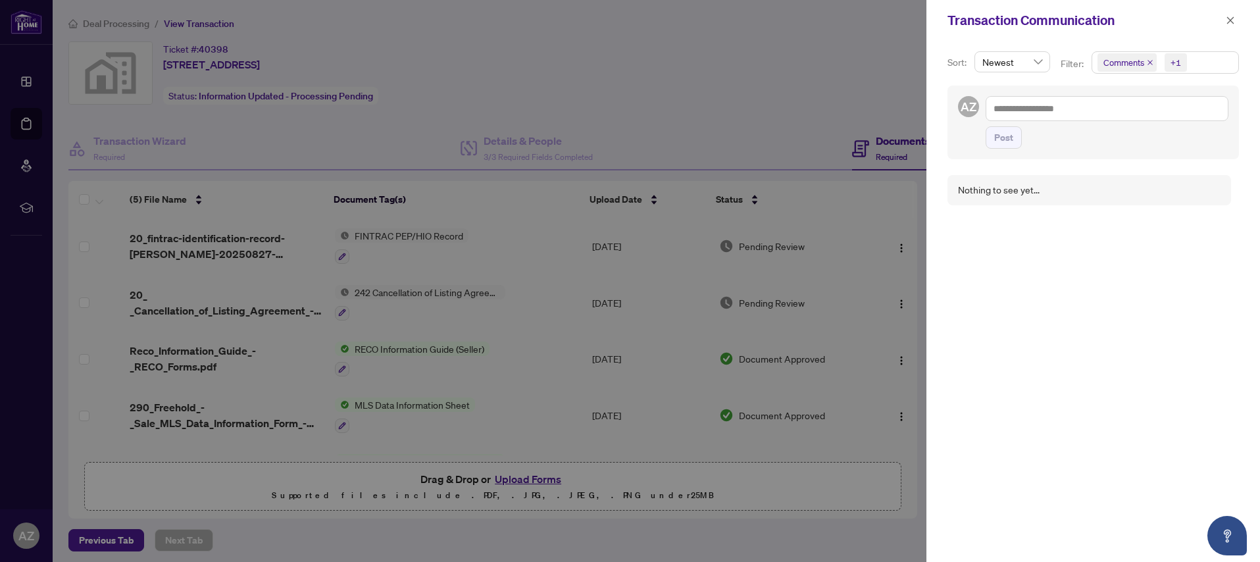
drag, startPoint x: 1232, startPoint y: 19, endPoint x: 1020, endPoint y: 32, distance: 212.3
click at [1232, 19] on icon "close" at bounding box center [1231, 19] width 7 height 7
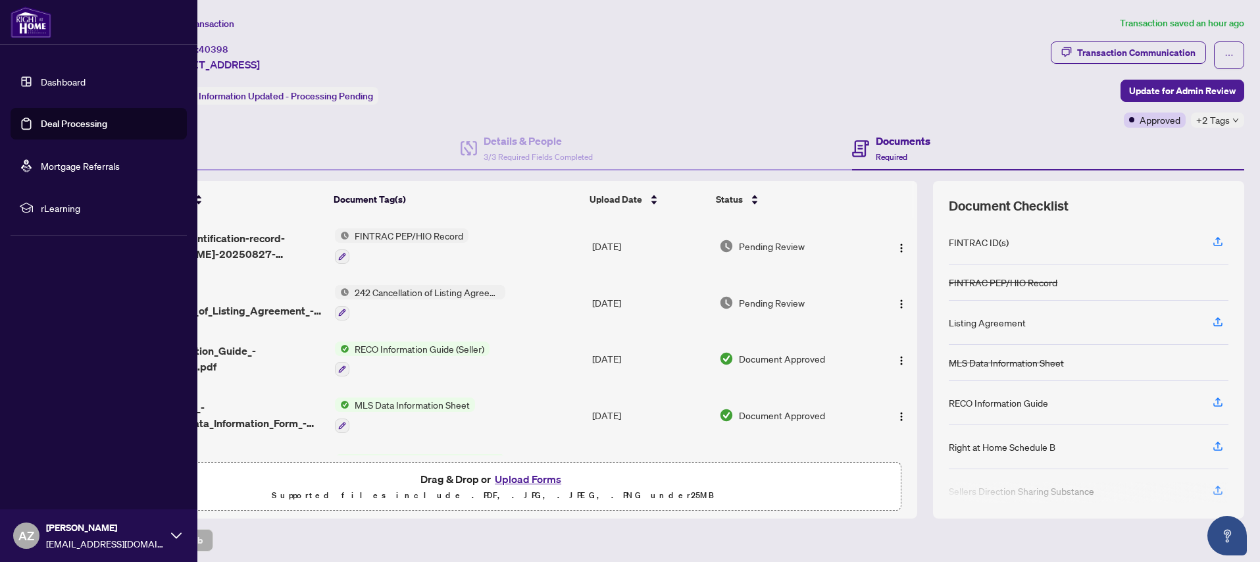
click at [51, 81] on link "Dashboard" at bounding box center [63, 82] width 45 height 12
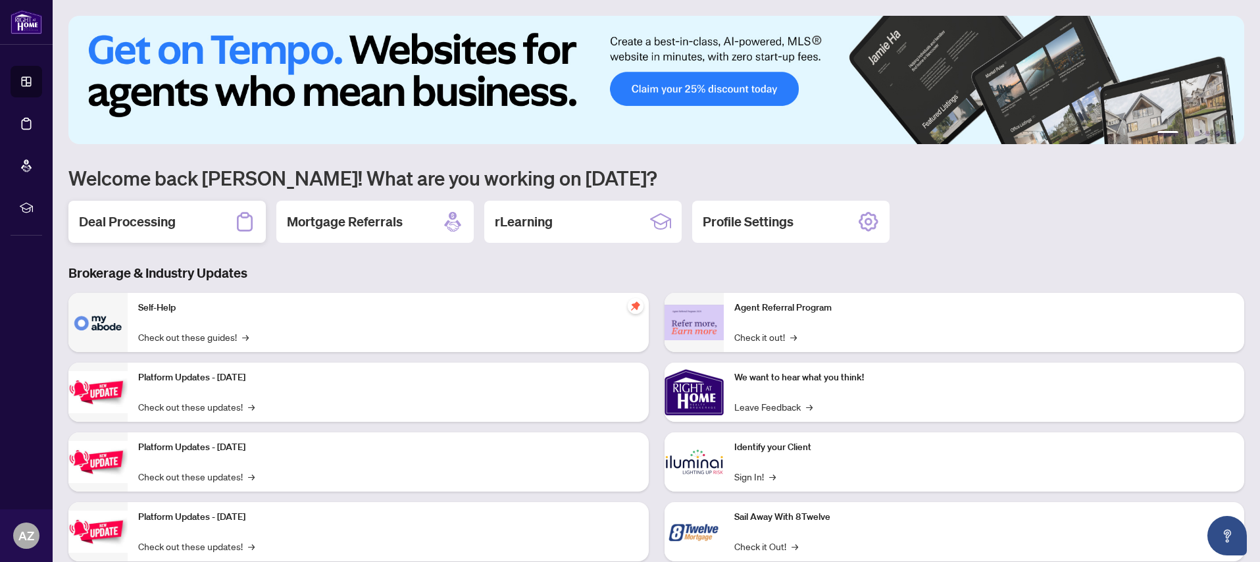
click at [143, 224] on h2 "Deal Processing" at bounding box center [127, 222] width 97 height 18
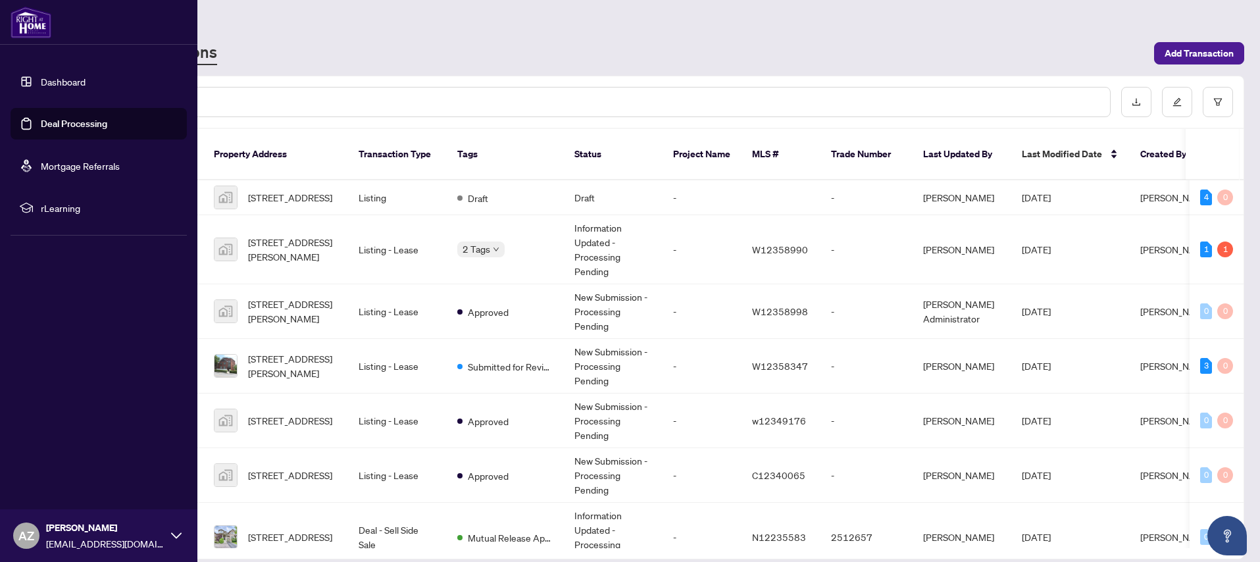
click at [53, 82] on link "Dashboard" at bounding box center [63, 82] width 45 height 12
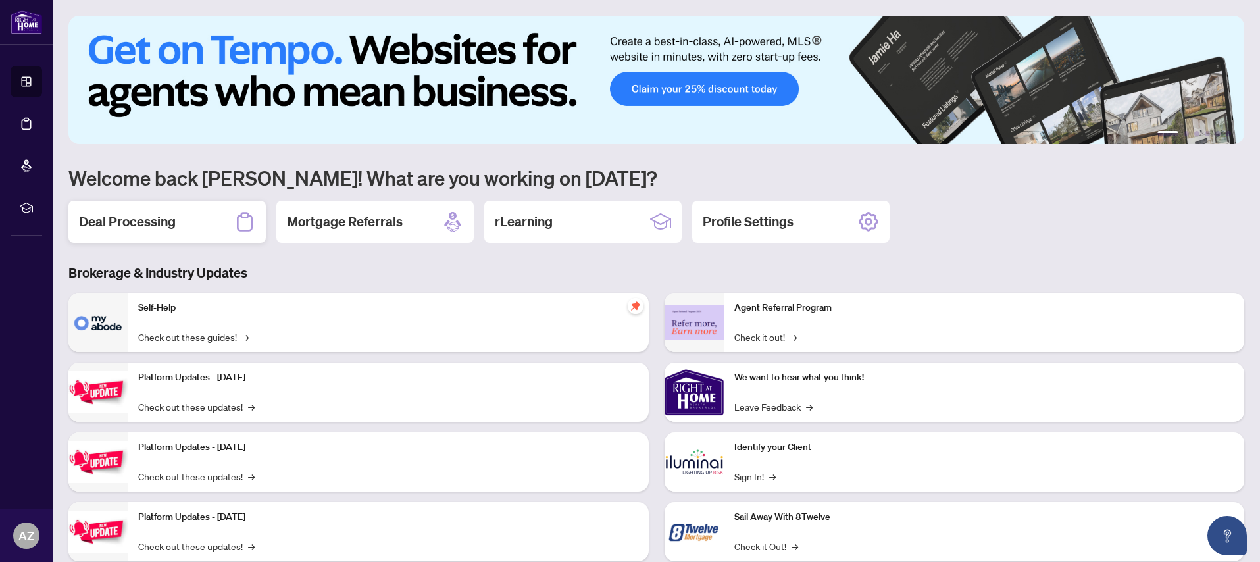
click at [166, 228] on h2 "Deal Processing" at bounding box center [127, 222] width 97 height 18
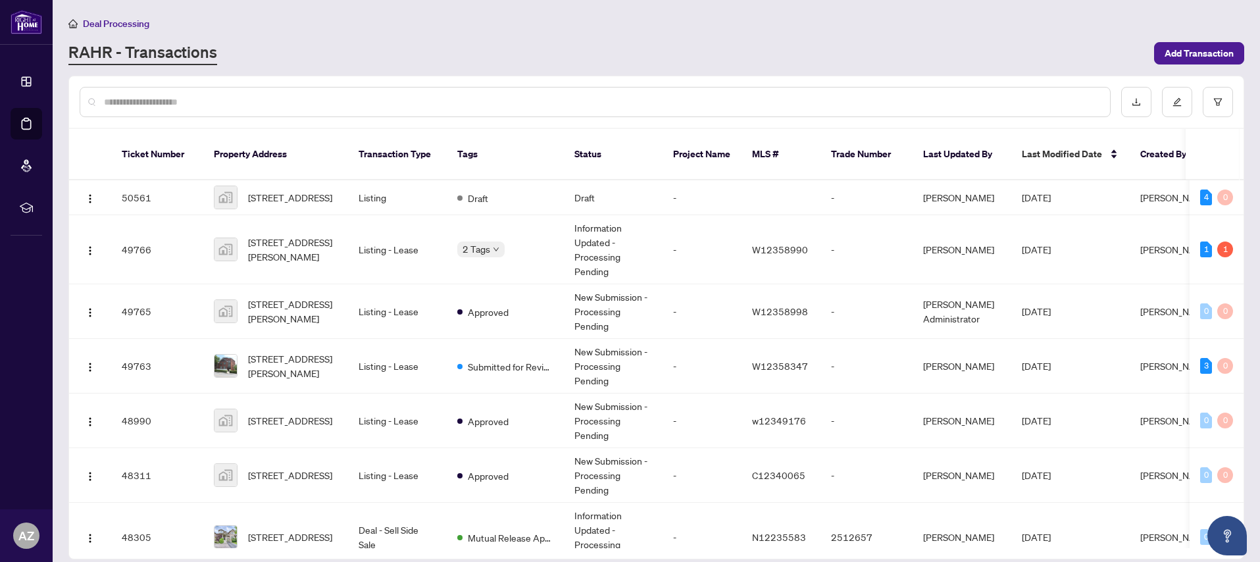
click at [211, 104] on input "text" at bounding box center [602, 102] width 996 height 14
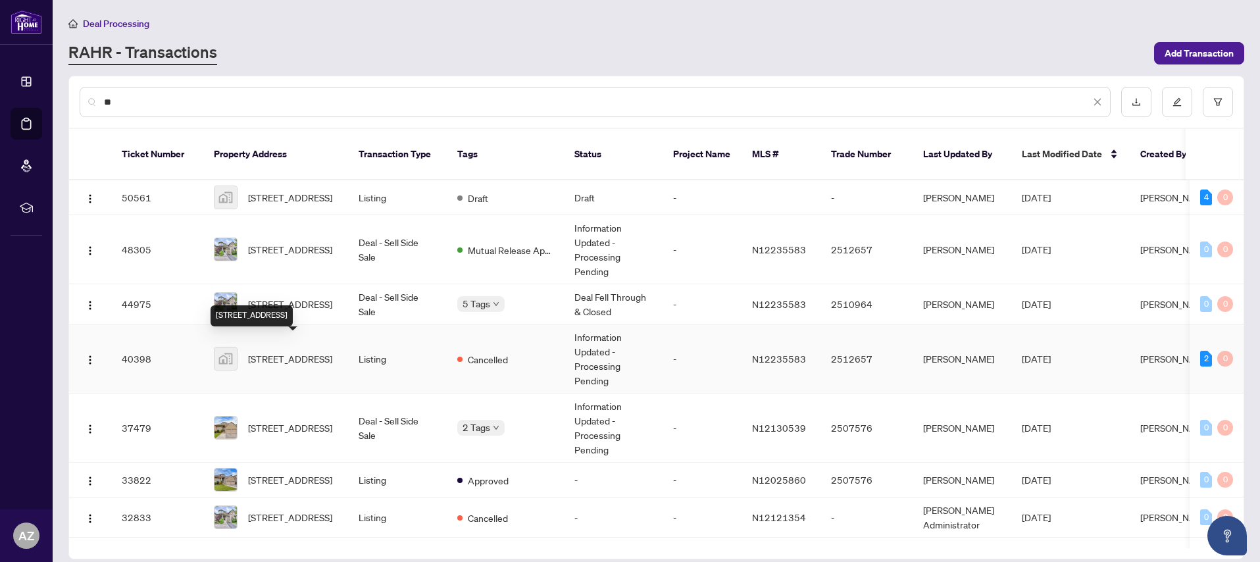
type input "**"
click at [290, 351] on span "[STREET_ADDRESS]" at bounding box center [290, 358] width 84 height 14
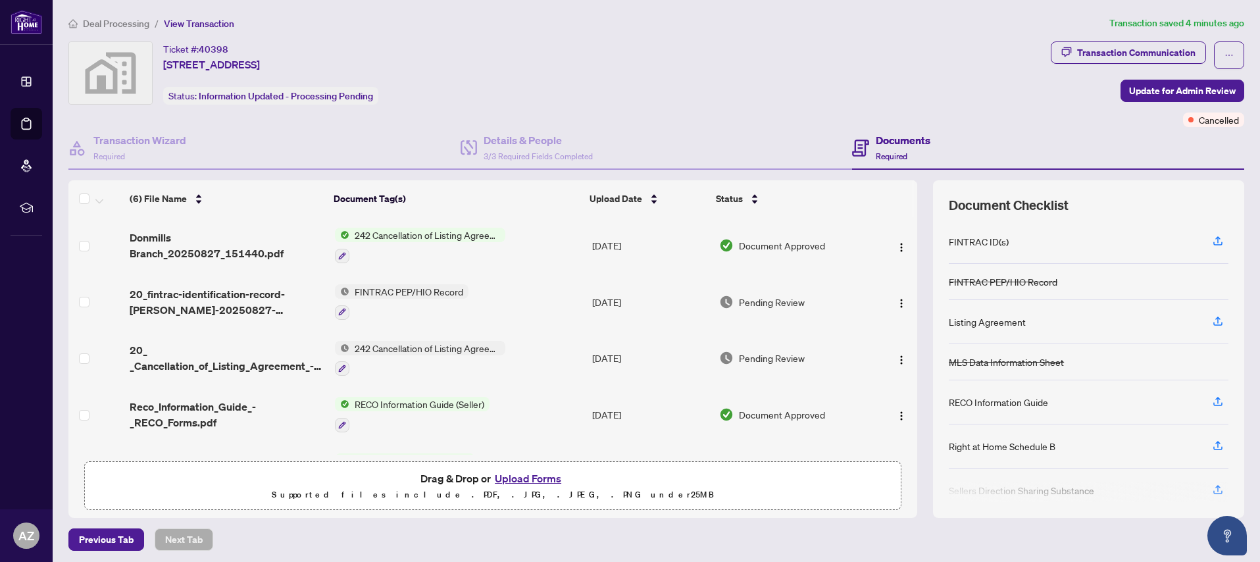
click at [706, 75] on div "Ticket #: 40398 [STREET_ADDRESS] Status: Information Updated - Processing Pendi…" at bounding box center [556, 72] width 977 height 63
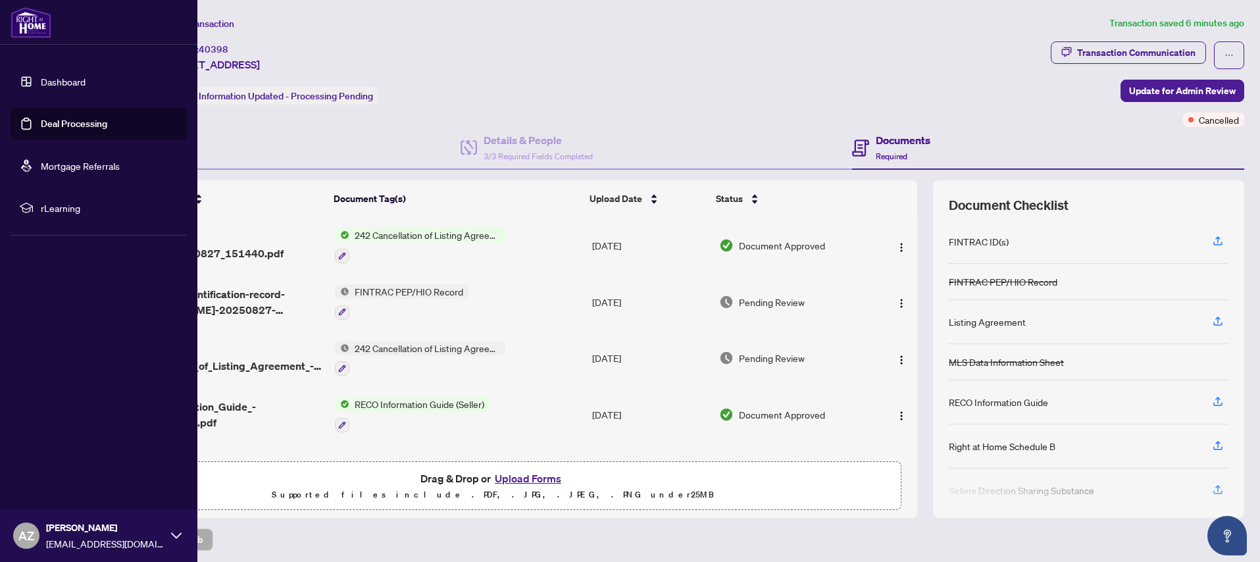
drag, startPoint x: 47, startPoint y: 81, endPoint x: 62, endPoint y: 86, distance: 16.0
click at [47, 81] on link "Dashboard" at bounding box center [63, 82] width 45 height 12
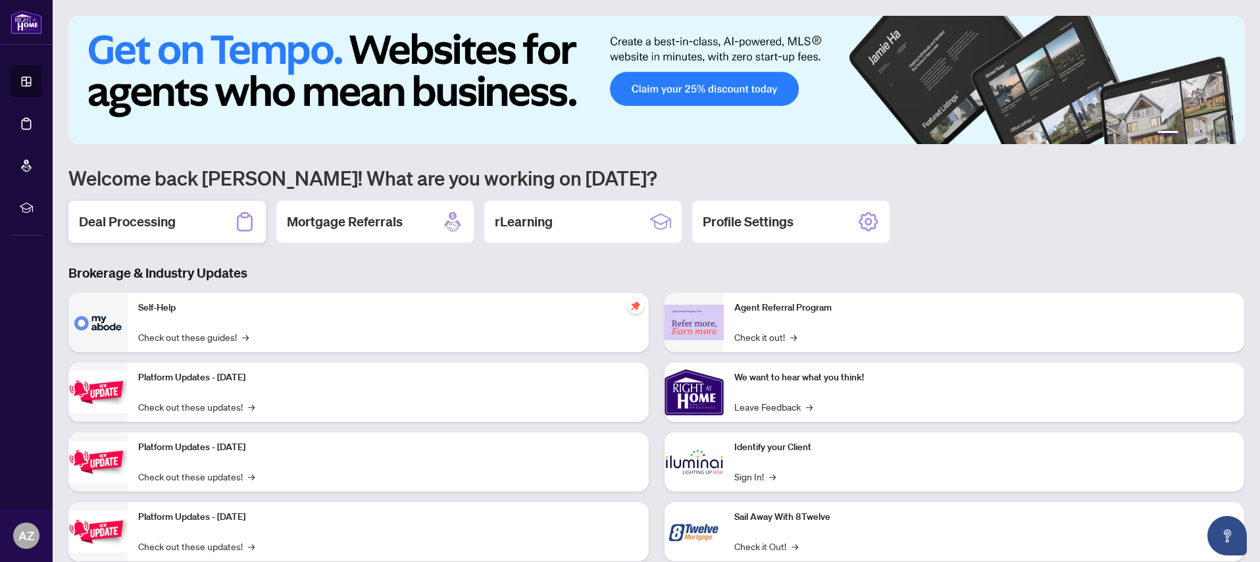
click at [117, 222] on h2 "Deal Processing" at bounding box center [127, 222] width 97 height 18
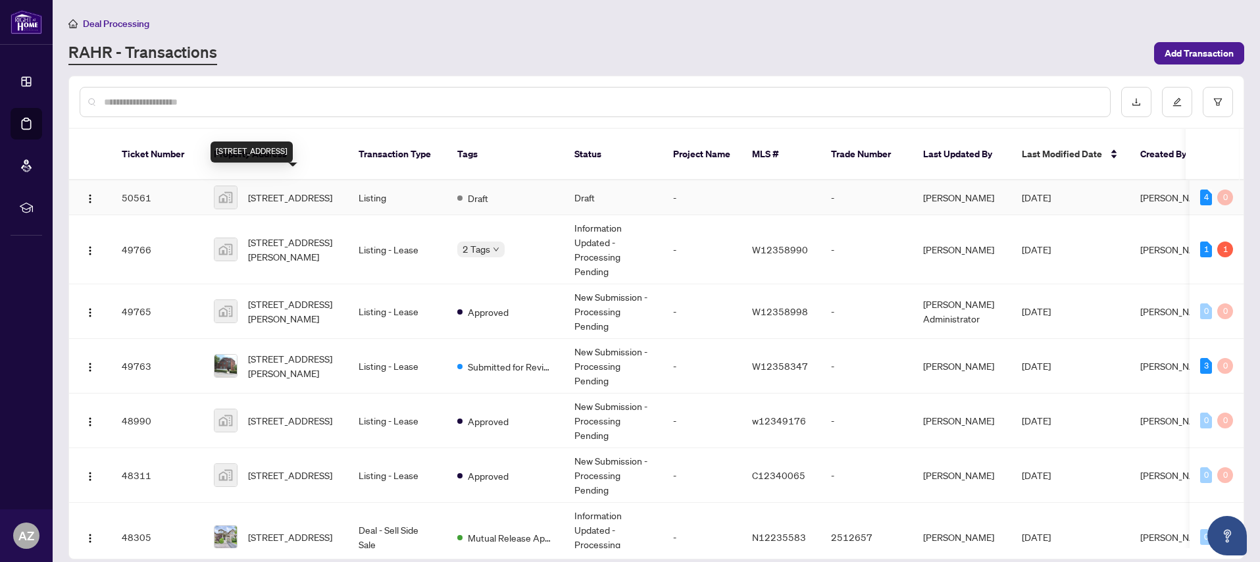
click at [292, 190] on span "[STREET_ADDRESS]" at bounding box center [290, 197] width 84 height 14
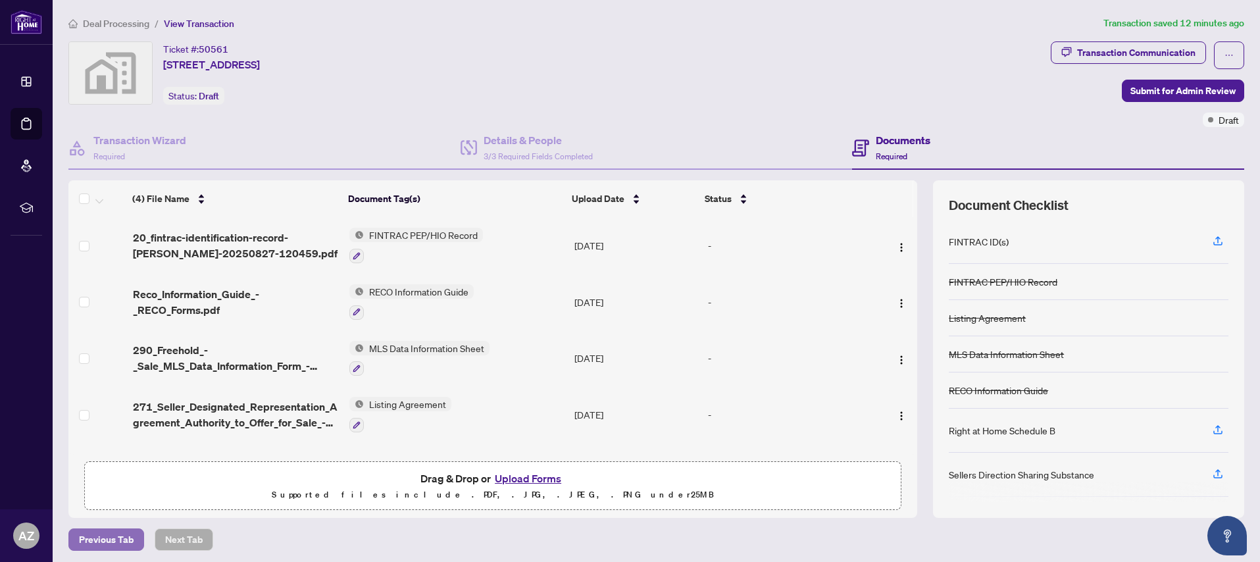
click at [103, 538] on span "Previous Tab" at bounding box center [106, 539] width 55 height 21
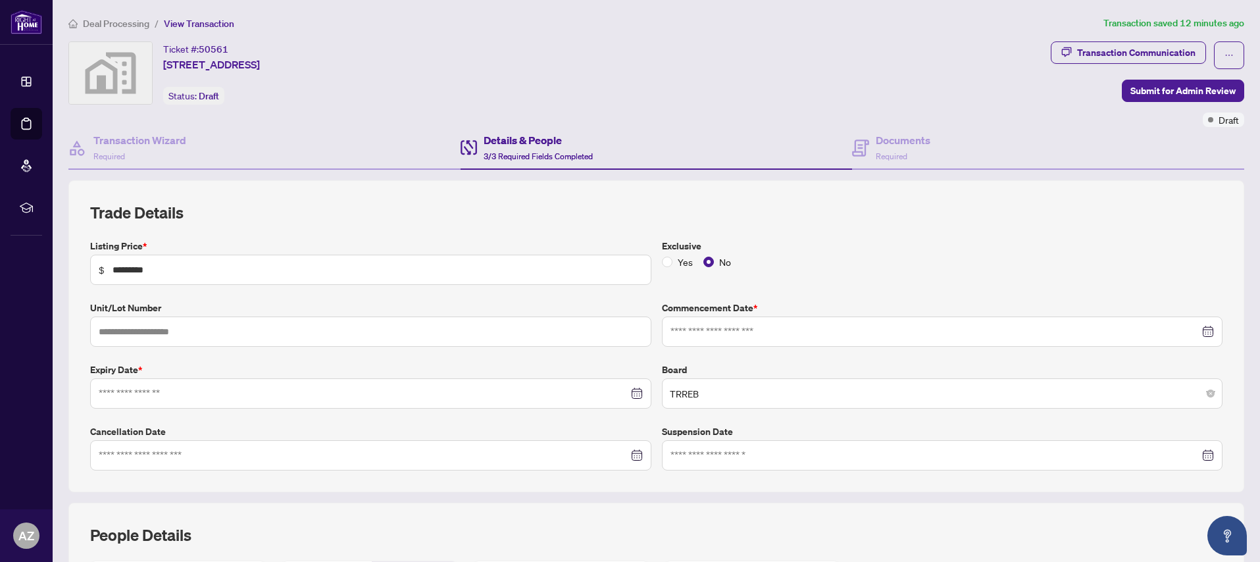
type input "**********"
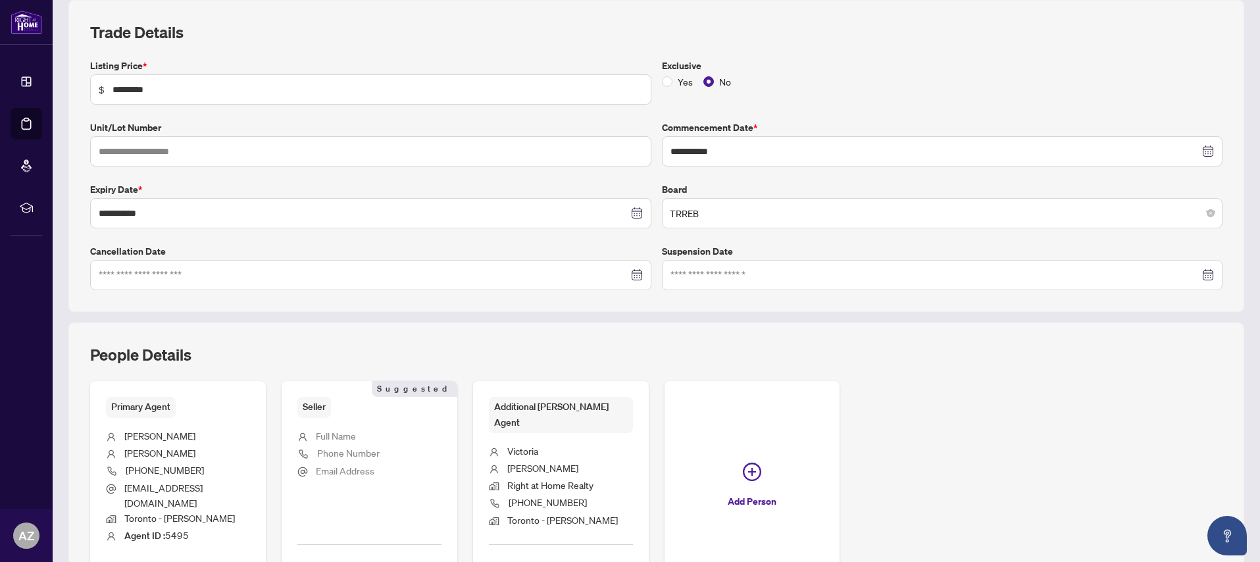
scroll to position [267, 0]
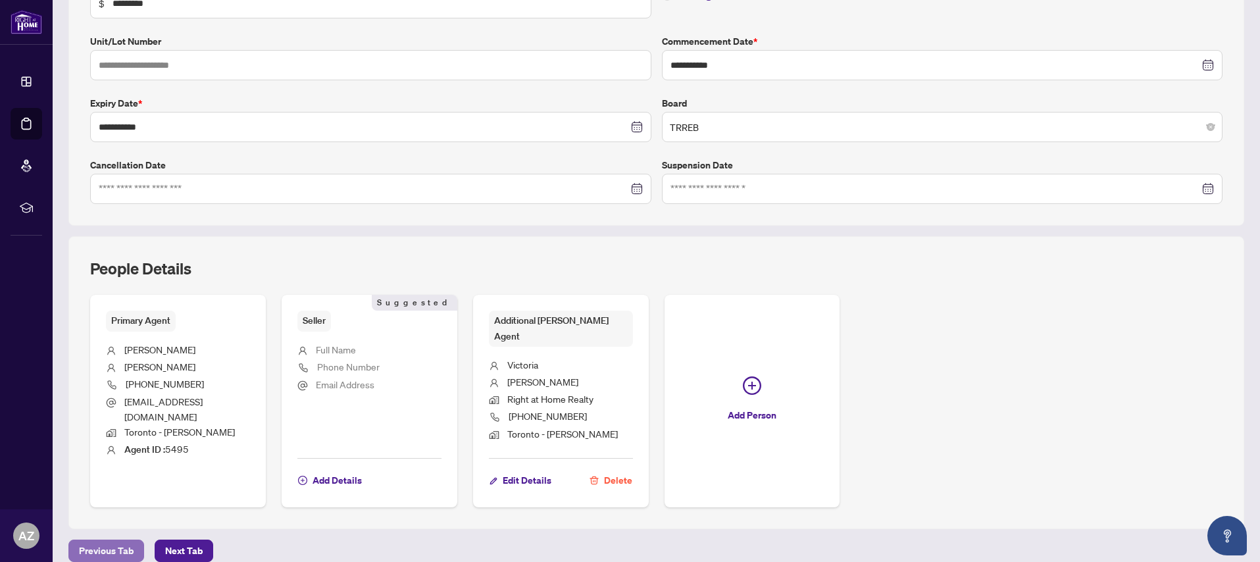
click at [96, 540] on span "Previous Tab" at bounding box center [106, 550] width 55 height 21
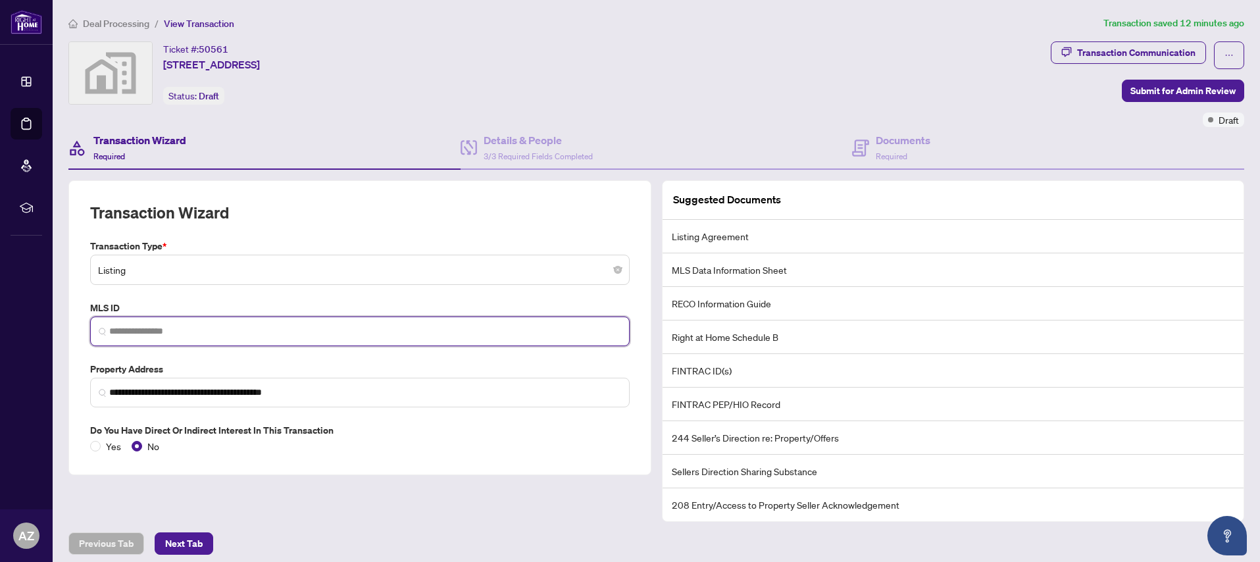
click at [163, 332] on input "search" at bounding box center [365, 331] width 512 height 14
paste input "*********"
type input "*********"
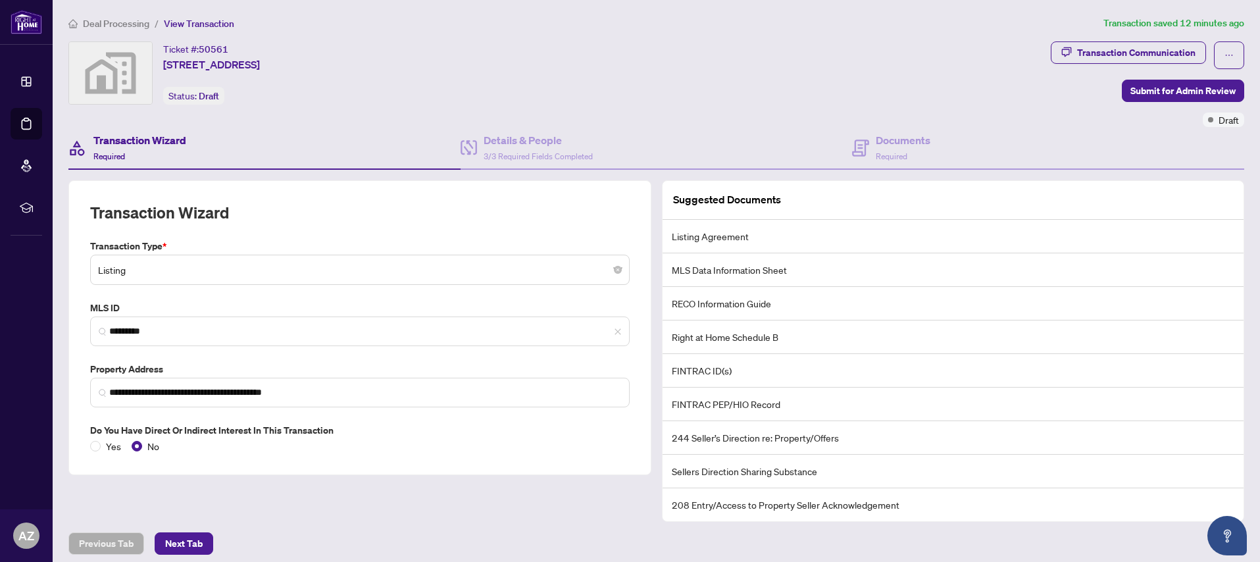
click at [473, 509] on div "**********" at bounding box center [360, 350] width 594 height 341
click at [1179, 90] on span "Submit for Admin Review" at bounding box center [1183, 90] width 105 height 21
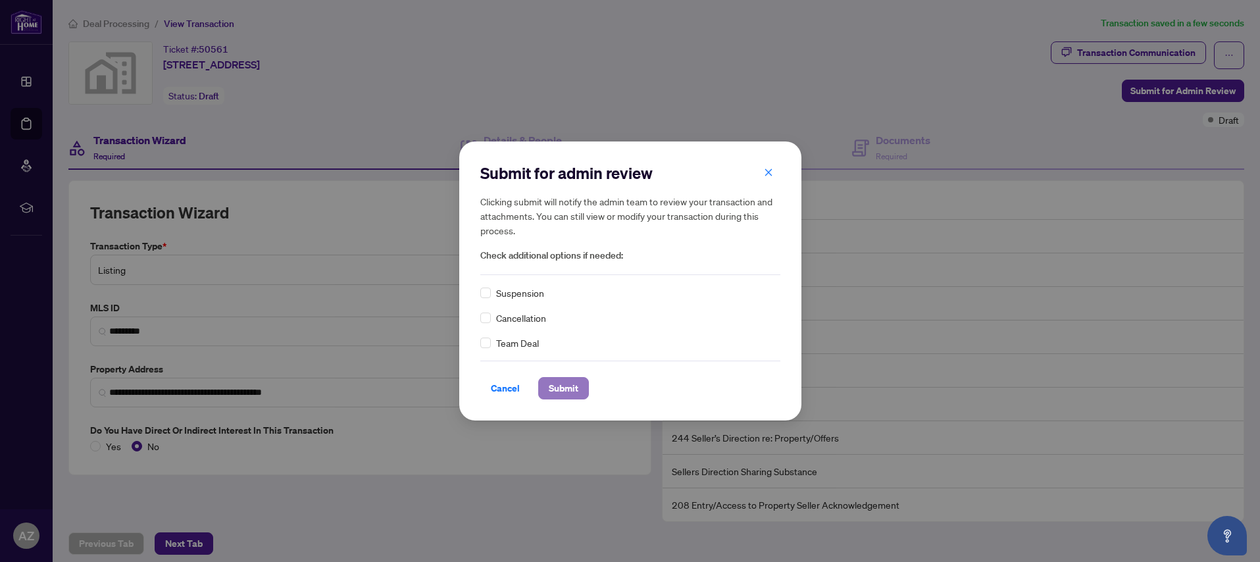
click at [563, 391] on span "Submit" at bounding box center [564, 388] width 30 height 21
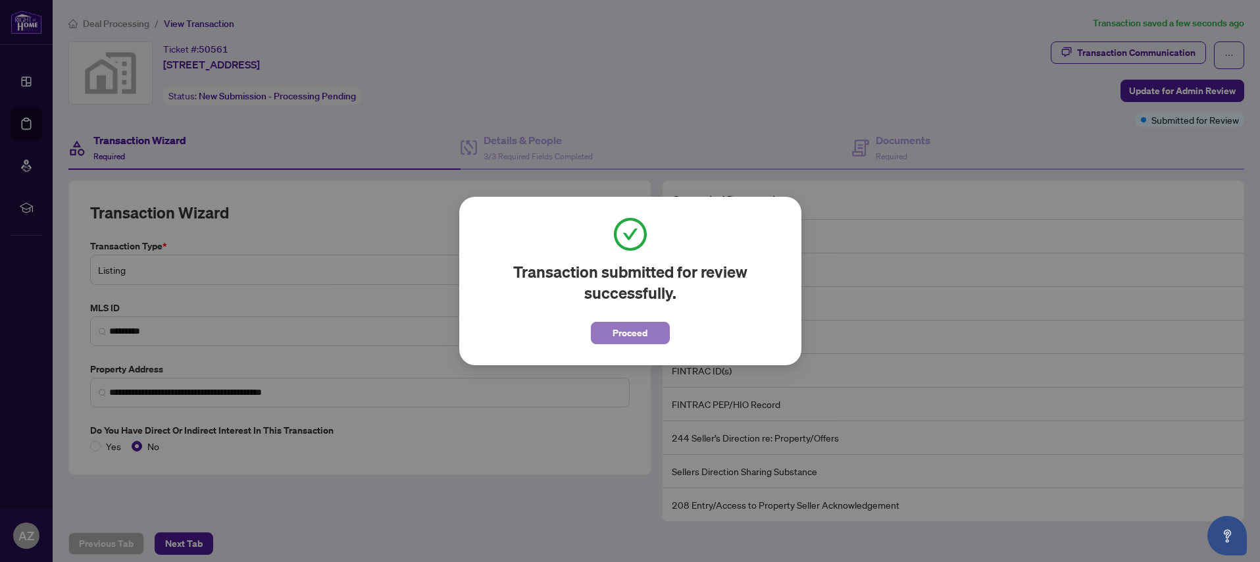
click at [627, 332] on span "Proceed" at bounding box center [630, 333] width 35 height 21
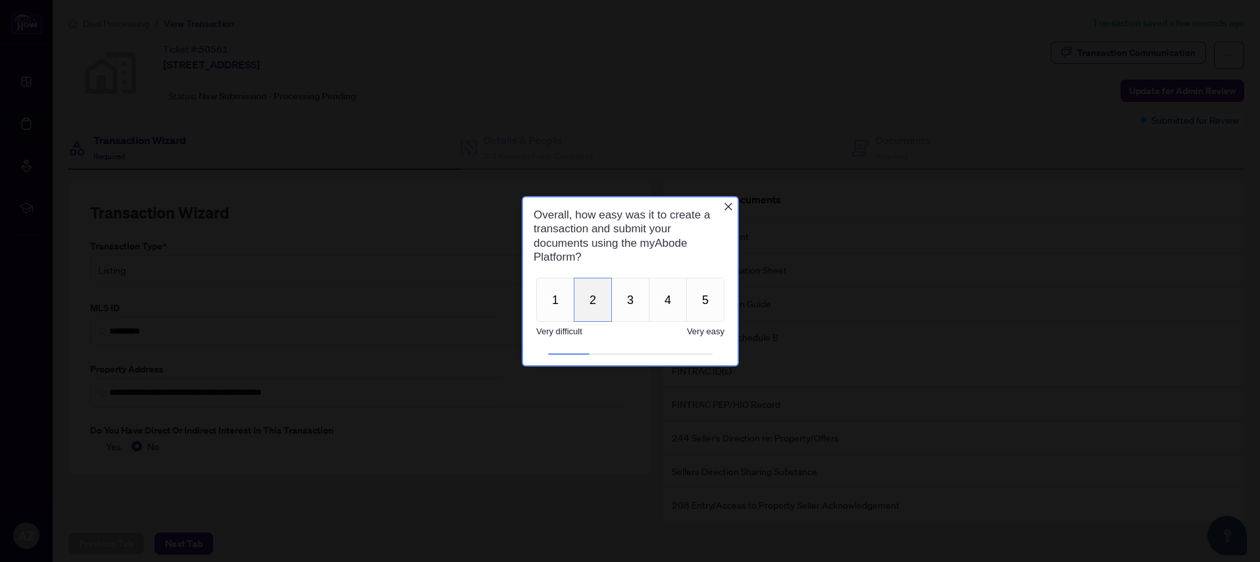
click at [601, 303] on button "2" at bounding box center [592, 299] width 38 height 44
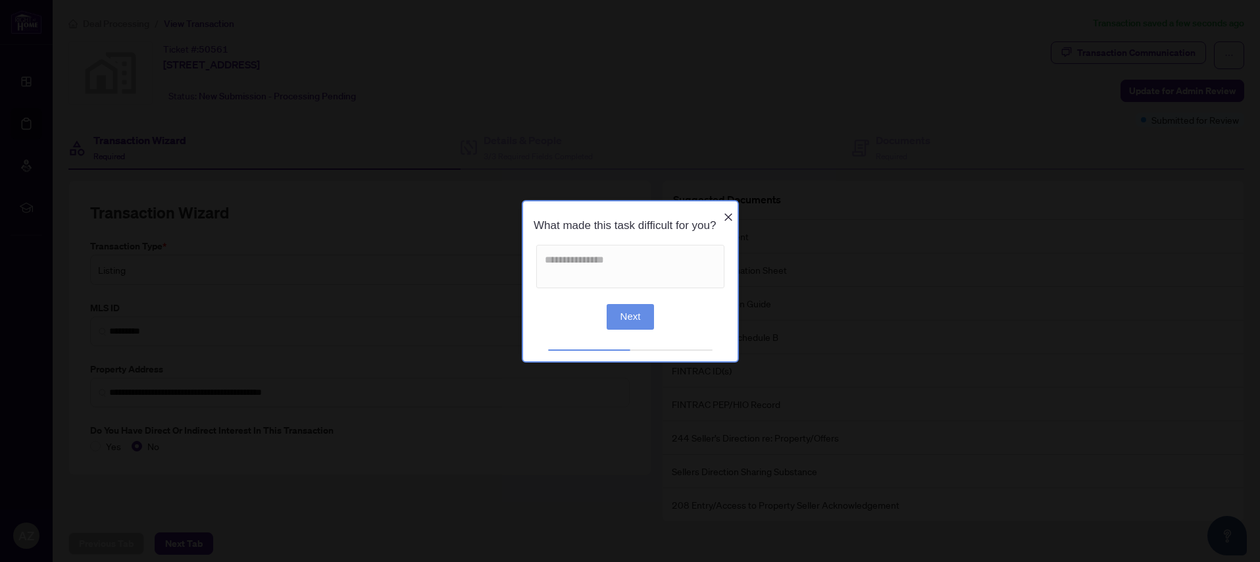
click at [730, 214] on icon "Close button" at bounding box center [728, 218] width 8 height 8
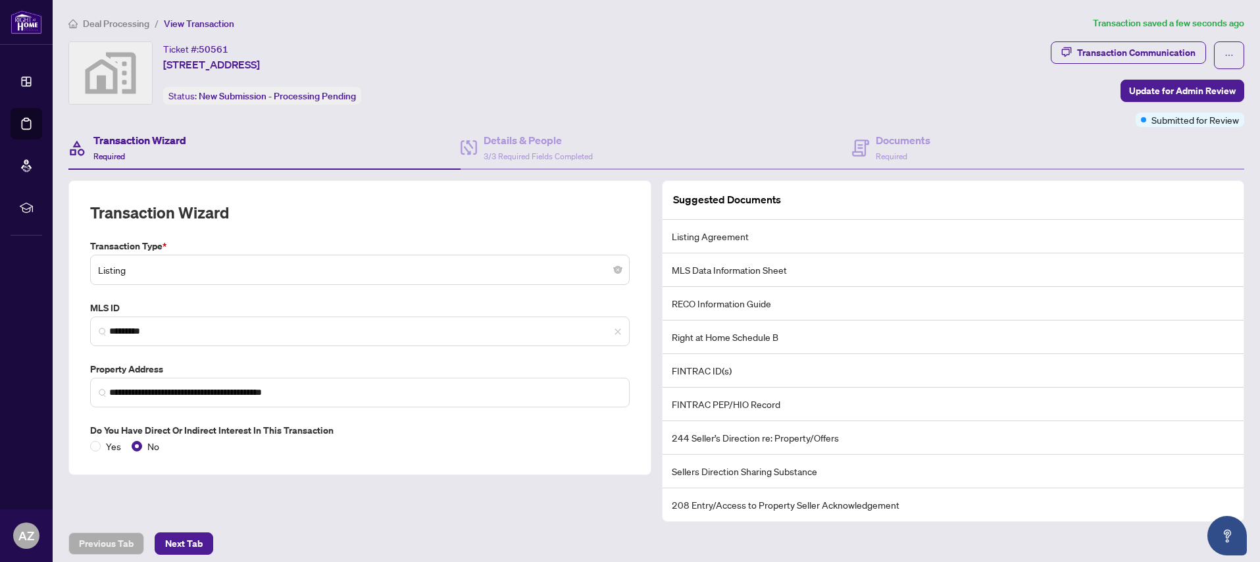
drag, startPoint x: 807, startPoint y: 52, endPoint x: 840, endPoint y: 52, distance: 32.9
click at [807, 52] on div "Ticket #: 50561 [STREET_ADDRESS] Status: New Submission - Processing Pending" at bounding box center [556, 72] width 977 height 63
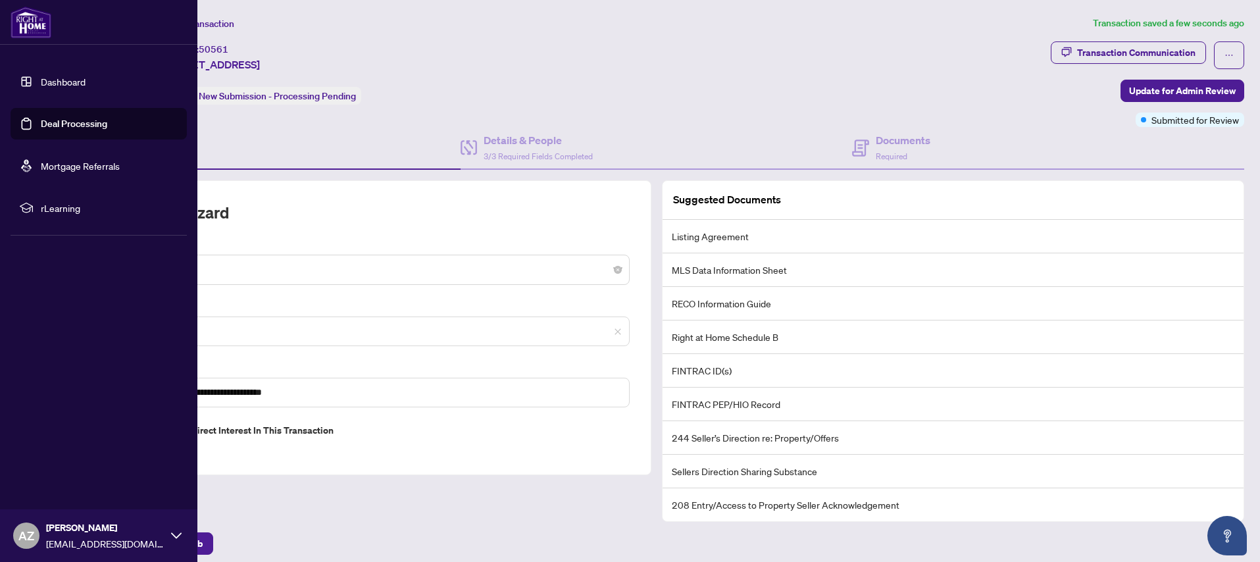
click at [59, 86] on link "Dashboard" at bounding box center [63, 82] width 45 height 12
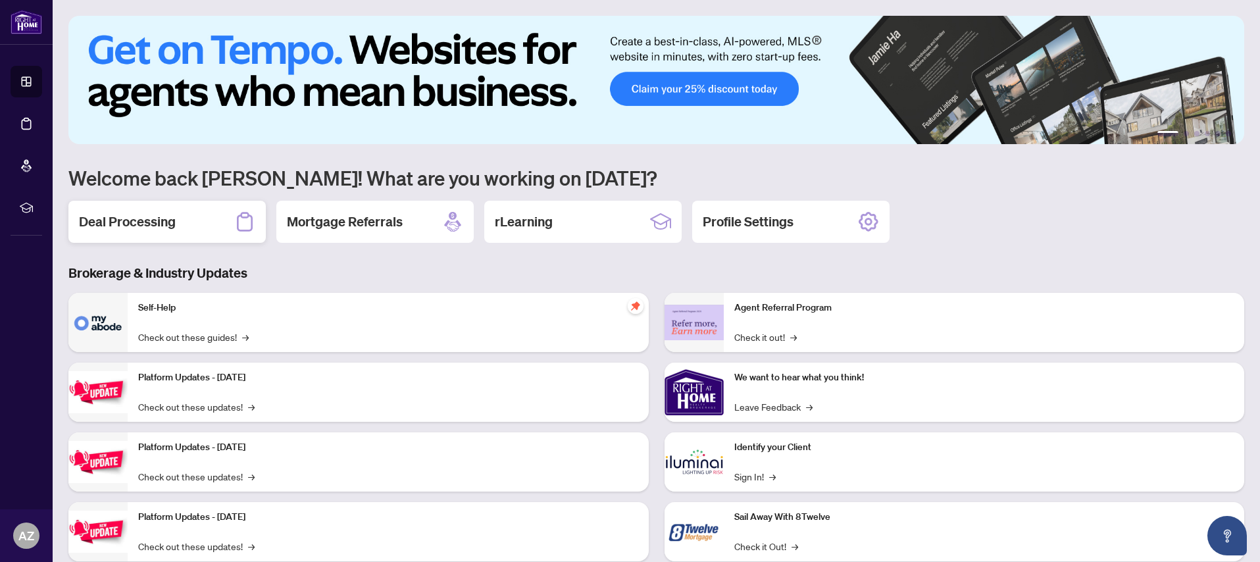
click at [138, 227] on h2 "Deal Processing" at bounding box center [127, 222] width 97 height 18
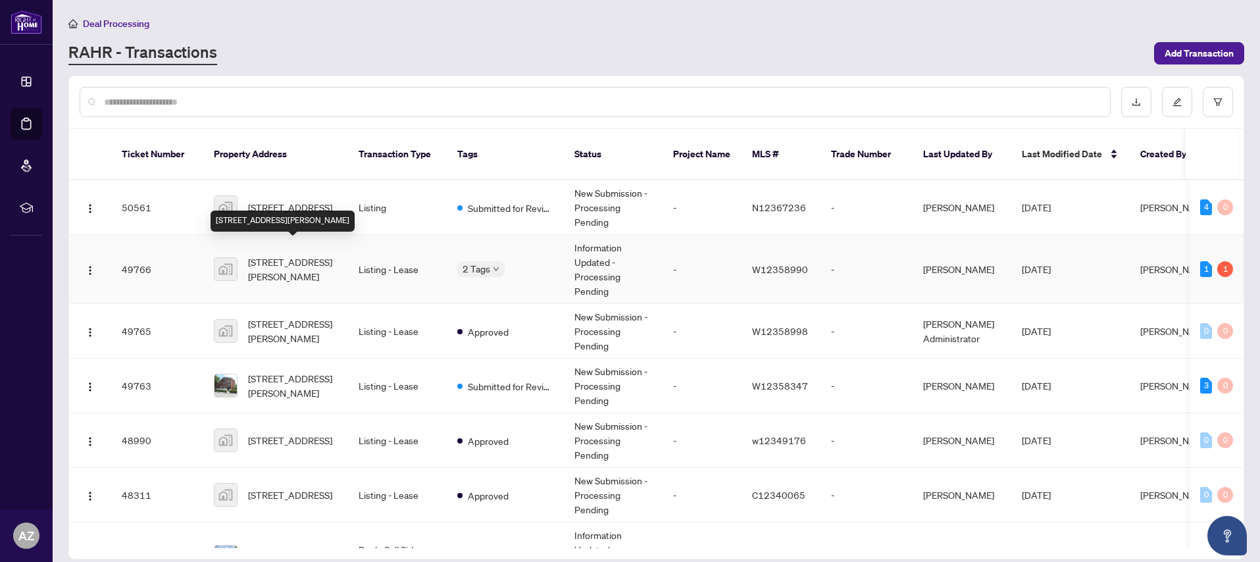
click at [306, 255] on span "[STREET_ADDRESS][PERSON_NAME]" at bounding box center [293, 269] width 90 height 29
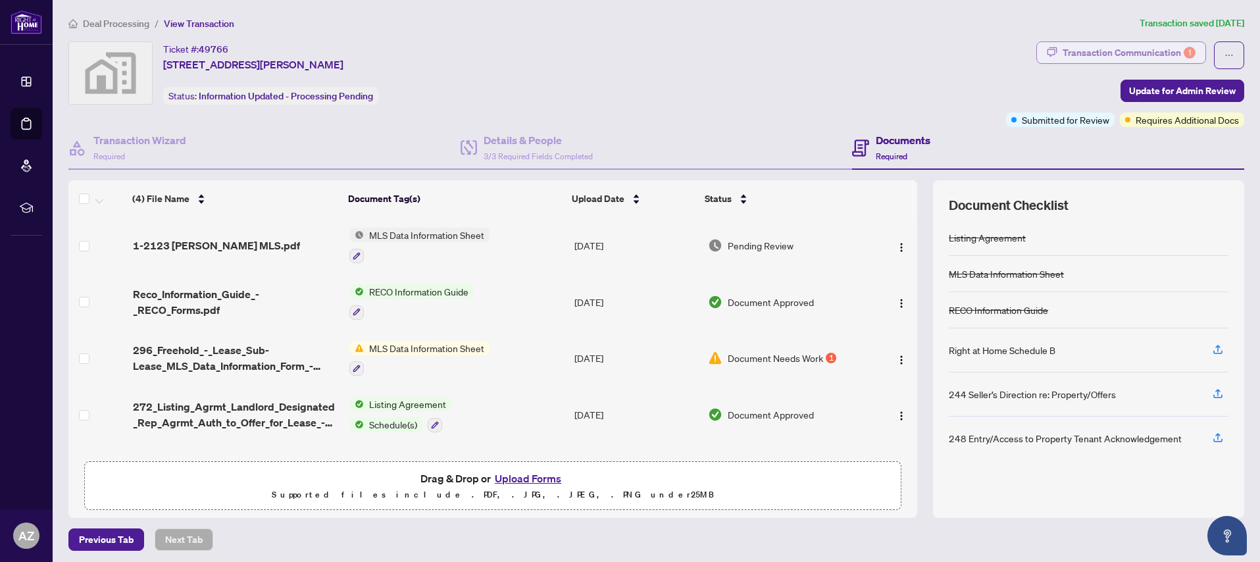
click at [1144, 51] on div "Transaction Communication 1" at bounding box center [1129, 52] width 133 height 21
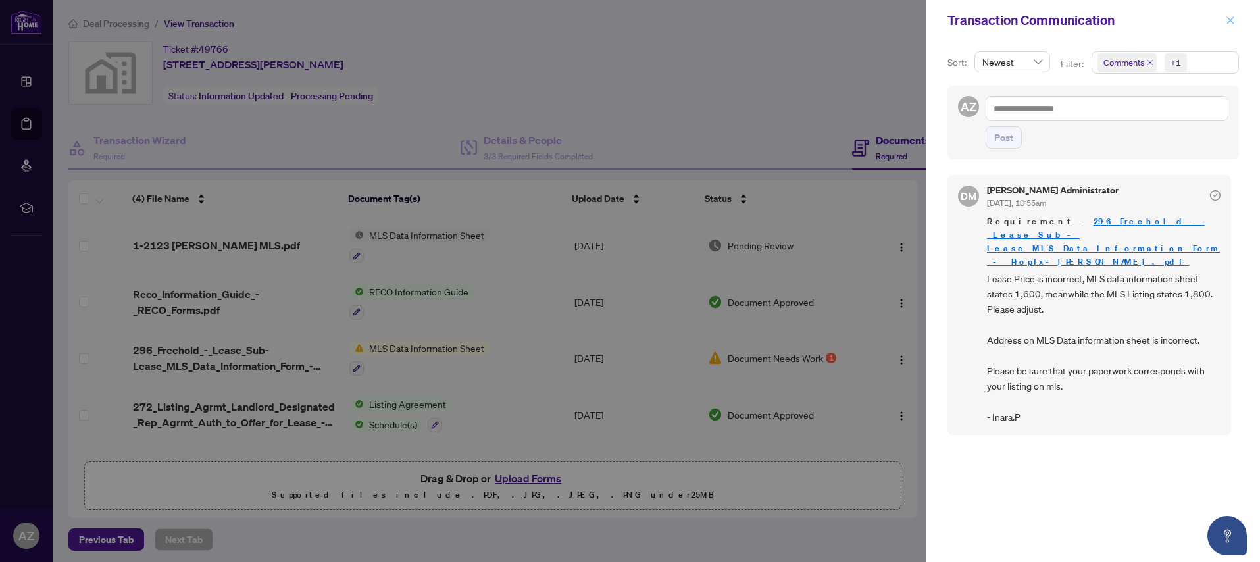
click at [1227, 20] on icon "close" at bounding box center [1230, 20] width 9 height 9
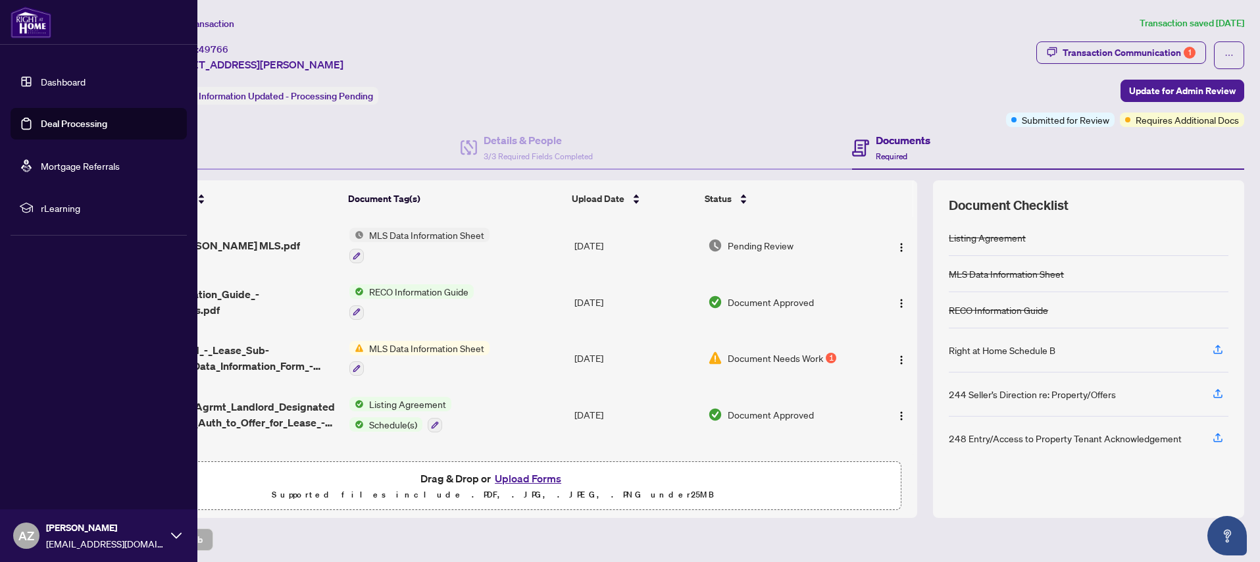
click at [60, 84] on link "Dashboard" at bounding box center [63, 82] width 45 height 12
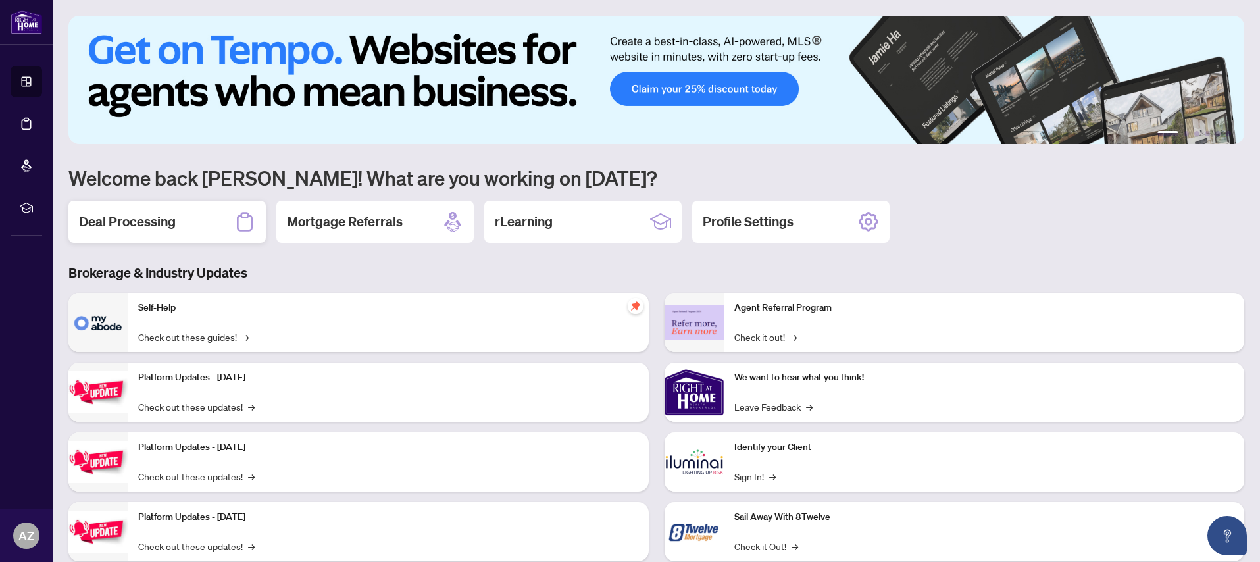
click at [124, 228] on h2 "Deal Processing" at bounding box center [127, 222] width 97 height 18
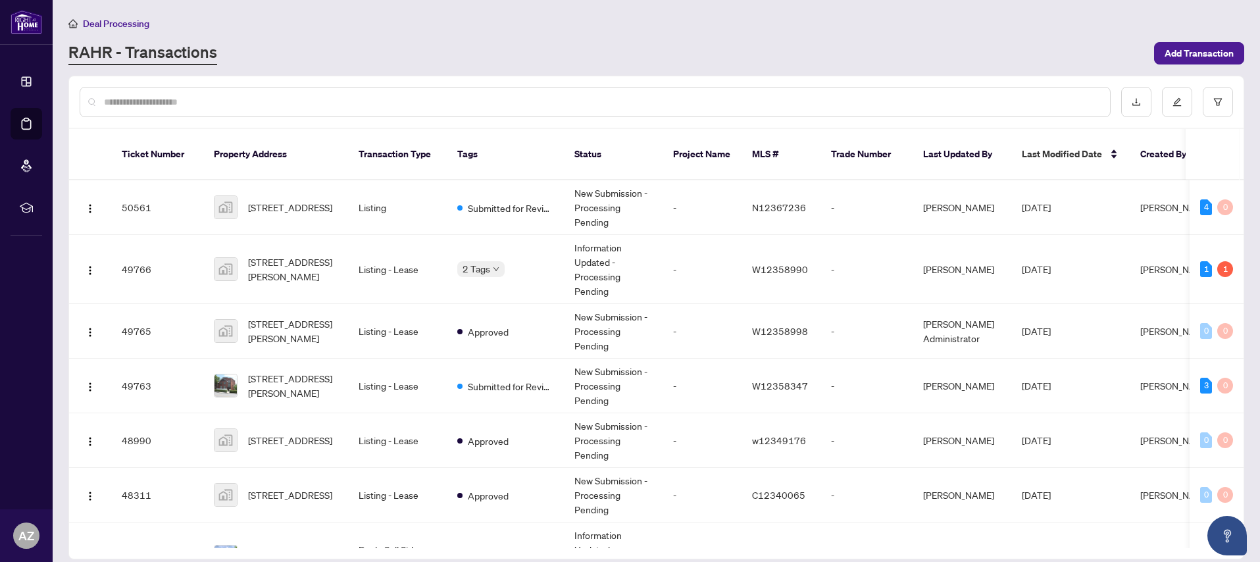
click at [744, 41] on div "RAHR - Transactions" at bounding box center [607, 53] width 1078 height 24
